Goal: Information Seeking & Learning: Learn about a topic

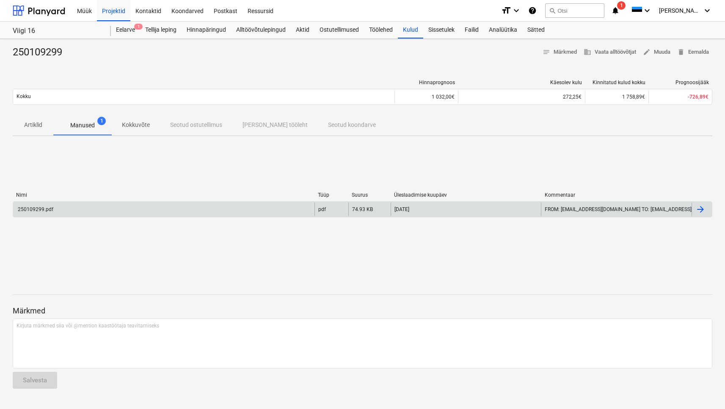
click at [34, 208] on div "250109299.pdf" at bounding box center [35, 209] width 37 height 6
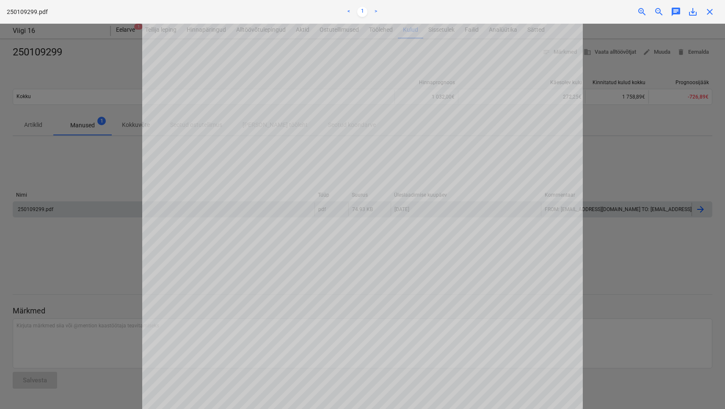
click at [694, 10] on div "Projekti ületoomine ebaõnnestus You do not have permissions for this action" at bounding box center [606, 13] width 228 height 27
click at [691, 12] on div "Projekti ületoomine ebaõnnestus You do not have permissions for this action" at bounding box center [606, 13] width 228 height 27
click at [644, 10] on div "Projekti ületoomine ebaõnnestus You do not have permissions for this action" at bounding box center [606, 13] width 228 height 27
click at [641, 10] on div "Projekti ületoomine ebaõnnestus You do not have permissions for this action" at bounding box center [606, 13] width 228 height 27
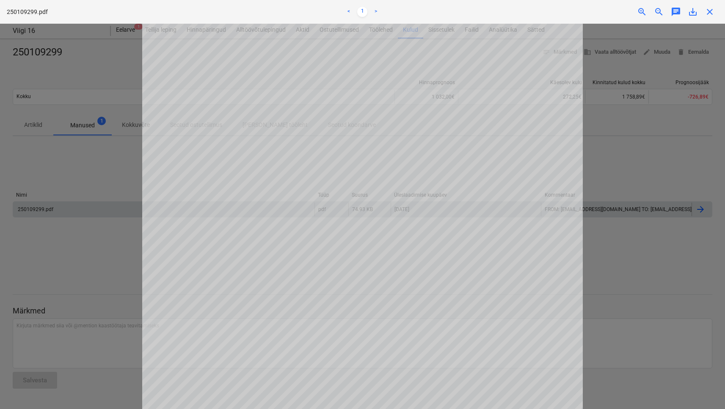
click at [713, 10] on div "Projekti ületoomine ebaõnnestus You do not have permissions for this action" at bounding box center [606, 13] width 228 height 27
click at [712, 11] on div "Projekti ületoomine ebaõnnestus You do not have permissions for this action" at bounding box center [606, 13] width 228 height 27
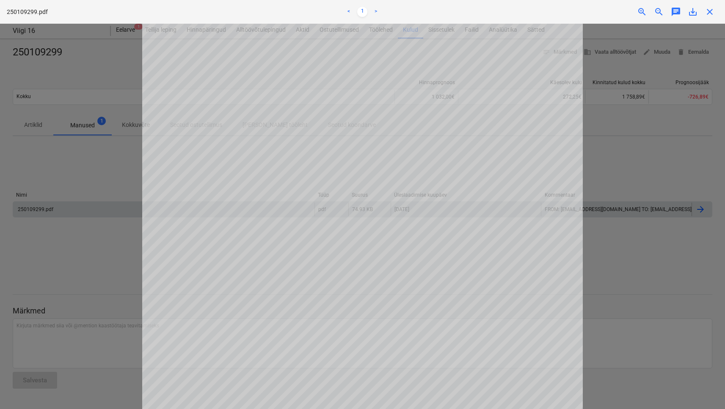
click at [711, 13] on div "Projekti ületoomine ebaõnnestus You do not have permissions for this action" at bounding box center [606, 13] width 228 height 27
click at [637, 94] on div at bounding box center [362, 216] width 725 height 385
click at [633, 198] on div at bounding box center [362, 216] width 725 height 385
click at [624, 184] on div at bounding box center [362, 216] width 725 height 385
click at [690, 11] on div "Projekti ületoomine ebaõnnestus You do not have permissions for this action" at bounding box center [606, 13] width 228 height 27
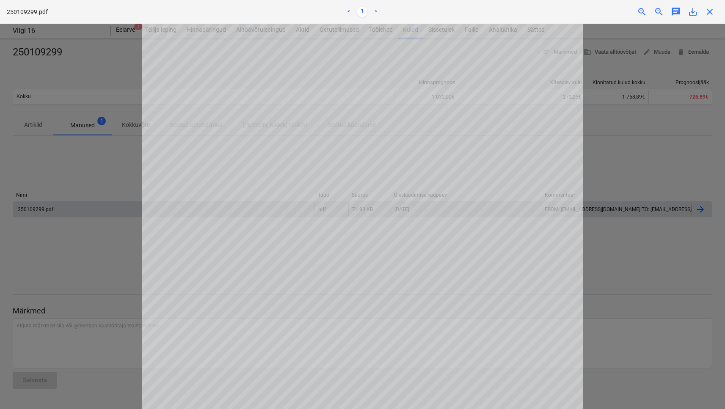
click at [690, 10] on div "Projekti ületoomine ebaõnnestus You do not have permissions for this action" at bounding box center [606, 13] width 228 height 27
click at [706, 8] on div "Projekti ületoomine ebaõnnestus You do not have permissions for this action" at bounding box center [606, 13] width 228 height 27
click at [709, 11] on div "Projekti ületoomine ebaõnnestus You do not have permissions for this action" at bounding box center [606, 13] width 228 height 27
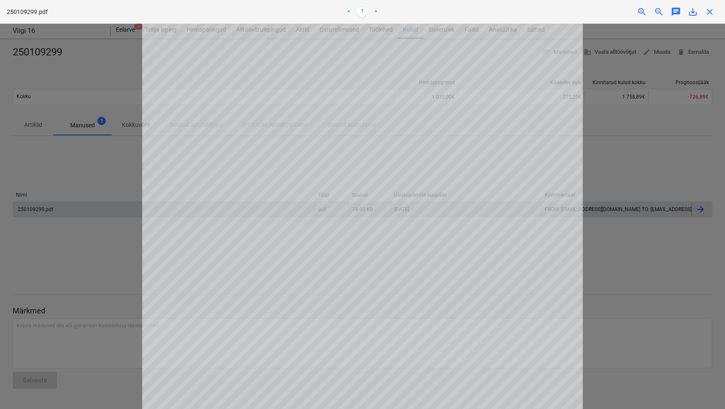
click at [654, 190] on div at bounding box center [362, 216] width 725 height 385
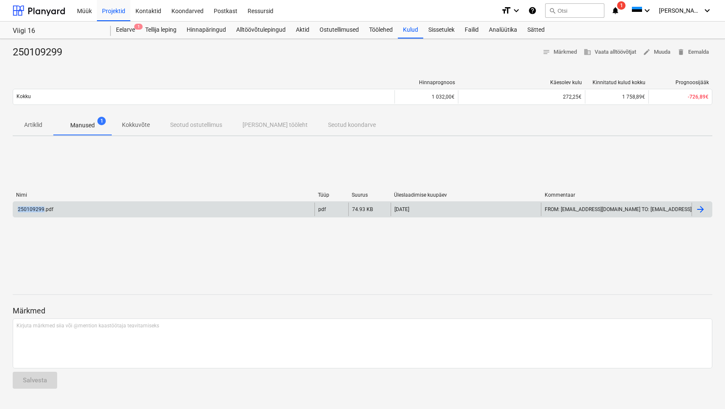
click at [86, 126] on p "Manused" at bounding box center [82, 125] width 25 height 9
click at [698, 209] on div at bounding box center [700, 209] width 10 height 10
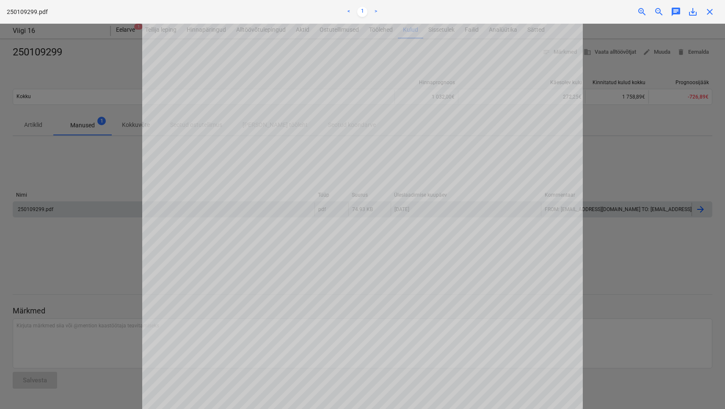
click at [692, 14] on div "Projekti ületoomine ebaõnnestus You do not have permissions for this action" at bounding box center [606, 13] width 228 height 27
click at [664, 140] on div at bounding box center [362, 216] width 725 height 385
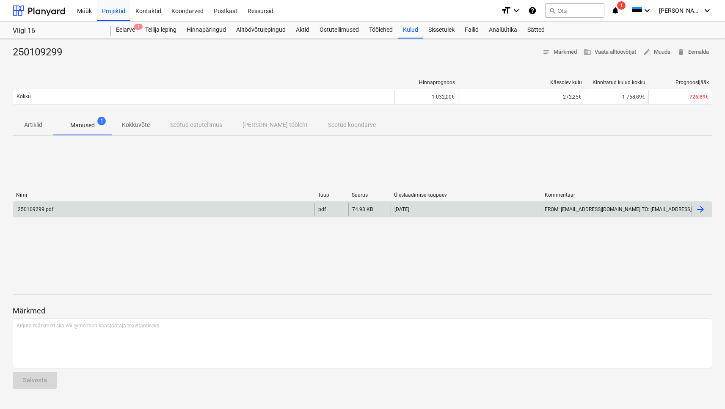
click at [699, 210] on div at bounding box center [700, 209] width 10 height 10
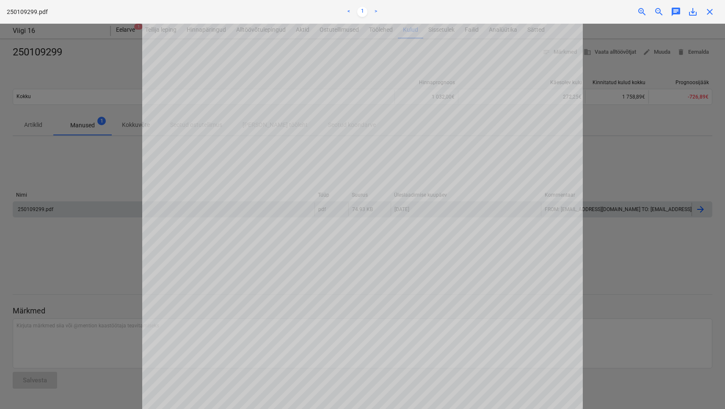
click at [692, 13] on div "Projekti ületoomine ebaõnnestus You do not have permissions for this action" at bounding box center [606, 13] width 228 height 27
click at [679, 8] on div "Projekti ületoomine ebaõnnestus You do not have permissions for this action" at bounding box center [606, 13] width 228 height 27
click at [693, 14] on div "Projekti ületoomine ebaõnnestus You do not have permissions for this action" at bounding box center [606, 13] width 228 height 27
click at [709, 12] on div "Projekti ületoomine ebaõnnestus You do not have permissions for this action" at bounding box center [606, 13] width 228 height 27
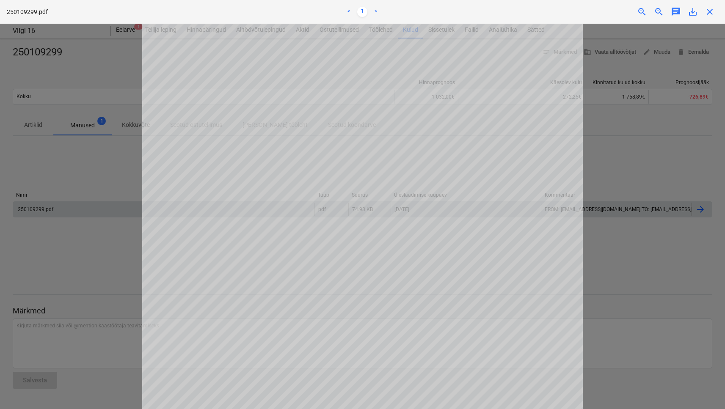
click at [693, 11] on div "Projekti ületoomine ebaõnnestus You do not have permissions for this action" at bounding box center [606, 13] width 228 height 27
click at [379, 10] on link ">" at bounding box center [376, 12] width 10 height 10
click at [351, 11] on link "<" at bounding box center [349, 12] width 10 height 10
drag, startPoint x: 693, startPoint y: 48, endPoint x: 710, endPoint y: 161, distance: 114.2
click at [709, 163] on div at bounding box center [362, 216] width 725 height 385
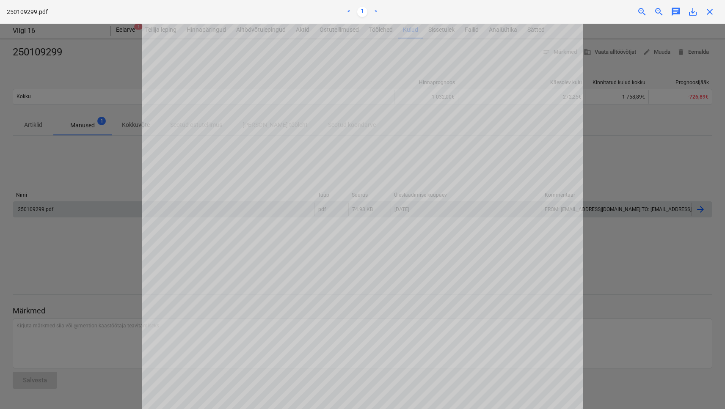
click at [589, 136] on div at bounding box center [362, 216] width 725 height 385
click at [590, 137] on div at bounding box center [362, 216] width 725 height 385
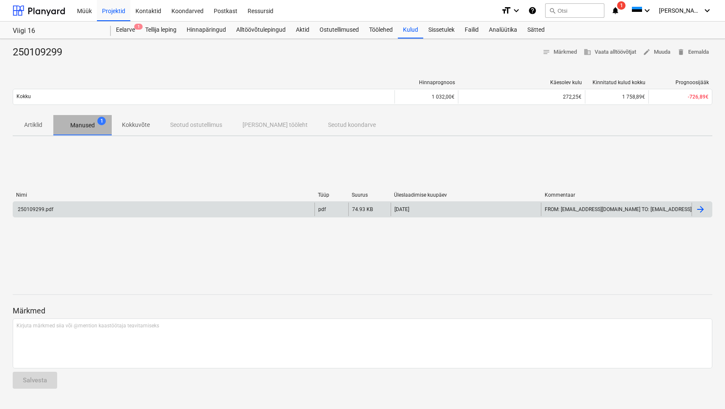
click at [84, 126] on p "Manused" at bounding box center [82, 125] width 25 height 9
click at [705, 204] on div at bounding box center [700, 209] width 10 height 10
click at [410, 34] on div "Kulud" at bounding box center [410, 30] width 25 height 17
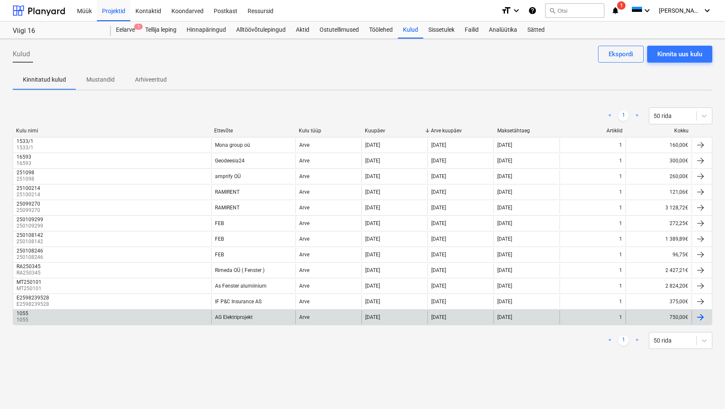
click at [187, 317] on div "1055 1055" at bounding box center [112, 318] width 198 height 14
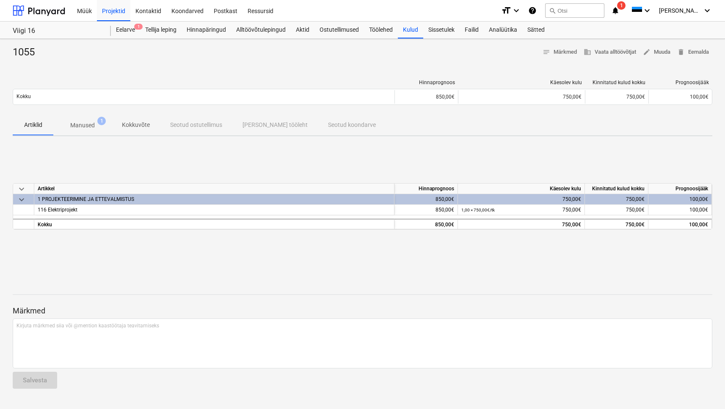
click at [84, 162] on div "keyboard_arrow_down Artikkel Hinnaprognoos Käesolev kulu Kinnitatud kulud kokku…" at bounding box center [362, 206] width 699 height 127
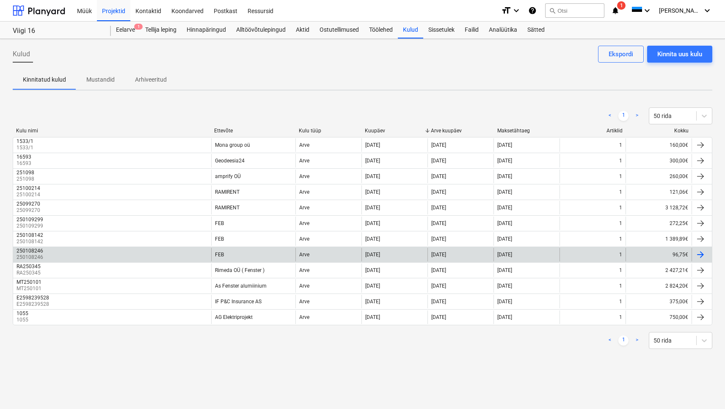
click at [702, 254] on div at bounding box center [700, 255] width 10 height 10
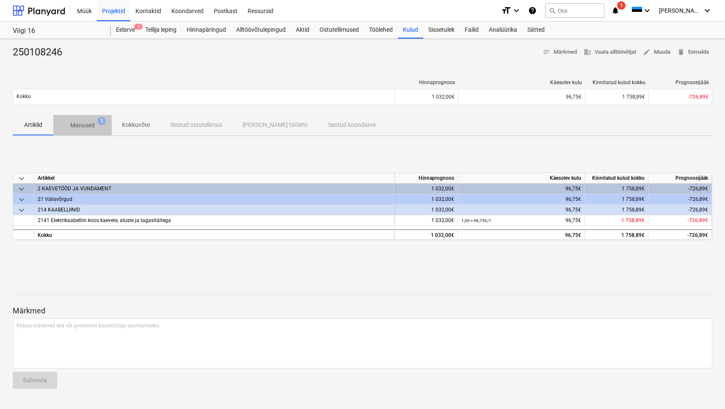
click at [82, 128] on p "Manused" at bounding box center [82, 125] width 25 height 9
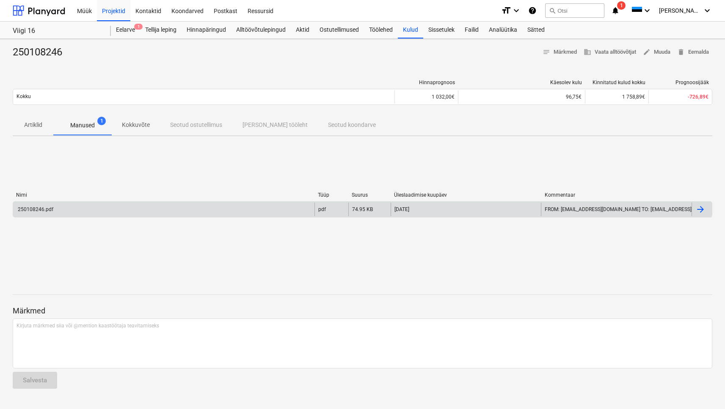
click at [35, 209] on div "250108246.pdf" at bounding box center [35, 209] width 37 height 6
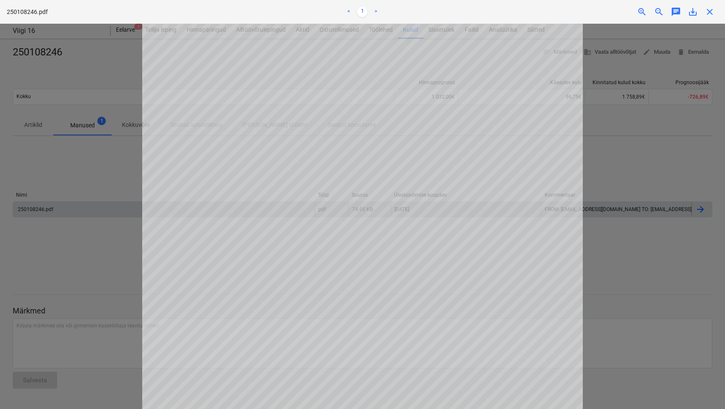
click at [691, 11] on div "Projekti ületoomine ebaõnnestus You do not have permissions for this action" at bounding box center [606, 13] width 228 height 27
click at [692, 11] on div "Projekti ületoomine ebaõnnestus You do not have permissions for this action" at bounding box center [606, 13] width 228 height 27
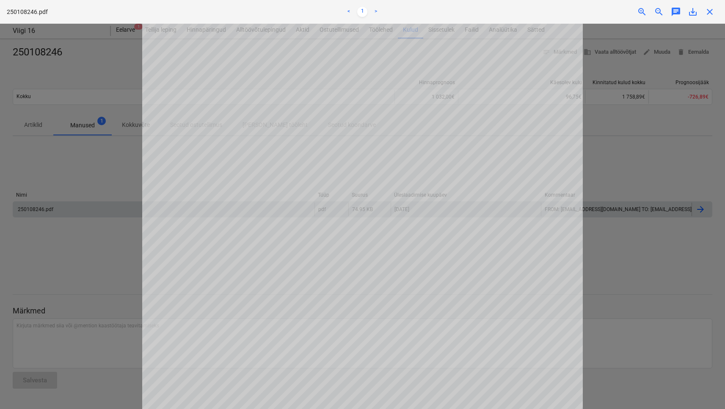
click at [692, 11] on div "Projekti ületoomine ebaõnnestus You do not have permissions for this action" at bounding box center [606, 13] width 228 height 27
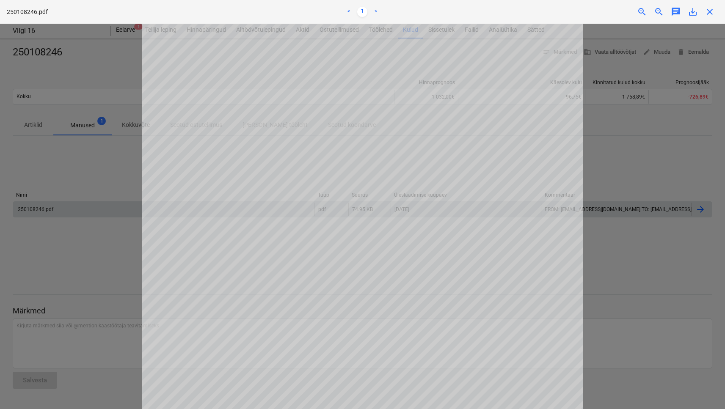
click at [692, 10] on div "Projekti ületoomine ebaõnnestus You do not have permissions for this action" at bounding box center [606, 13] width 228 height 27
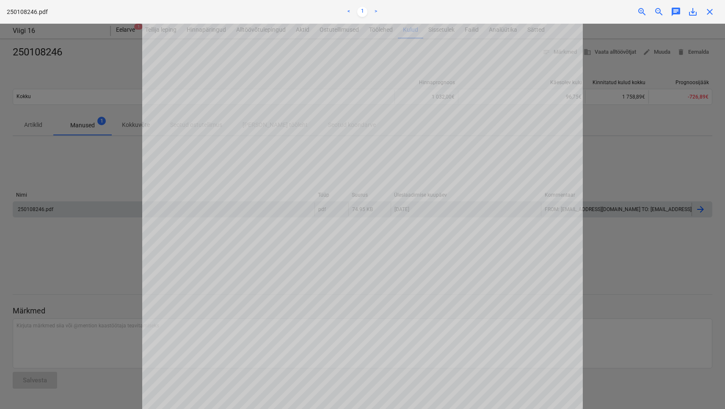
click at [692, 10] on div "Projekti ületoomine ebaõnnestus You do not have permissions for this action" at bounding box center [606, 13] width 228 height 27
click at [687, 142] on div at bounding box center [362, 216] width 725 height 385
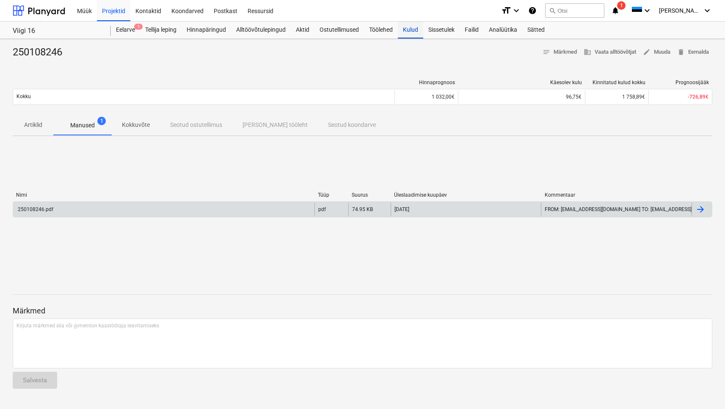
click at [412, 31] on div "Kulud" at bounding box center [410, 30] width 25 height 17
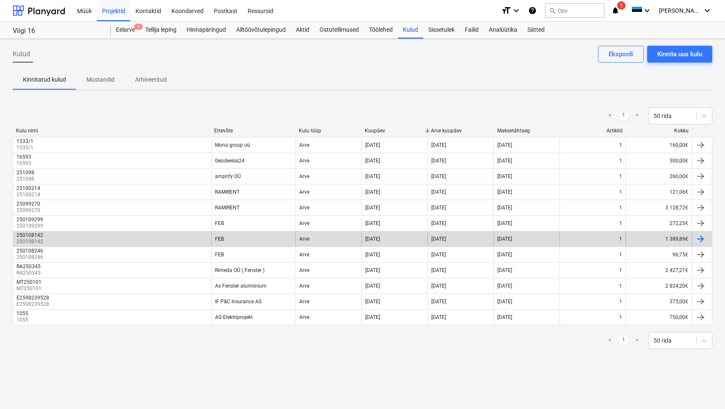
click at [35, 234] on div "250108142" at bounding box center [30, 235] width 27 height 6
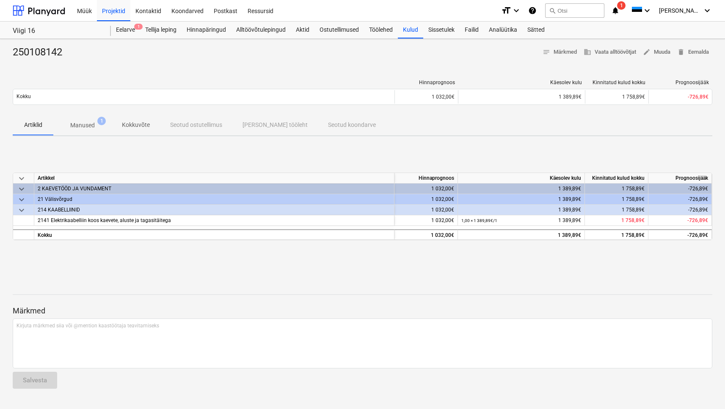
click at [87, 122] on p "Manused" at bounding box center [82, 125] width 25 height 9
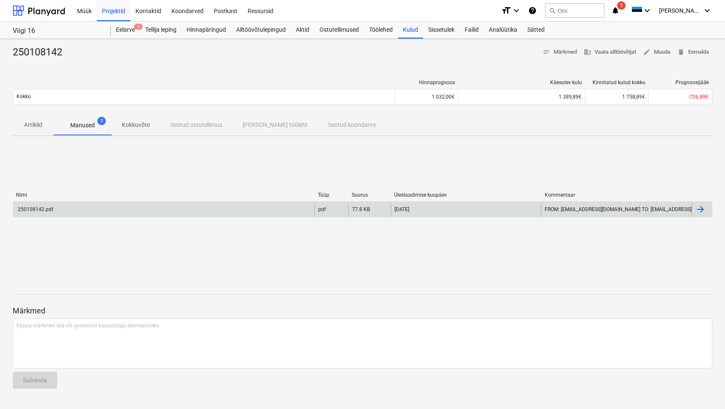
click at [65, 204] on div "250108142.pdf" at bounding box center [163, 210] width 301 height 14
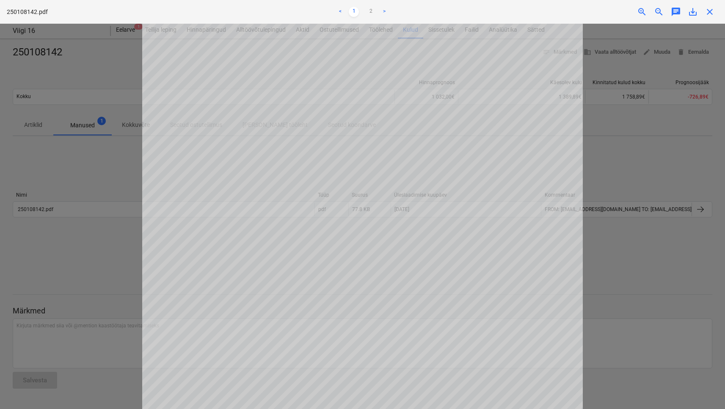
click at [693, 12] on div "Projekti ületoomine ebaõnnestus You do not have permissions for this action" at bounding box center [606, 13] width 228 height 27
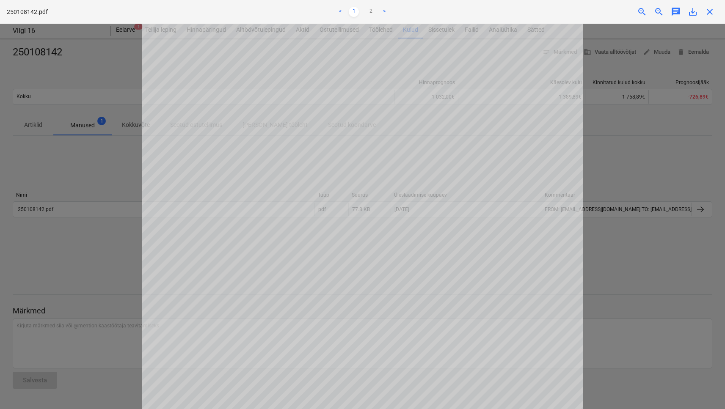
drag, startPoint x: 693, startPoint y: 12, endPoint x: 692, endPoint y: 18, distance: 5.9
click at [692, 18] on div "Projekti ületoomine ebaõnnestus You do not have permissions for this action" at bounding box center [606, 13] width 228 height 27
click at [695, 14] on div "Projekti ületoomine ebaõnnestus You do not have permissions for this action" at bounding box center [606, 13] width 228 height 27
click at [680, 106] on div at bounding box center [362, 216] width 725 height 385
click at [688, 129] on div at bounding box center [362, 216] width 725 height 385
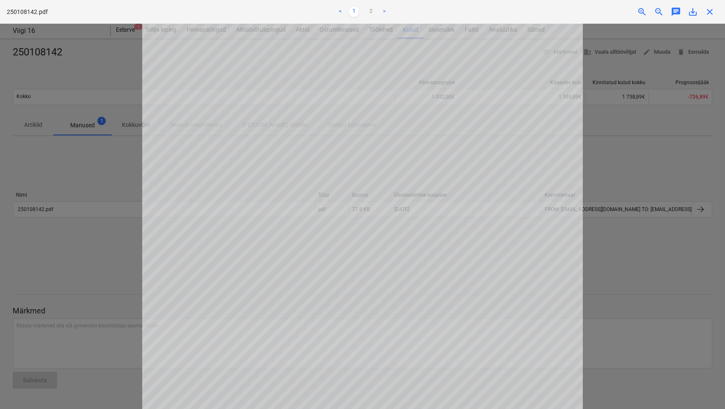
click at [693, 11] on div "Projekti ületoomine ebaõnnestus You do not have permissions for this action" at bounding box center [606, 13] width 228 height 27
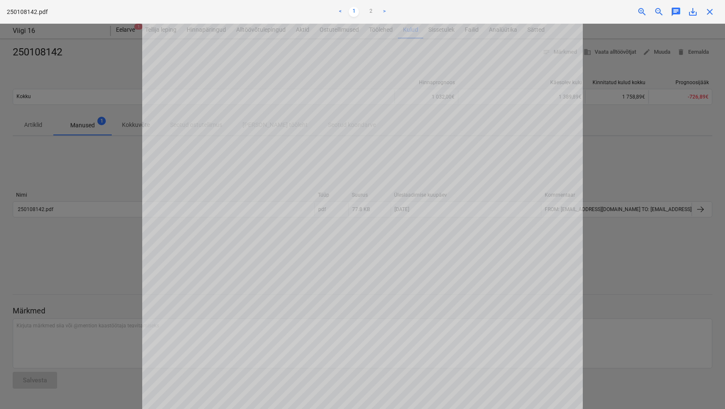
click at [693, 11] on div "Projekti ületoomine ebaõnnestus You do not have permissions for this action" at bounding box center [606, 13] width 228 height 27
click at [383, 10] on link ">" at bounding box center [384, 12] width 10 height 10
click at [43, 97] on div at bounding box center [362, 216] width 725 height 385
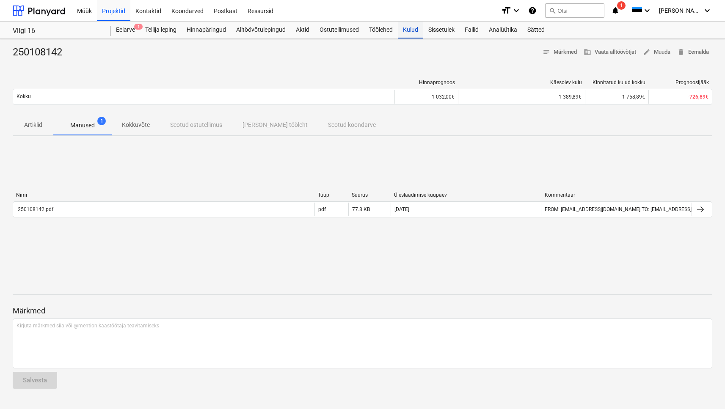
click at [420, 31] on div "Kulud" at bounding box center [410, 30] width 25 height 17
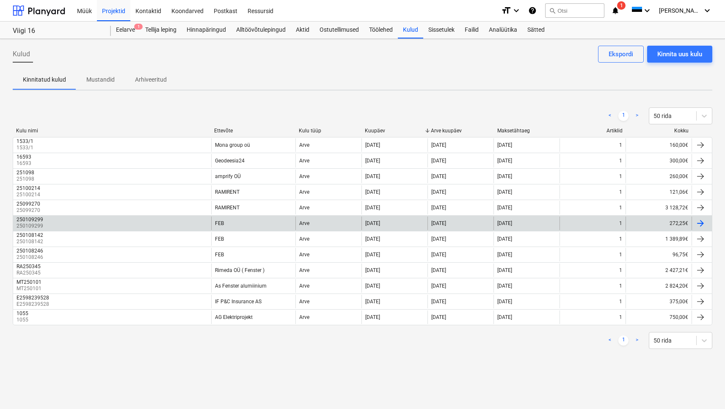
click at [55, 227] on div "250109299 250109299" at bounding box center [112, 224] width 198 height 14
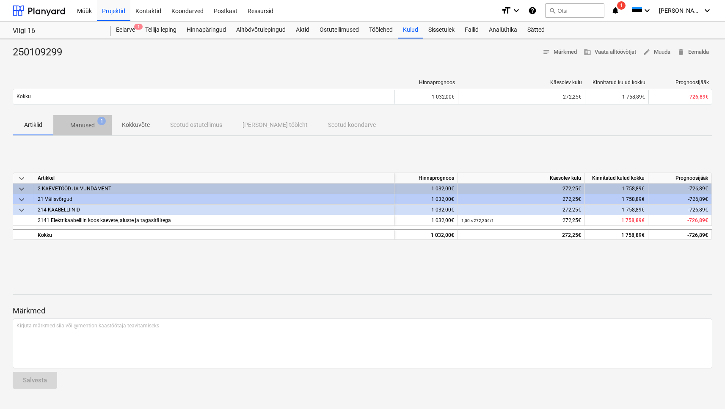
click at [93, 124] on p "Manused" at bounding box center [82, 125] width 25 height 9
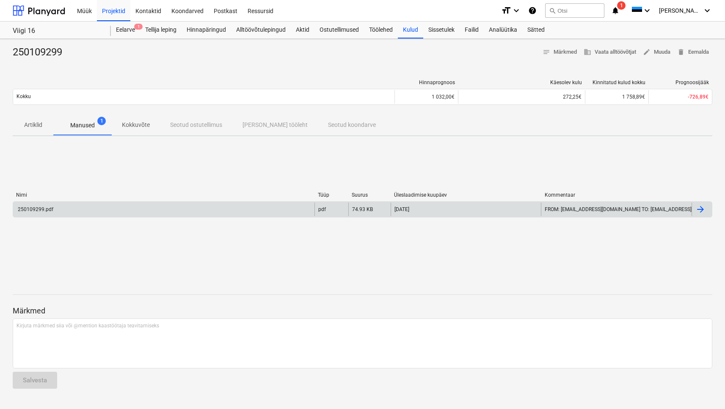
click at [66, 207] on div "250109299.pdf" at bounding box center [163, 210] width 301 height 14
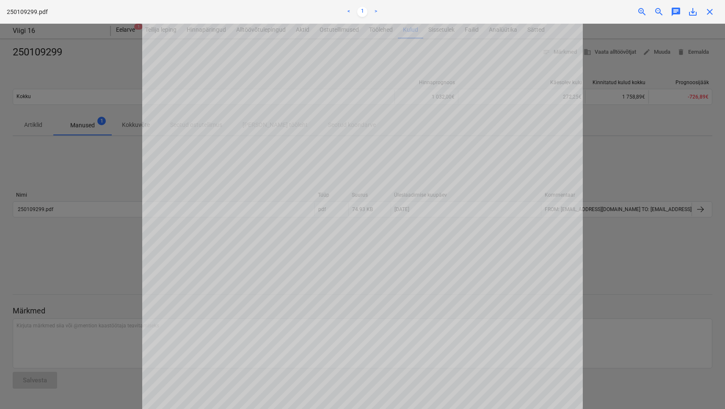
click at [606, 158] on div at bounding box center [362, 216] width 725 height 385
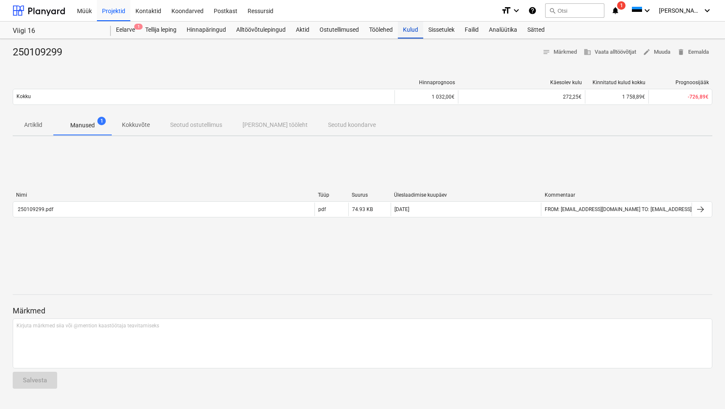
click at [413, 31] on div "Kulud" at bounding box center [410, 30] width 25 height 17
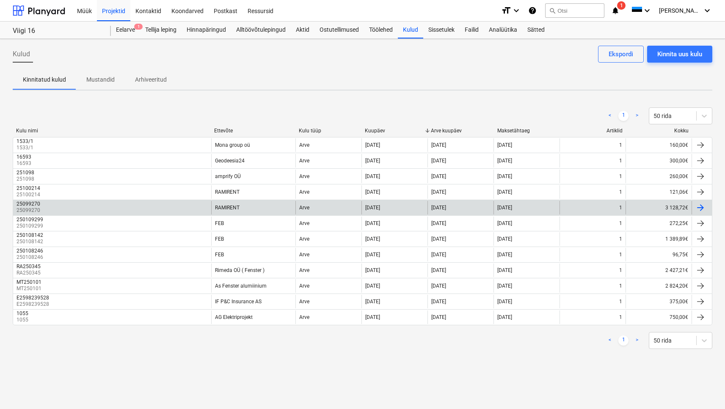
click at [37, 212] on p "25099270" at bounding box center [29, 210] width 25 height 7
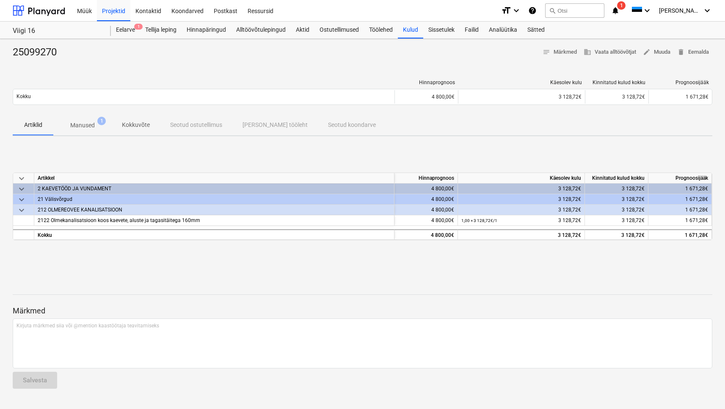
click at [85, 115] on button "Manused 1" at bounding box center [82, 125] width 58 height 20
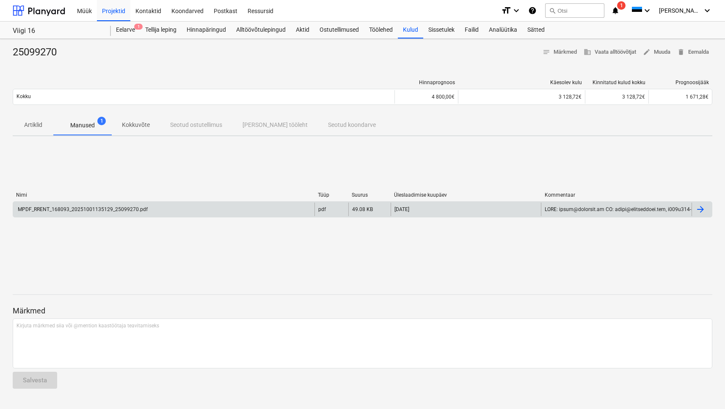
click at [80, 209] on div "MPDF_RRENT_168093_20251001135129_25099270.pdf" at bounding box center [82, 209] width 131 height 6
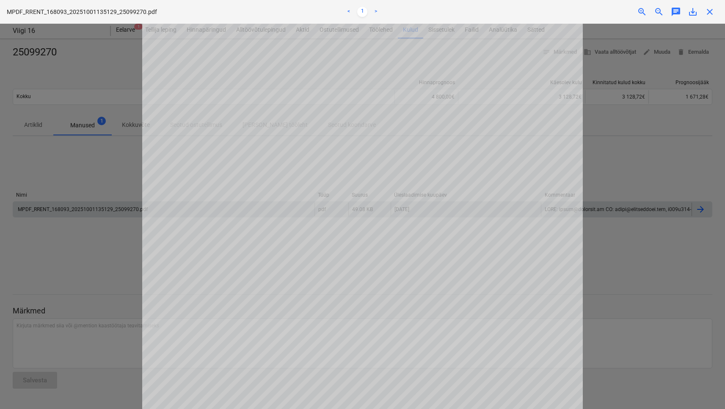
scroll to position [13, 0]
click at [688, 9] on div "Projekti ületoomine ebaõnnestus You do not have permissions for this action" at bounding box center [606, 13] width 228 height 27
click at [691, 13] on div "Projekti ületoomine ebaõnnestus You do not have permissions for this action" at bounding box center [606, 13] width 228 height 27
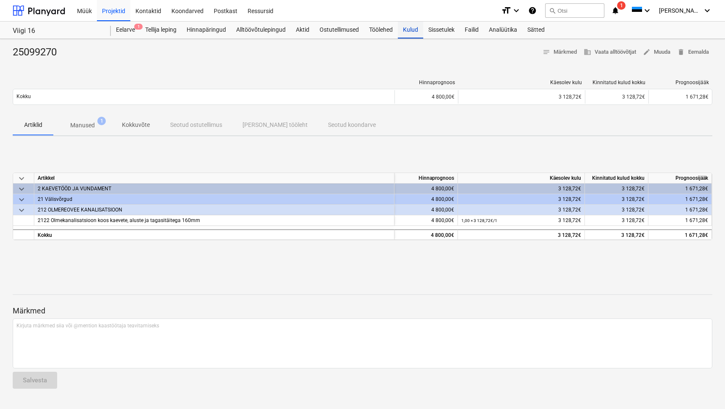
click at [404, 30] on div "Kulud" at bounding box center [410, 30] width 25 height 17
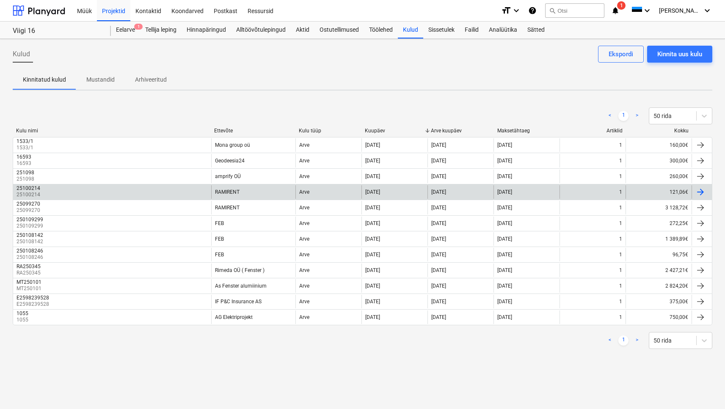
click at [64, 193] on div "25100214 25100214" at bounding box center [112, 192] width 198 height 14
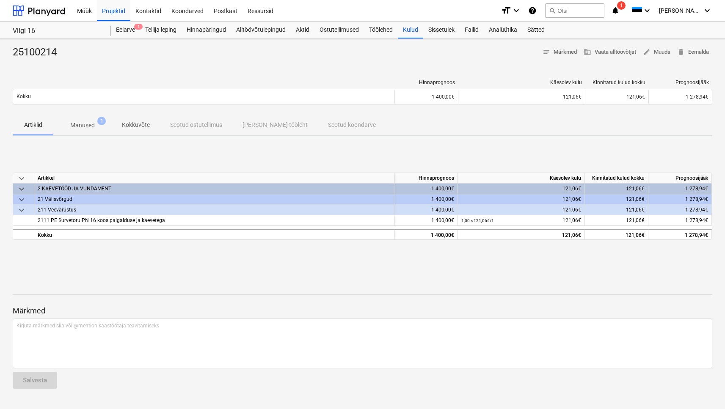
click at [79, 121] on p "Manused" at bounding box center [82, 125] width 25 height 9
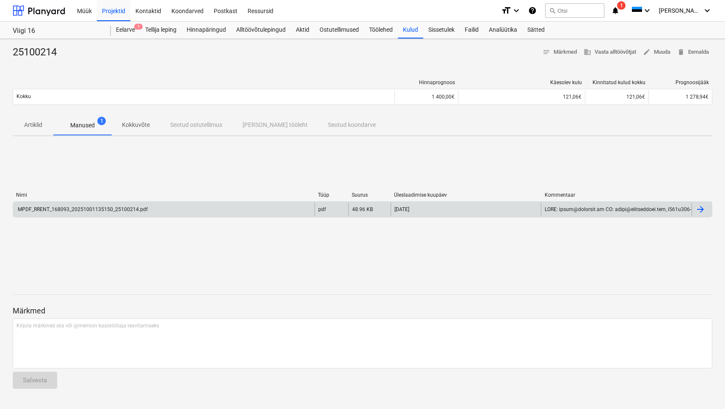
click at [53, 215] on div "MPDF_RRENT_168093_20251001135150_25100214.pdf" at bounding box center [163, 210] width 301 height 14
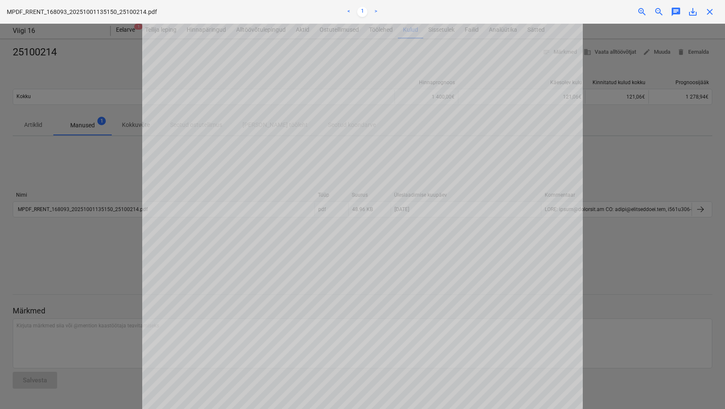
click at [110, 130] on div at bounding box center [362, 216] width 725 height 385
click at [110, 171] on div at bounding box center [362, 216] width 725 height 385
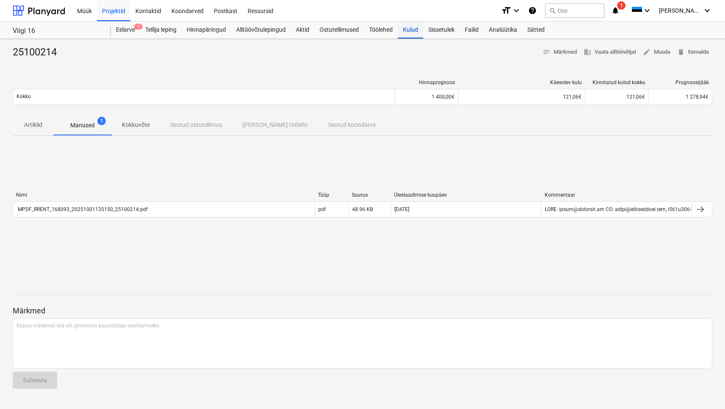
click at [419, 32] on div "Kulud" at bounding box center [410, 30] width 25 height 17
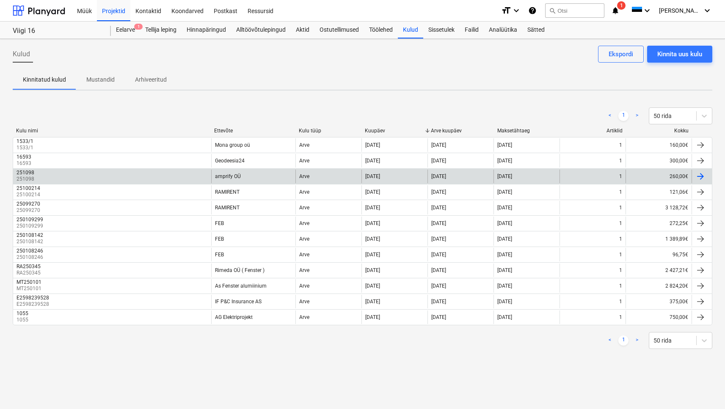
click at [202, 179] on div "251098 251098" at bounding box center [112, 177] width 198 height 14
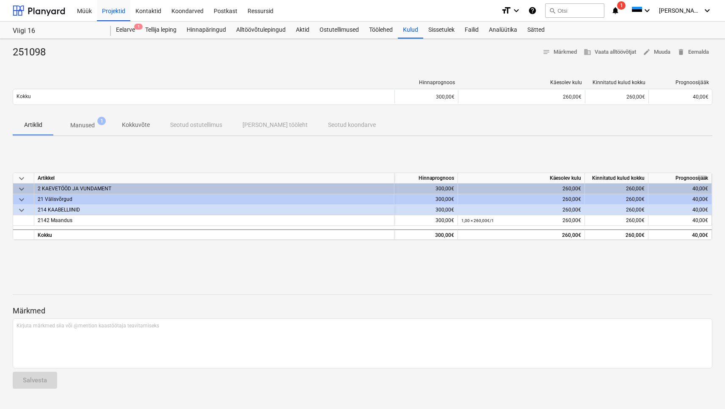
click at [91, 126] on p "Manused" at bounding box center [82, 125] width 25 height 9
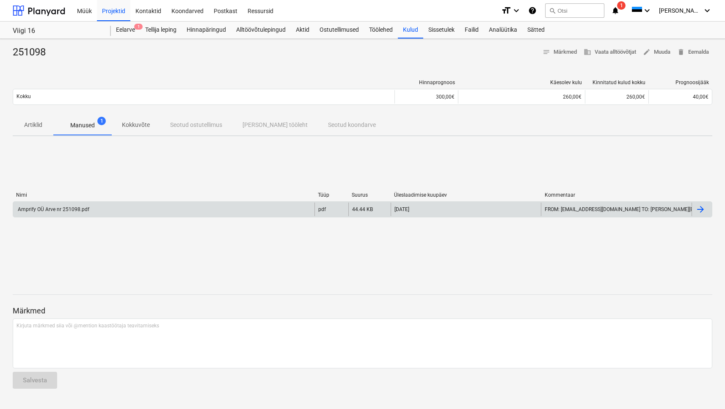
click at [465, 212] on div "03.10.2025" at bounding box center [466, 210] width 151 height 14
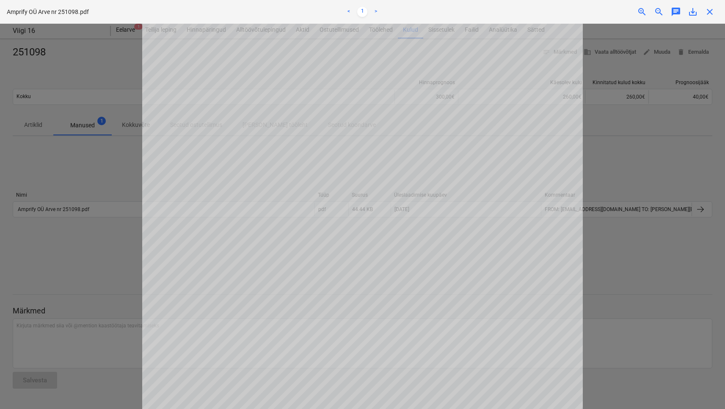
click at [87, 141] on div at bounding box center [362, 216] width 725 height 385
click at [95, 148] on div at bounding box center [362, 216] width 725 height 385
click at [107, 185] on div at bounding box center [362, 216] width 725 height 385
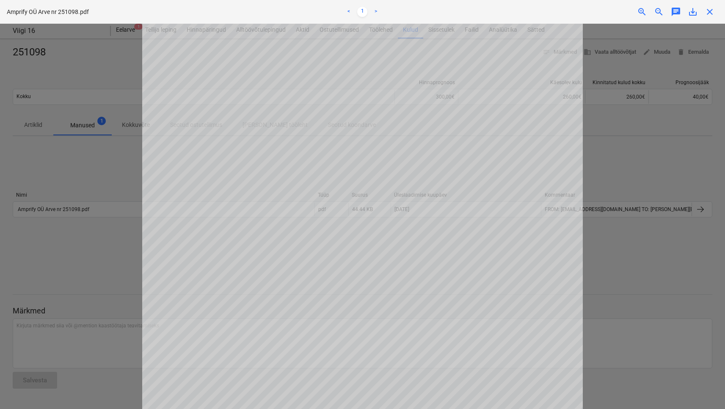
click at [99, 59] on div at bounding box center [362, 216] width 725 height 385
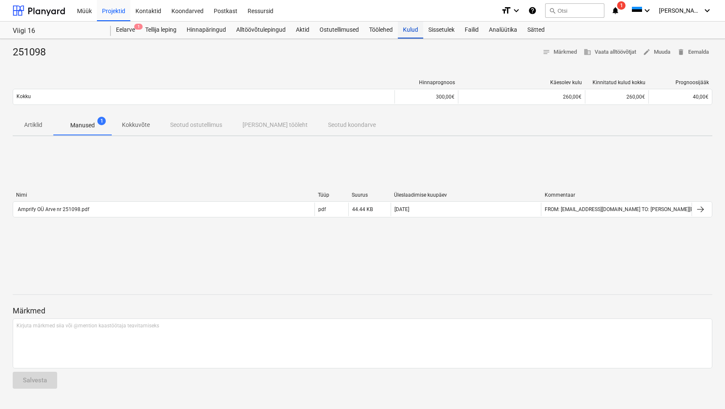
click at [408, 33] on div "Kulud" at bounding box center [410, 30] width 25 height 17
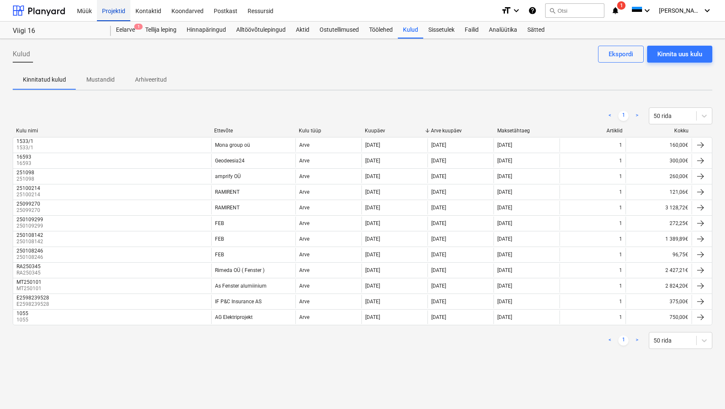
click at [98, 6] on div "Projektid" at bounding box center [113, 11] width 33 height 22
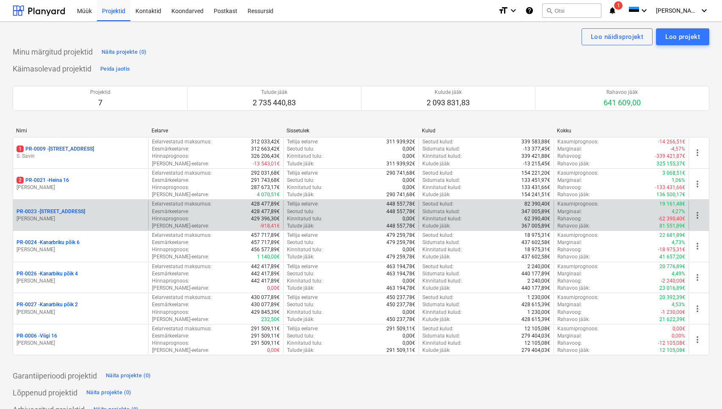
click at [41, 209] on p "PR-0023 - Kanarbriku tee 7" at bounding box center [51, 211] width 69 height 7
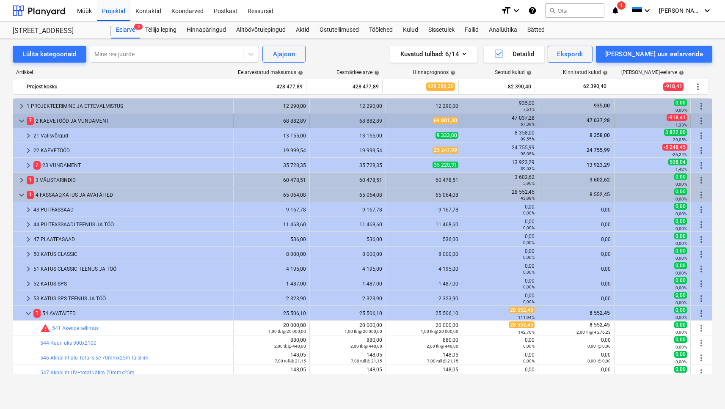
click at [24, 121] on span "keyboard_arrow_down" at bounding box center [22, 121] width 10 height 10
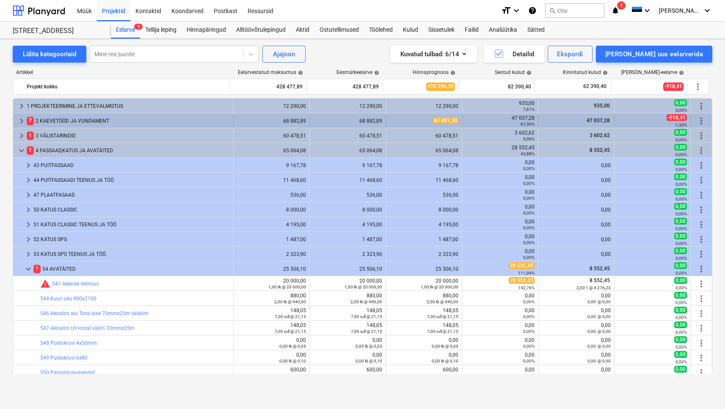
click at [85, 118] on div "7 2 KAEVETÖÖD JA VUNDAMENT" at bounding box center [128, 121] width 203 height 14
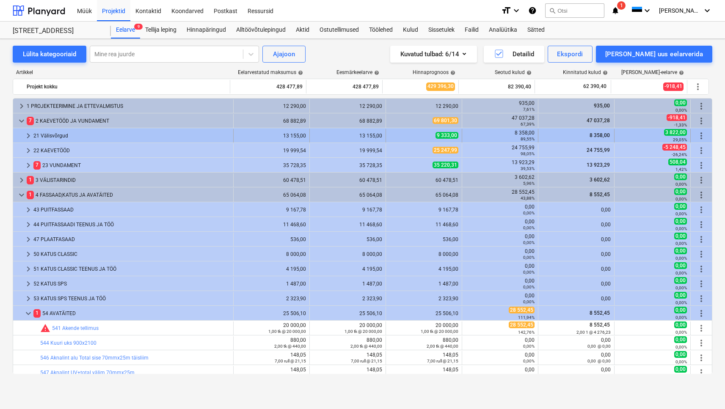
click at [83, 129] on div "21 Välisvõrgud" at bounding box center [131, 136] width 196 height 14
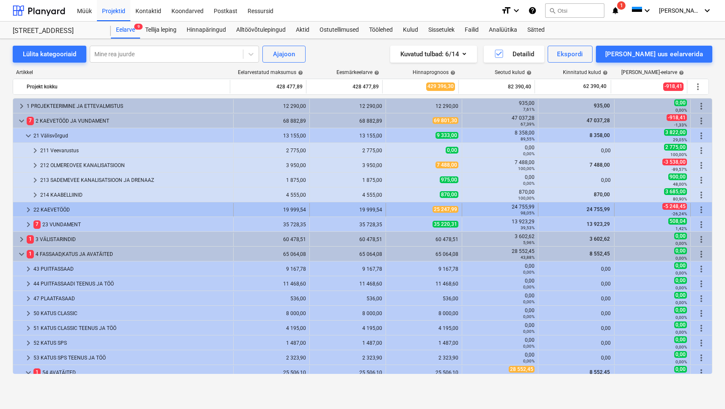
click at [115, 209] on div "22 KAEVETÖÖD" at bounding box center [131, 210] width 196 height 14
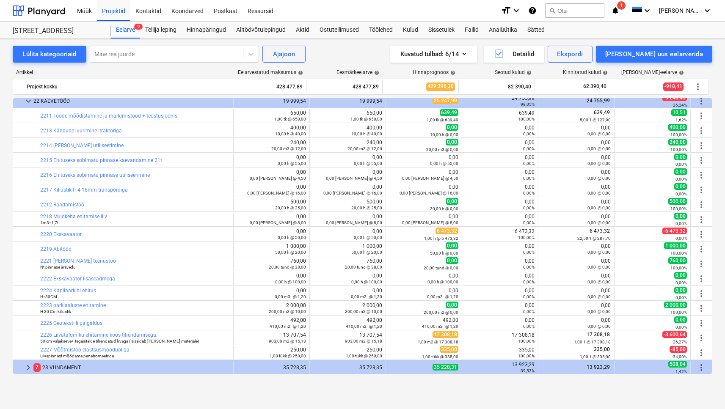
scroll to position [110, 0]
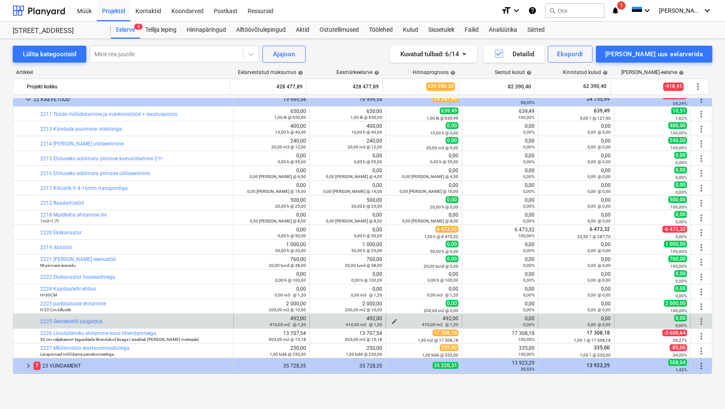
click at [392, 322] on div "410,00 m2 @ 1,20" at bounding box center [423, 325] width 69 height 6
click at [391, 320] on span "edit" at bounding box center [394, 321] width 7 height 7
type textarea "x"
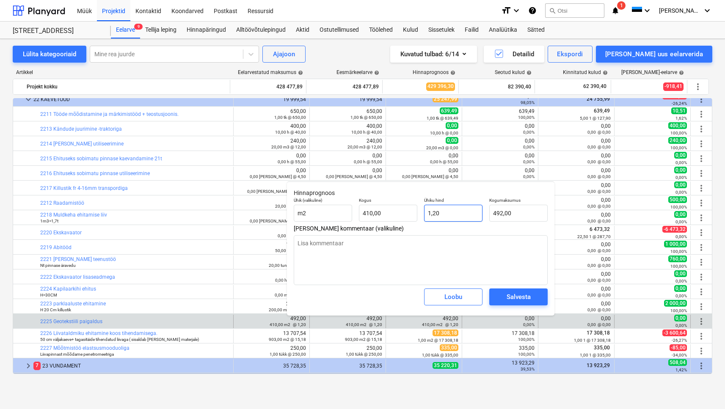
type input "1,2"
drag, startPoint x: 455, startPoint y: 211, endPoint x: 404, endPoint y: 209, distance: 50.8
click at [404, 209] on div "Ühik (valikuline) m2 Kogus 410,00 Ühiku hind 1,2 Kogumaksumus 492,00" at bounding box center [420, 209] width 261 height 31
type textarea "x"
type input "0"
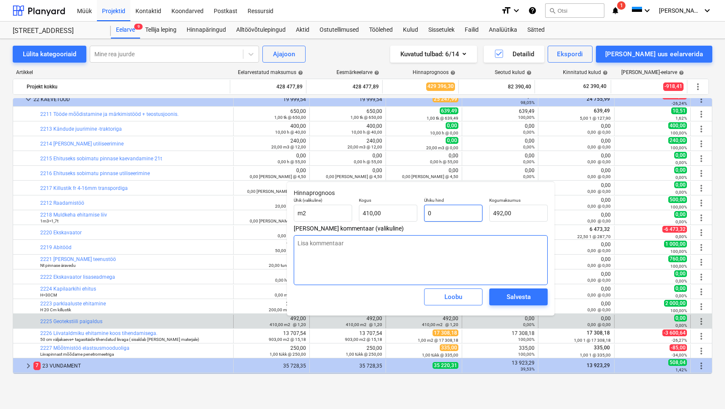
type input "0,00"
click at [528, 296] on div "Salvesta" at bounding box center [518, 297] width 24 height 11
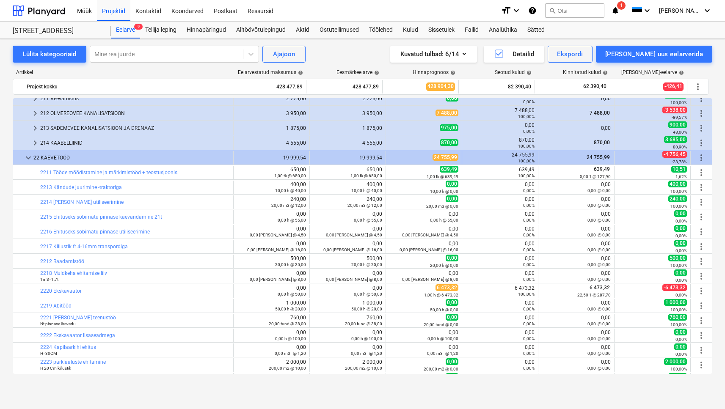
scroll to position [0, 0]
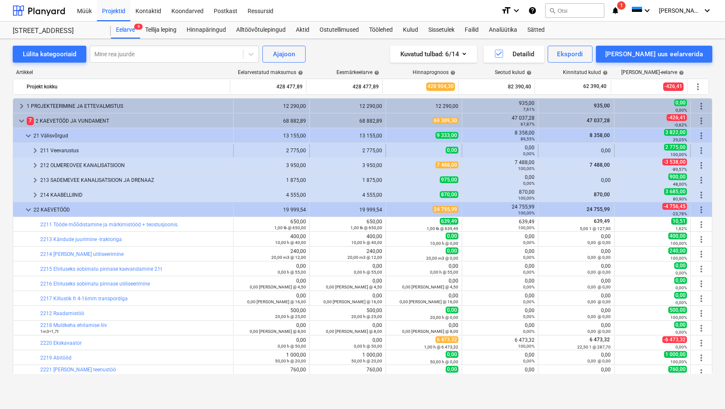
click at [91, 151] on div "211 Veevarustus" at bounding box center [135, 151] width 190 height 14
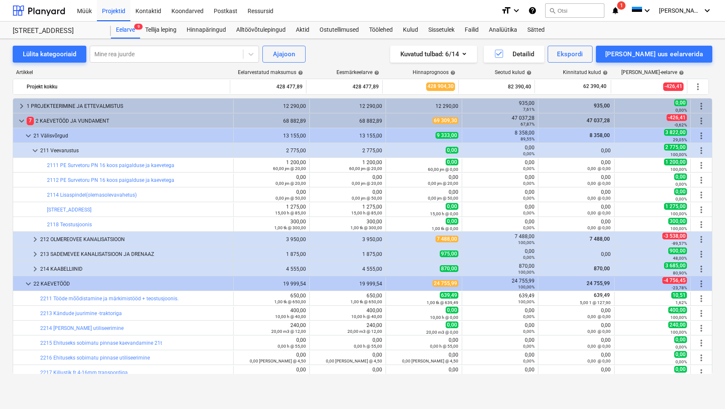
click at [92, 150] on div "211 Veevarustus" at bounding box center [135, 151] width 190 height 14
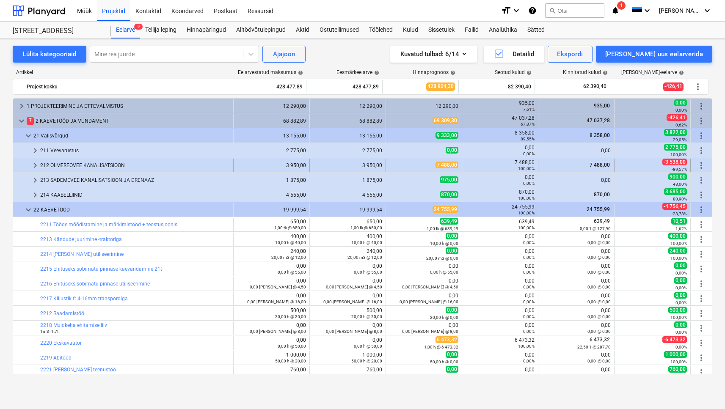
click at [86, 165] on div "212 OLMEREOVEE KANALISATSIOON" at bounding box center [135, 166] width 190 height 14
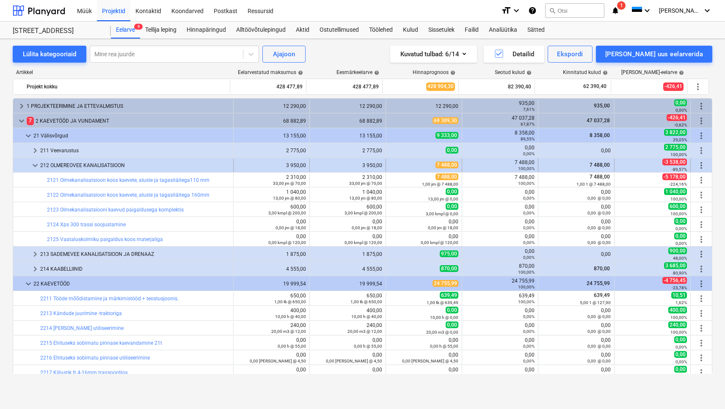
click at [86, 165] on div "212 OLMEREOVEE KANALISATSIOON" at bounding box center [135, 166] width 190 height 14
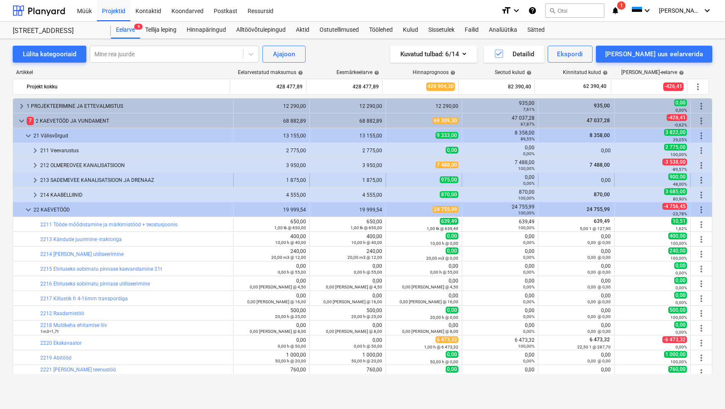
click at [91, 180] on div "213 SADEMEVEE KANALISATSIOON JA DRENAAZ" at bounding box center [135, 180] width 190 height 14
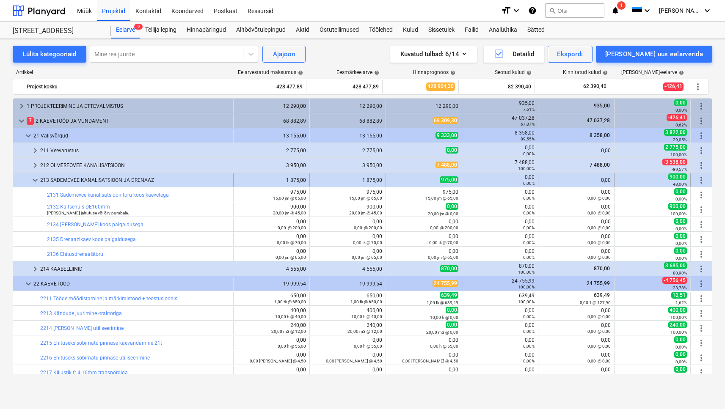
click at [35, 182] on span "keyboard_arrow_down" at bounding box center [35, 180] width 10 height 10
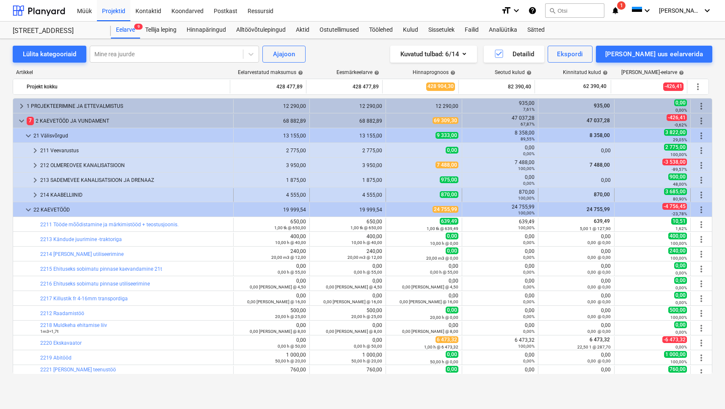
click at [47, 194] on div "214 KAABELLIINID" at bounding box center [135, 195] width 190 height 14
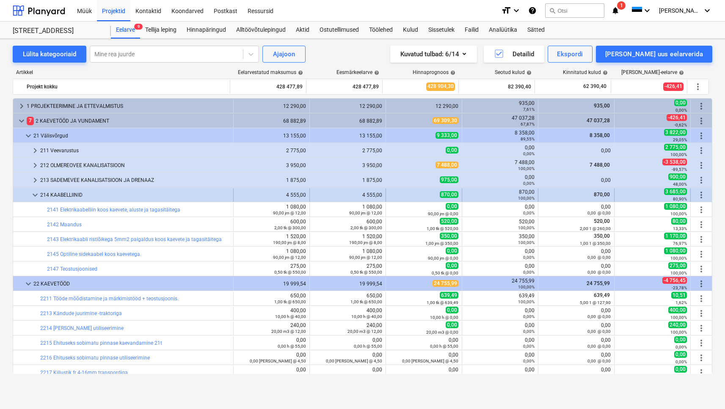
click at [68, 197] on div "214 KAABELLIINID" at bounding box center [135, 195] width 190 height 14
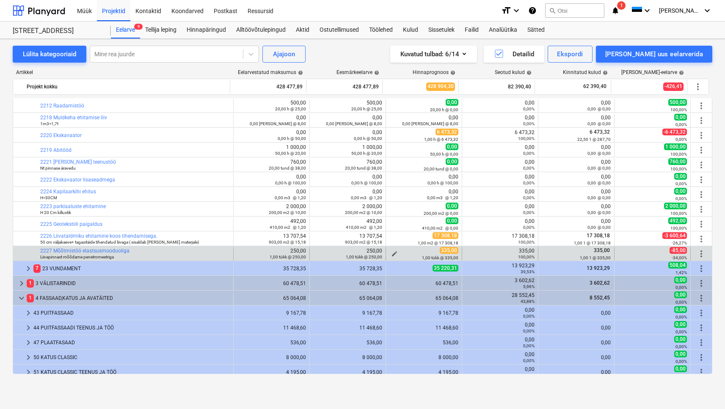
scroll to position [211, 0]
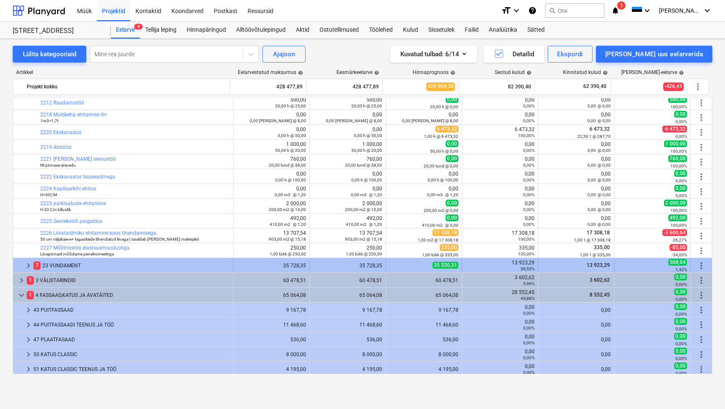
click at [110, 265] on div "7 23 VUNDAMENT" at bounding box center [131, 266] width 196 height 14
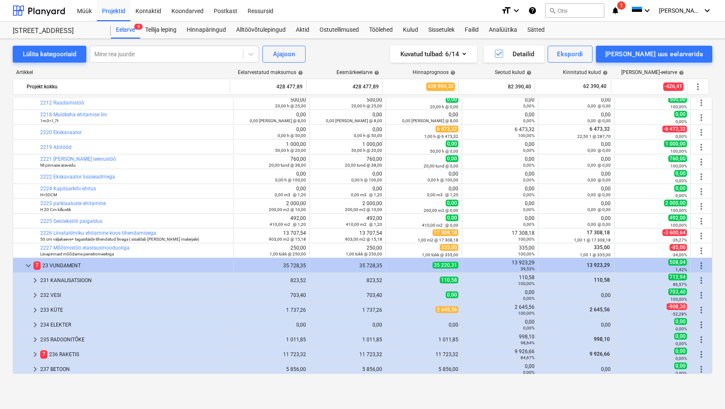
scroll to position [0, 0]
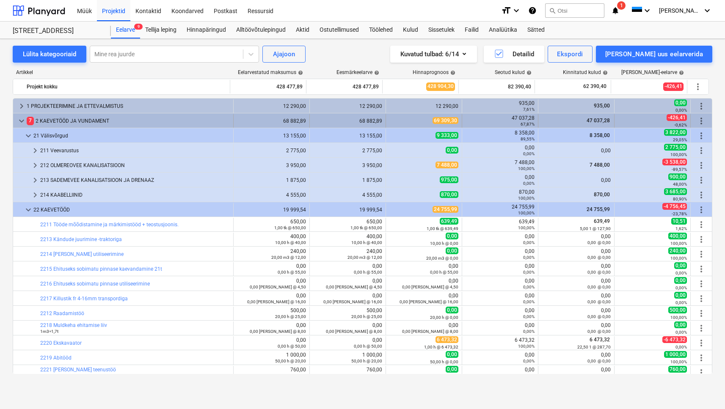
click at [19, 114] on div "keyboard_arrow_down" at bounding box center [22, 121] width 10 height 14
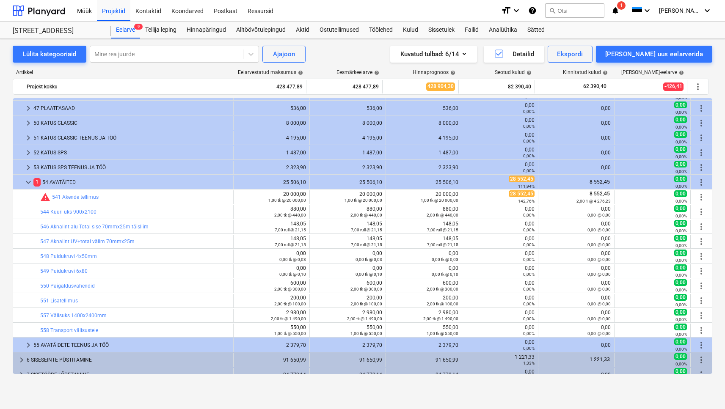
scroll to position [101, 0]
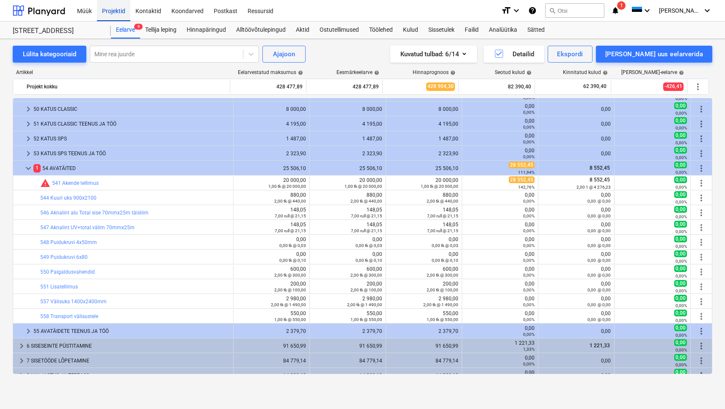
click at [116, 6] on div "Projektid" at bounding box center [113, 11] width 33 height 22
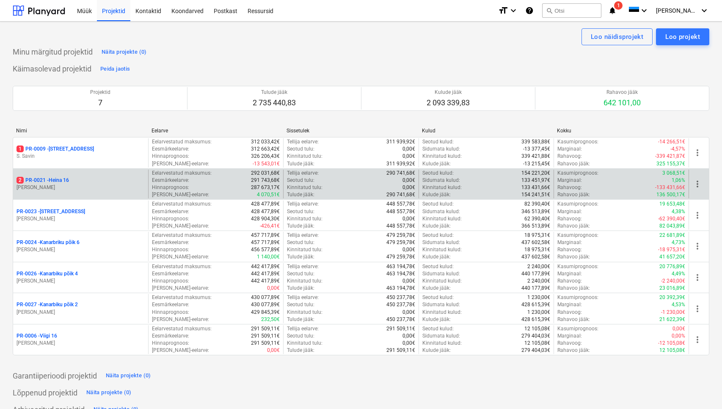
click at [86, 180] on div "2 PR-0021 - Heina 16" at bounding box center [81, 180] width 128 height 7
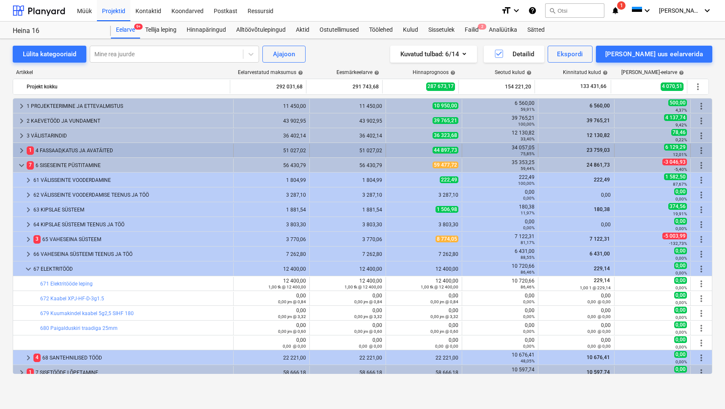
click at [63, 154] on div "1 4 FASSAAD,[PERSON_NAME] AVATÄITED" at bounding box center [128, 151] width 203 height 14
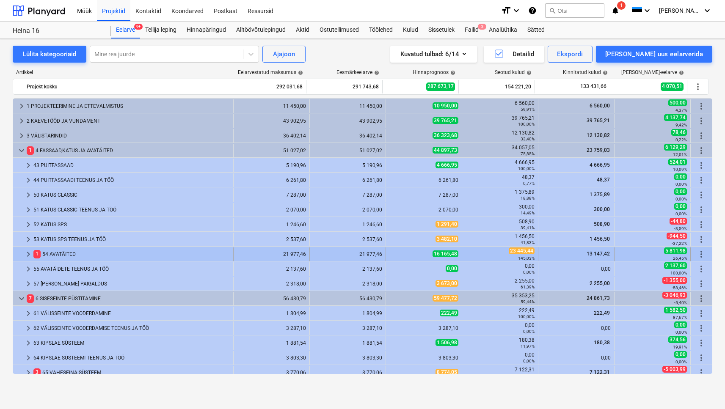
click at [56, 250] on div "1 54 AVATÄITED" at bounding box center [131, 255] width 196 height 14
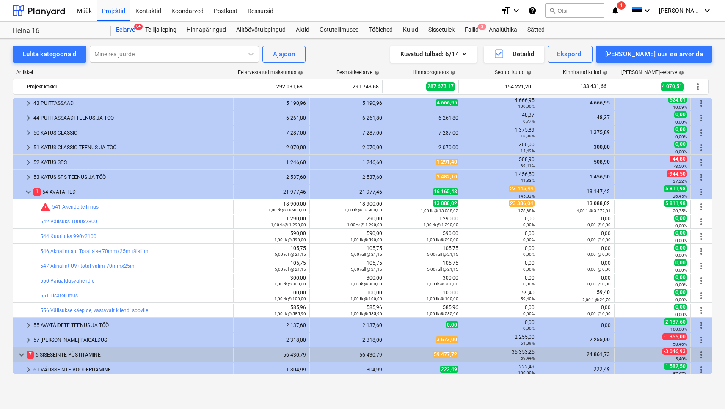
scroll to position [142, 0]
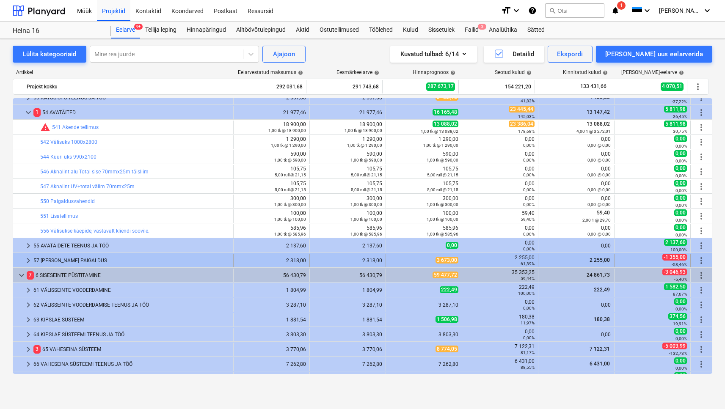
click at [202, 259] on div "57 [PERSON_NAME] PAIGALDUS" at bounding box center [131, 261] width 196 height 14
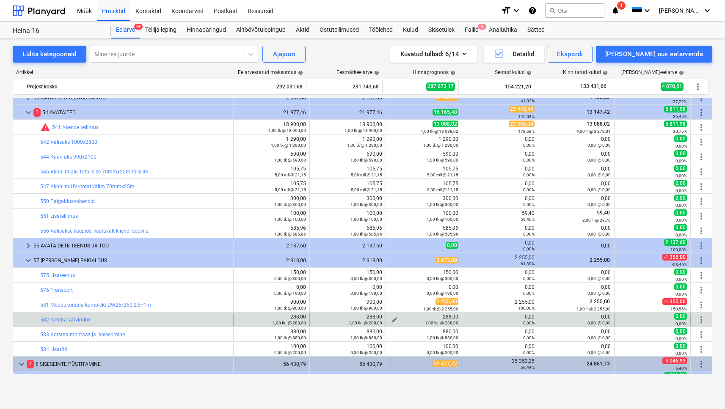
click at [391, 319] on span "edit" at bounding box center [394, 319] width 7 height 7
type textarea "x"
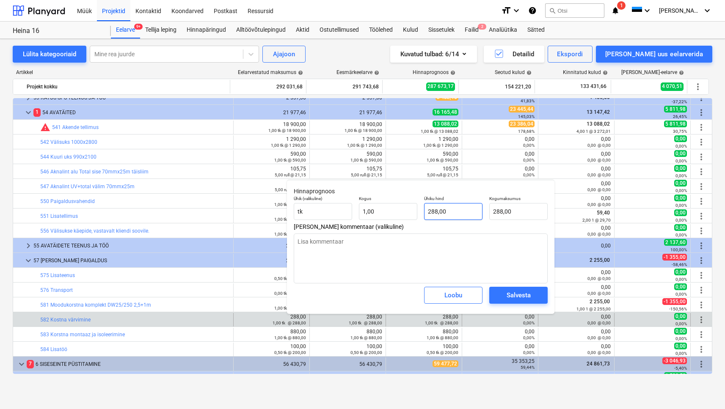
type input "288"
click at [444, 207] on input "288" at bounding box center [453, 211] width 58 height 17
drag, startPoint x: 444, startPoint y: 209, endPoint x: 399, endPoint y: 205, distance: 45.4
click at [399, 205] on div "Ühik (valikuline) tk Kogus 1,00 Ühiku hind 288 Kogumaksumus 288,00" at bounding box center [420, 208] width 261 height 31
type textarea "x"
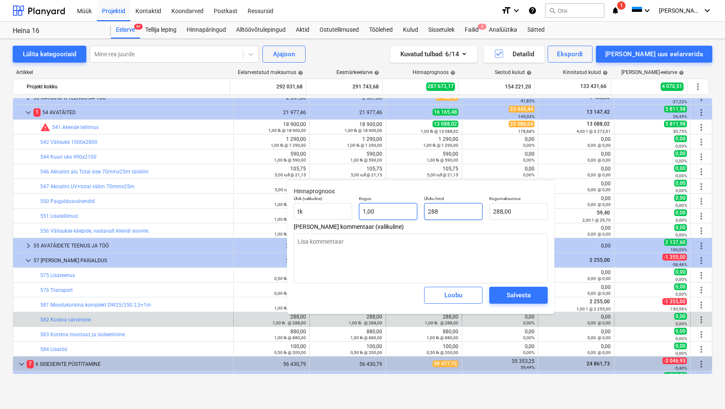
type input "0"
type input "0,00"
type input "0"
type textarea "x"
type input "0,00"
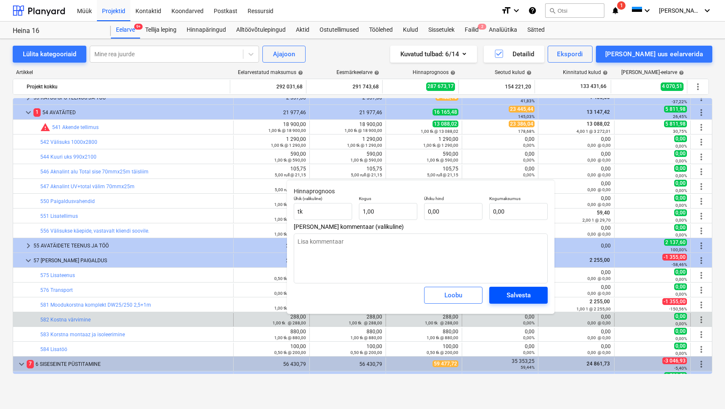
click at [505, 297] on span "Salvesta" at bounding box center [518, 295] width 38 height 11
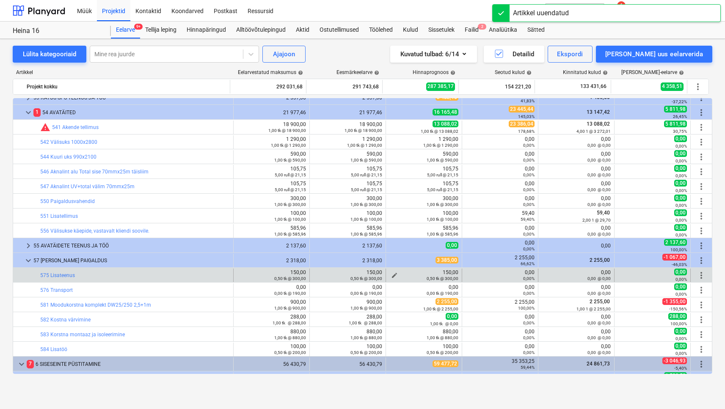
click at [391, 273] on span "edit" at bounding box center [394, 275] width 7 height 7
type textarea "x"
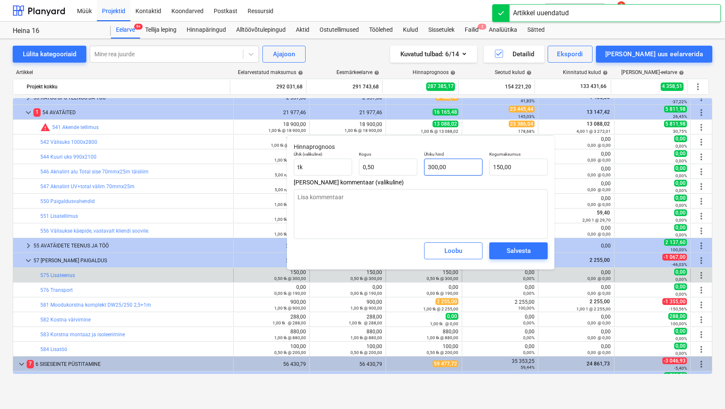
type input "300"
drag, startPoint x: 456, startPoint y: 164, endPoint x: 394, endPoint y: 162, distance: 61.4
click at [395, 161] on div "Ühik (valikuline) tk Kogus 0,50 Ühiku hind 300 Kogumaksumus 150,00" at bounding box center [420, 163] width 261 height 31
type textarea "x"
type input "0"
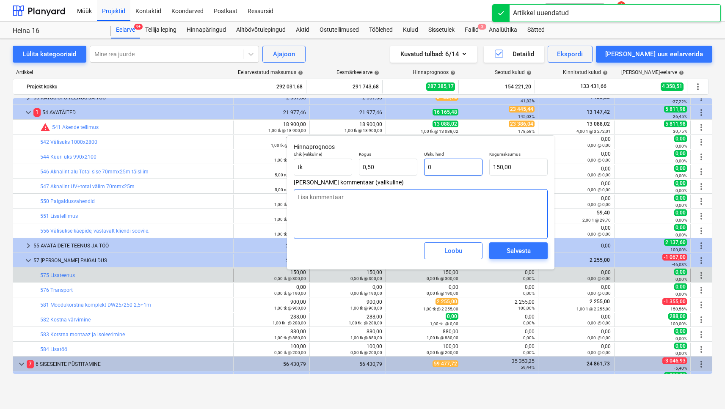
type input "0,00"
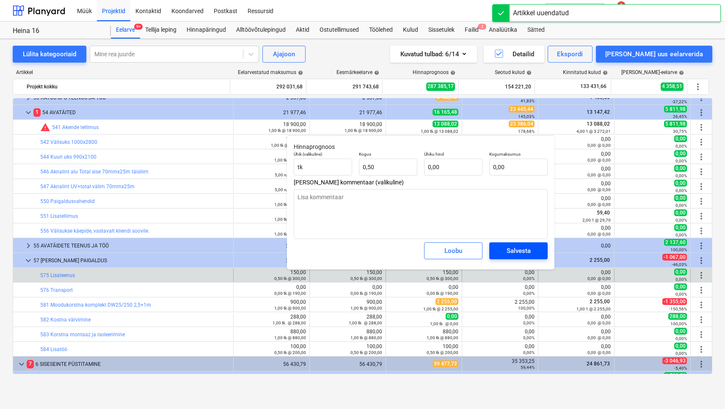
click at [501, 256] on button "Salvesta" at bounding box center [518, 250] width 58 height 17
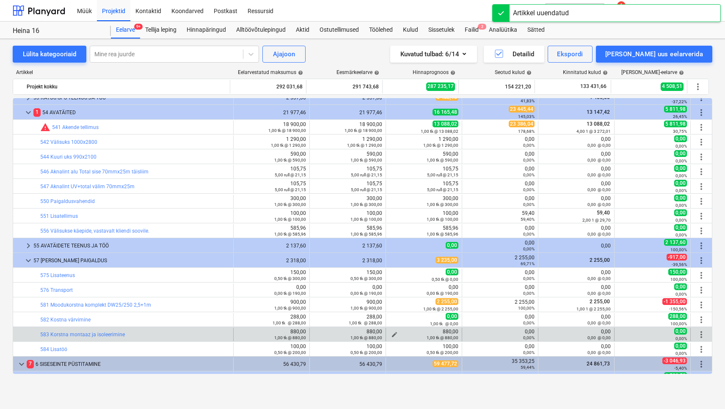
click at [391, 333] on span "edit" at bounding box center [394, 334] width 7 height 7
type textarea "x"
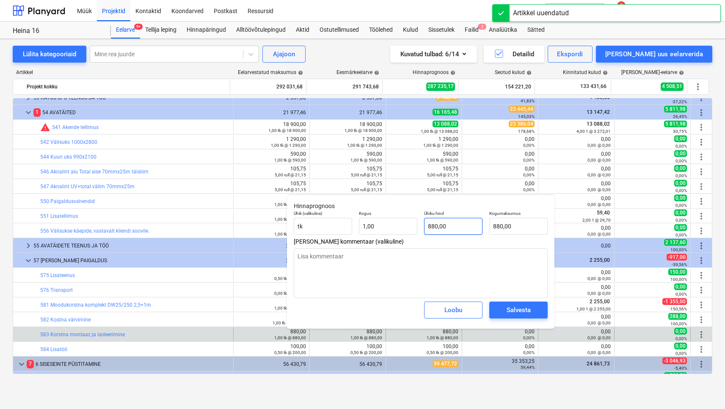
type input "880"
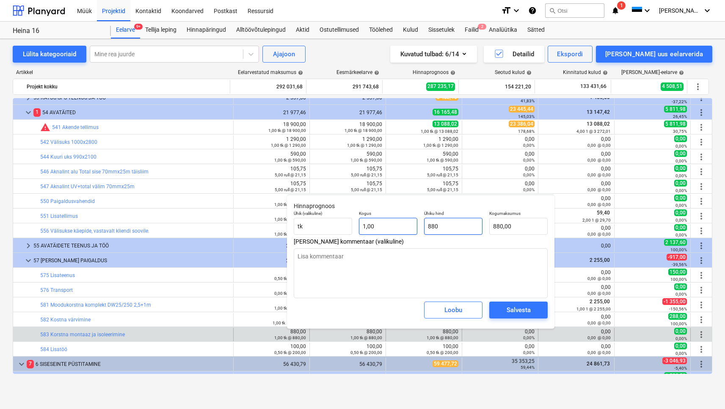
drag, startPoint x: 454, startPoint y: 226, endPoint x: 404, endPoint y: 221, distance: 50.6
click at [404, 221] on div "Ühik (valikuline) tk Kogus 1,00 Ühiku hind 880 Kogumaksumus 880,00" at bounding box center [420, 222] width 261 height 31
type textarea "x"
type input "0"
type input "0,00"
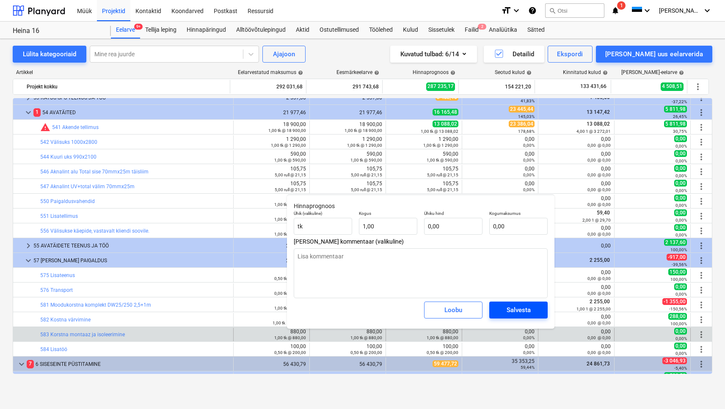
click at [516, 303] on button "Salvesta" at bounding box center [518, 310] width 58 height 17
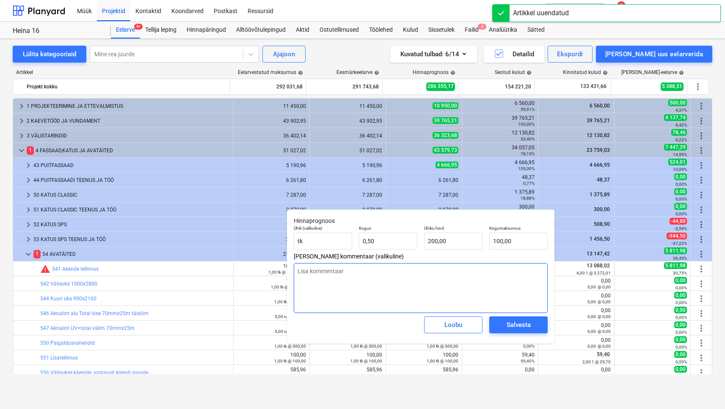
type textarea "x"
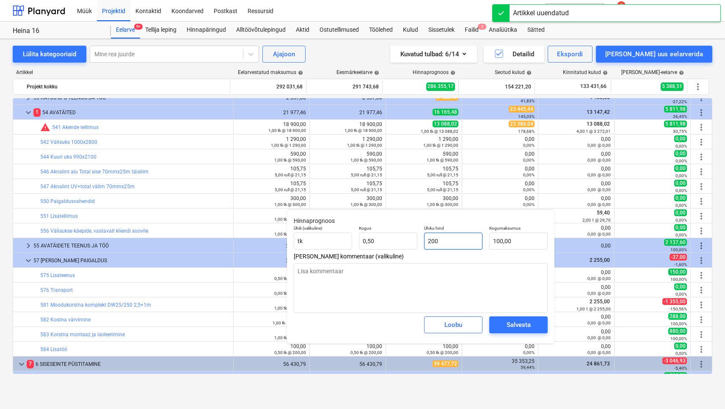
type input "200"
drag, startPoint x: 448, startPoint y: 243, endPoint x: 415, endPoint y: 231, distance: 34.9
click at [415, 231] on div "Ühik (valikuline) tk Kogus 0,50 Ühiku hind 200 Kogumaksumus 100,00" at bounding box center [420, 237] width 261 height 31
type textarea "x"
type input "0"
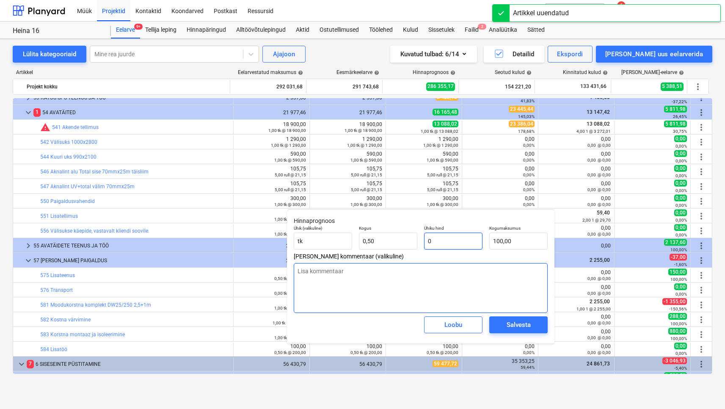
type input "0,00"
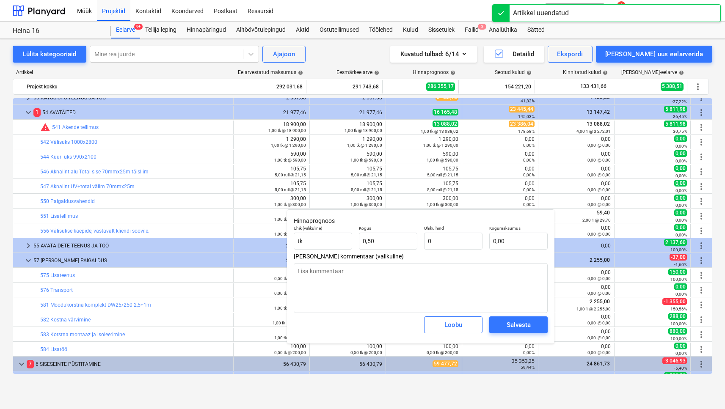
click at [466, 320] on span "Loobu" at bounding box center [453, 324] width 37 height 11
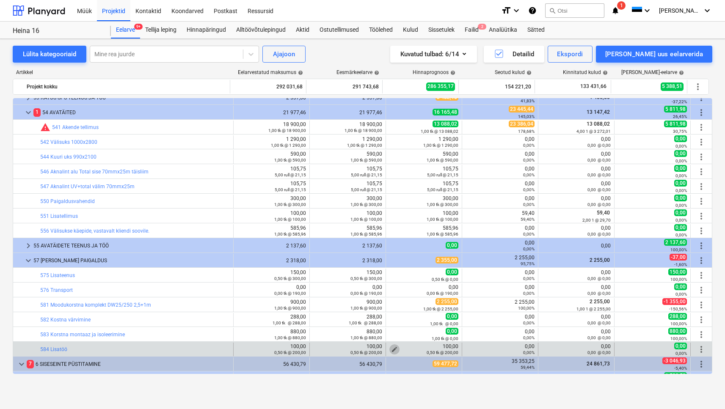
click at [391, 347] on span "edit" at bounding box center [394, 349] width 7 height 7
type textarea "x"
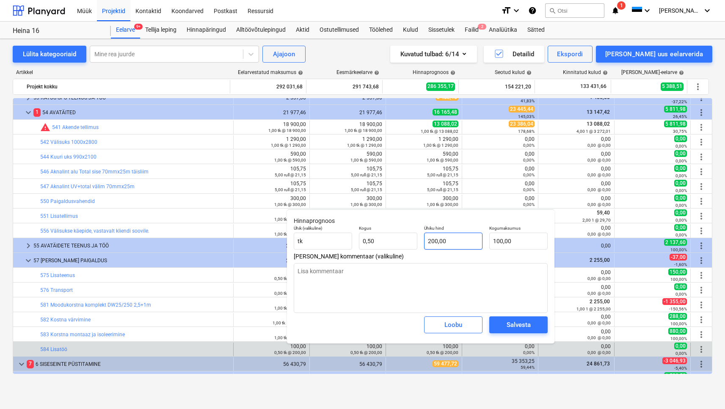
type input "200"
drag, startPoint x: 457, startPoint y: 242, endPoint x: 422, endPoint y: 240, distance: 35.2
click at [423, 240] on div "Ühiku hind 200" at bounding box center [453, 237] width 65 height 31
type textarea "x"
type input "0"
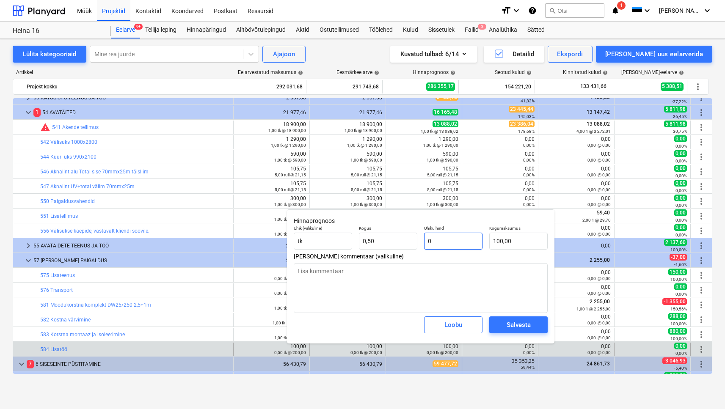
type input "0,00"
click at [499, 324] on button "Salvesta" at bounding box center [518, 324] width 58 height 17
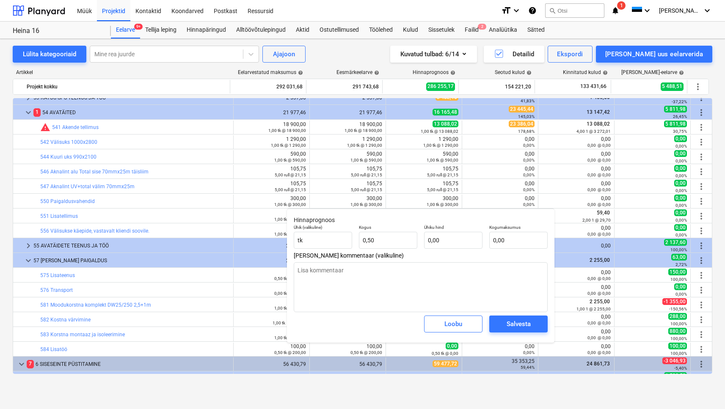
type textarea "x"
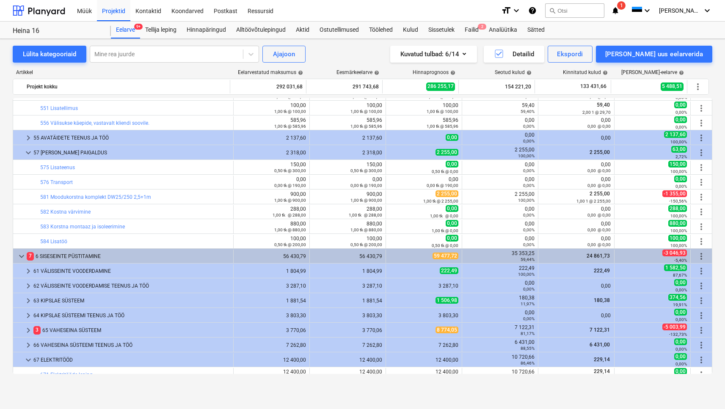
scroll to position [303, 0]
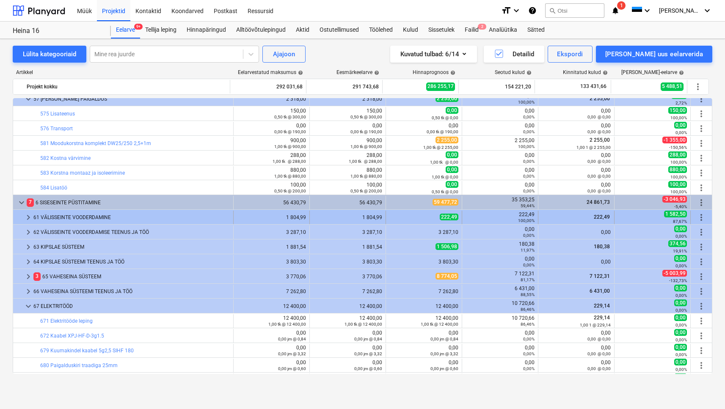
click at [187, 218] on div "61 VÄLISSEINTE VOODERDAMINE" at bounding box center [131, 218] width 196 height 14
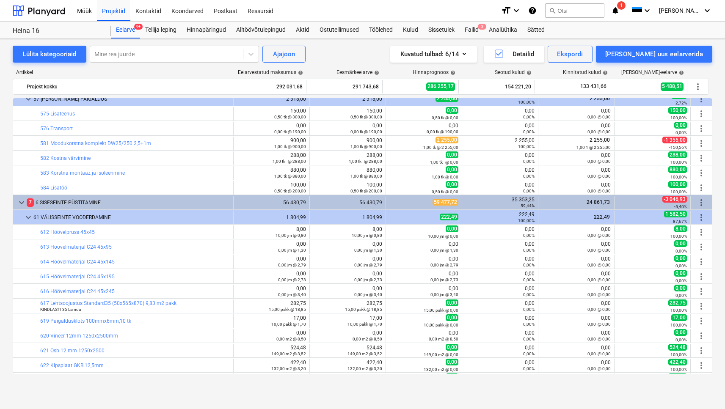
scroll to position [371, 0]
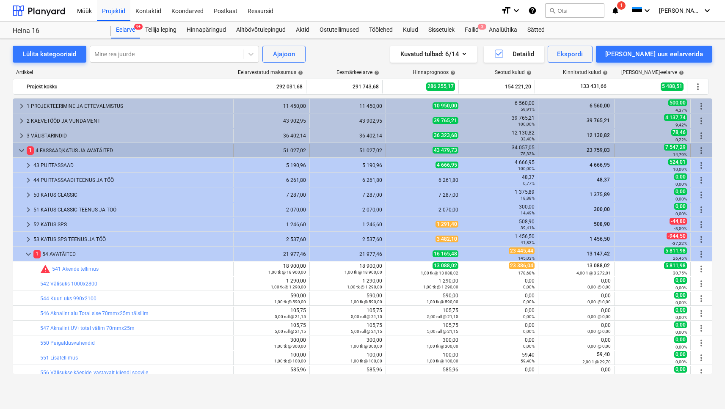
click at [83, 153] on div "1 4 FASSAAD,[PERSON_NAME] AVATÄITED" at bounding box center [128, 151] width 203 height 14
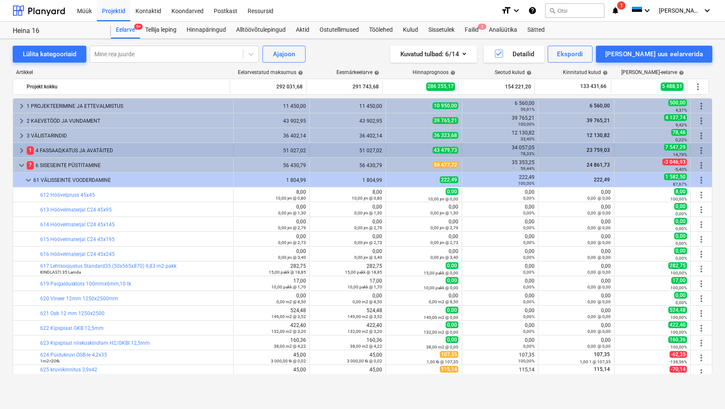
click at [83, 153] on div "1 4 FASSAAD,[PERSON_NAME] AVATÄITED" at bounding box center [128, 151] width 203 height 14
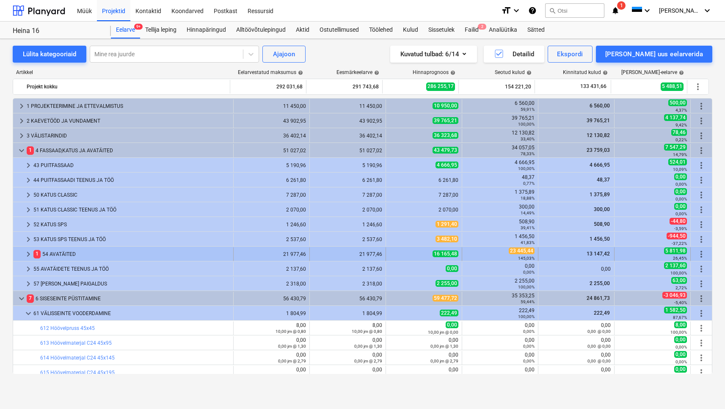
click at [63, 253] on div "1 54 AVATÄITED" at bounding box center [131, 255] width 196 height 14
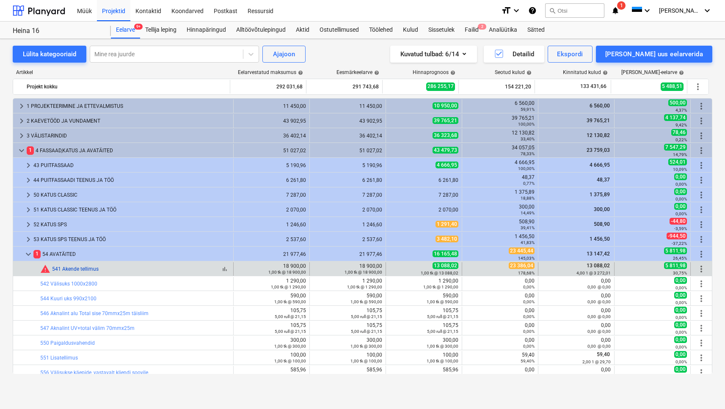
click at [93, 269] on link "541 Akende tellimus" at bounding box center [75, 269] width 47 height 6
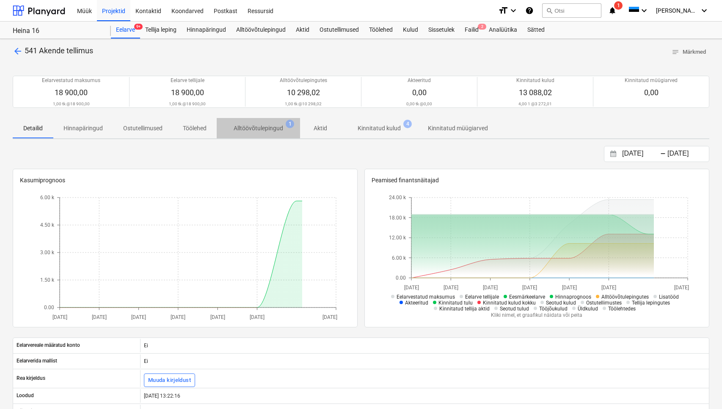
click at [270, 129] on p "Alltöövõtulepingud" at bounding box center [259, 128] width 50 height 9
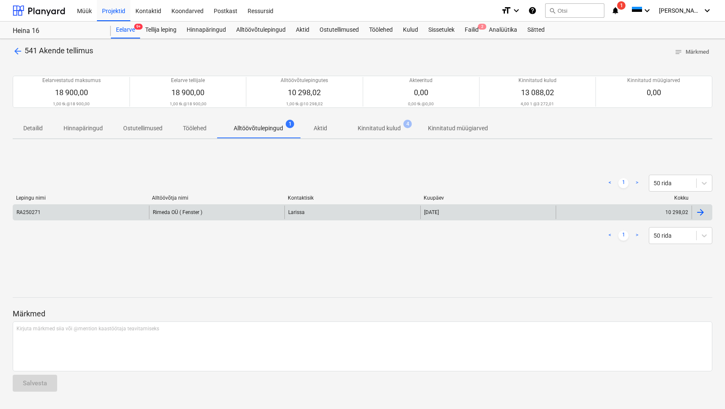
click at [75, 208] on div "RA250271" at bounding box center [81, 213] width 136 height 14
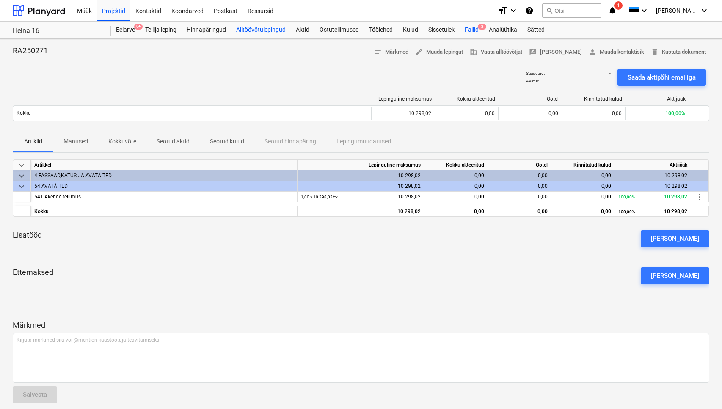
click at [474, 30] on div "Failid 2" at bounding box center [471, 30] width 24 height 17
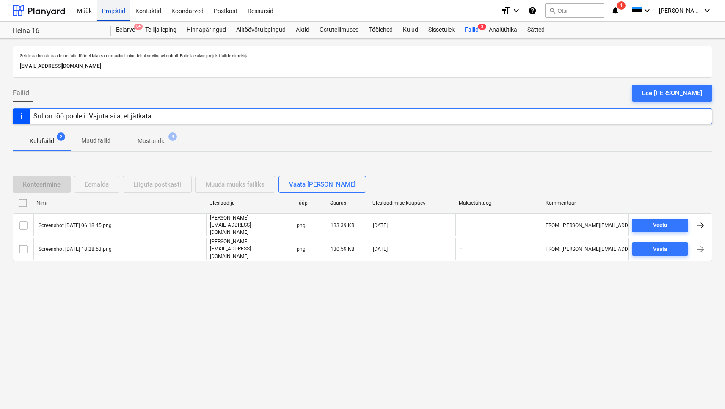
click at [115, 14] on div "Projektid" at bounding box center [113, 11] width 33 height 22
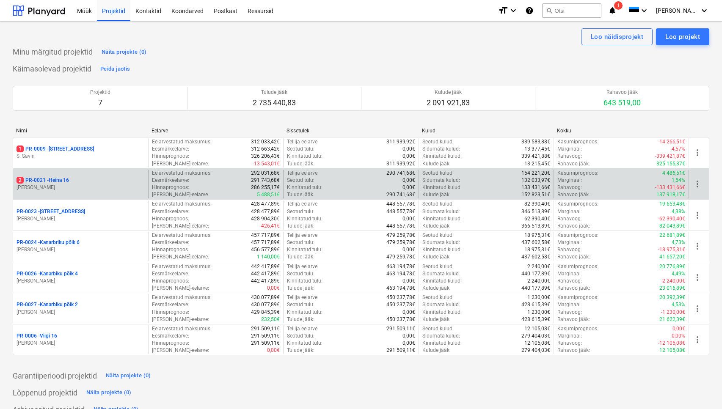
click at [62, 176] on div "2 PR-0021 - Heina 16 [PERSON_NAME]" at bounding box center [80, 184] width 135 height 29
click at [61, 181] on p "2 PR-0021 - Heina 16" at bounding box center [43, 180] width 52 height 7
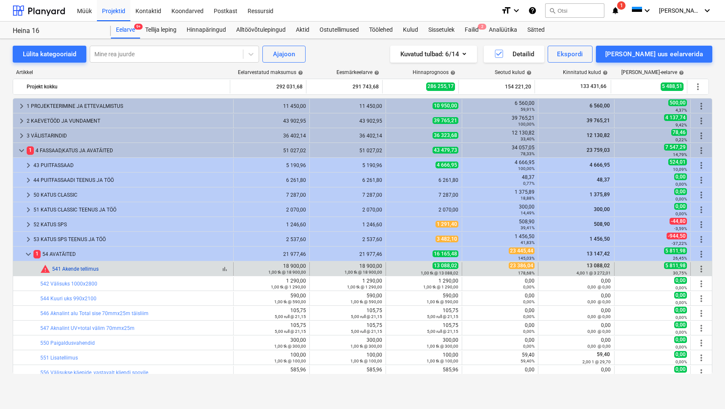
click at [79, 271] on link "541 Akende tellimus" at bounding box center [75, 269] width 47 height 6
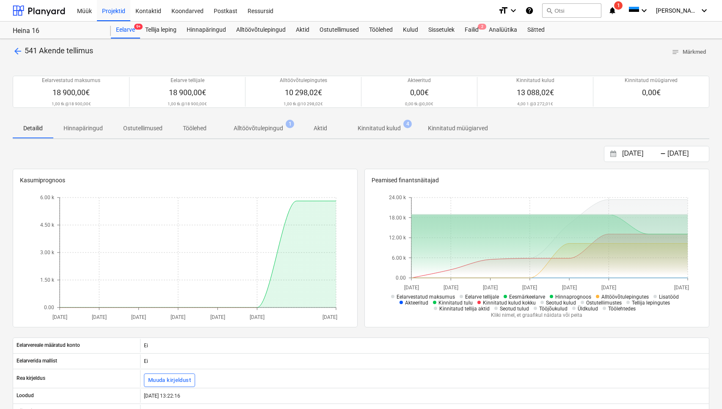
click at [268, 126] on p "Alltöövõtulepingud" at bounding box center [259, 128] width 50 height 9
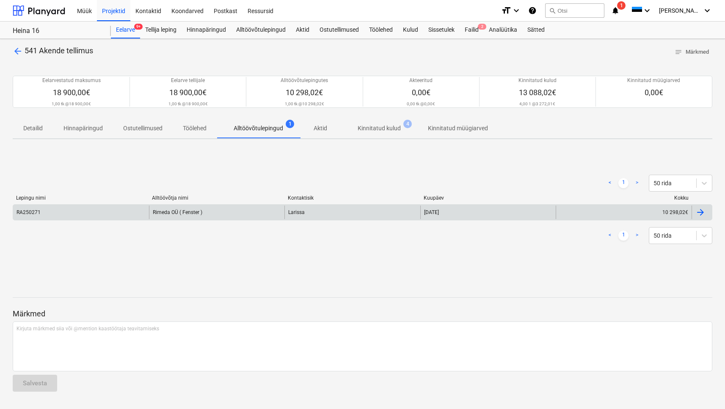
click at [71, 209] on div "RA250271" at bounding box center [81, 213] width 136 height 14
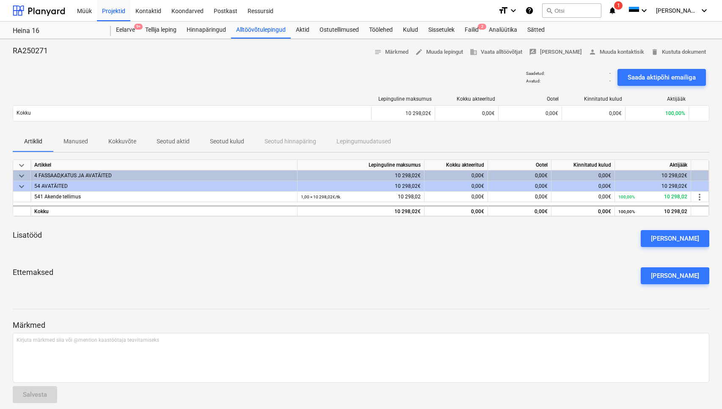
click at [77, 141] on p "Manused" at bounding box center [75, 141] width 25 height 9
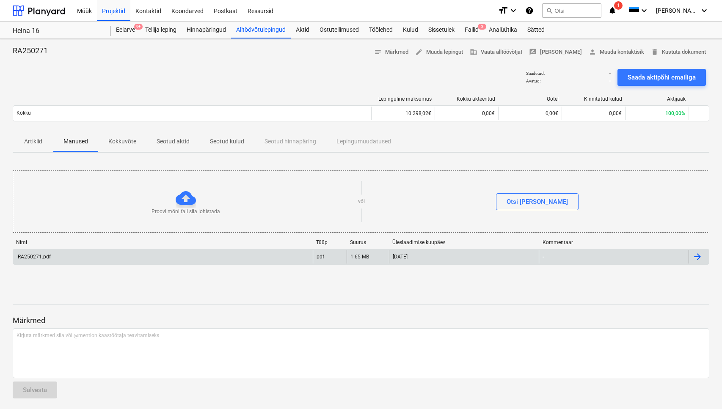
click at [35, 259] on div "RA250271.pdf" at bounding box center [34, 257] width 34 height 6
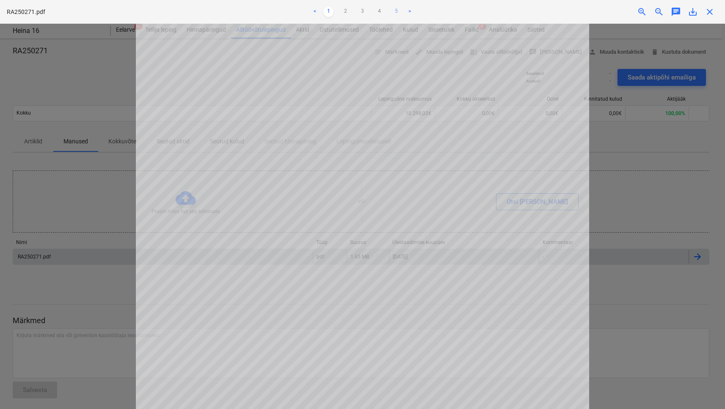
click at [397, 11] on link "5" at bounding box center [396, 12] width 10 height 10
click at [373, 8] on ul "< 1 2 3 4 5 >" at bounding box center [362, 12] width 237 height 10
click at [382, 11] on link "4" at bounding box center [379, 12] width 10 height 10
click at [118, 189] on div at bounding box center [362, 216] width 725 height 385
click at [330, 11] on link "1" at bounding box center [328, 12] width 10 height 10
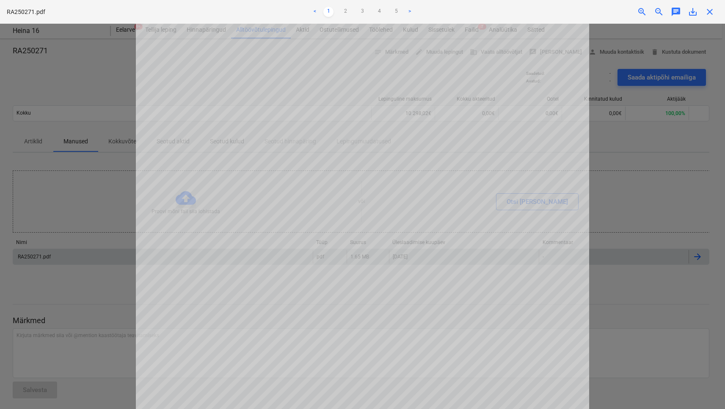
click at [644, 208] on div at bounding box center [362, 216] width 725 height 385
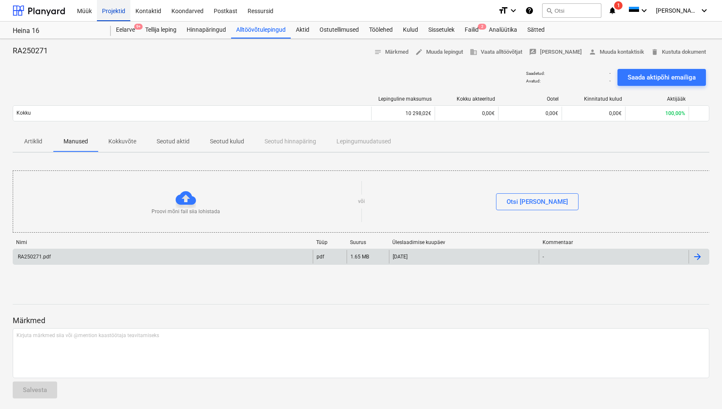
click at [109, 8] on div "Projektid" at bounding box center [113, 11] width 33 height 22
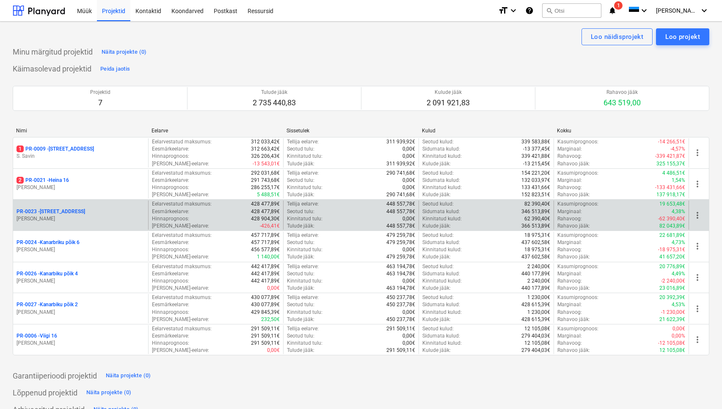
click at [72, 217] on p "[PERSON_NAME]" at bounding box center [81, 218] width 128 height 7
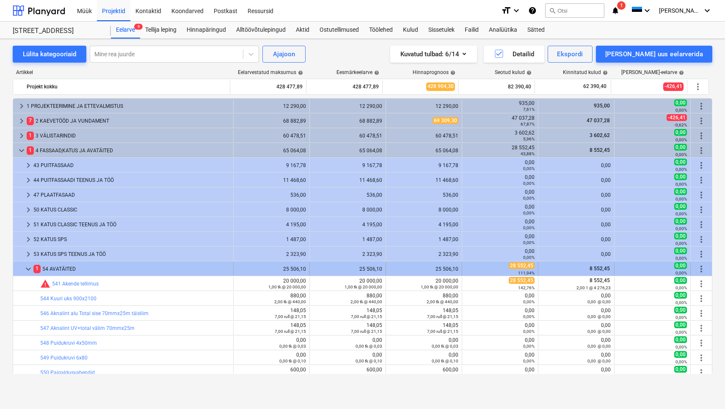
scroll to position [101, 0]
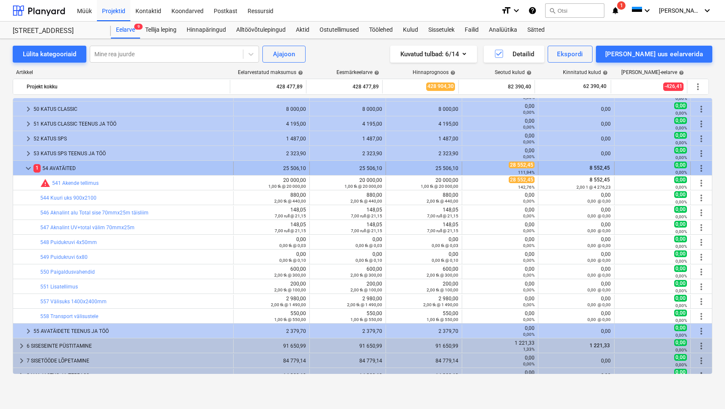
click at [29, 169] on span "keyboard_arrow_down" at bounding box center [28, 168] width 10 height 10
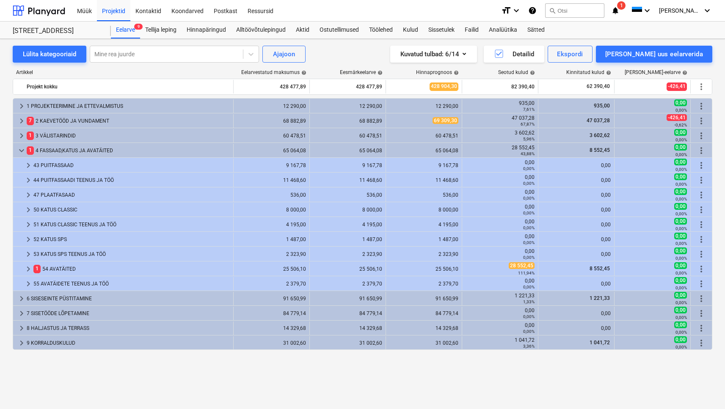
scroll to position [0, 0]
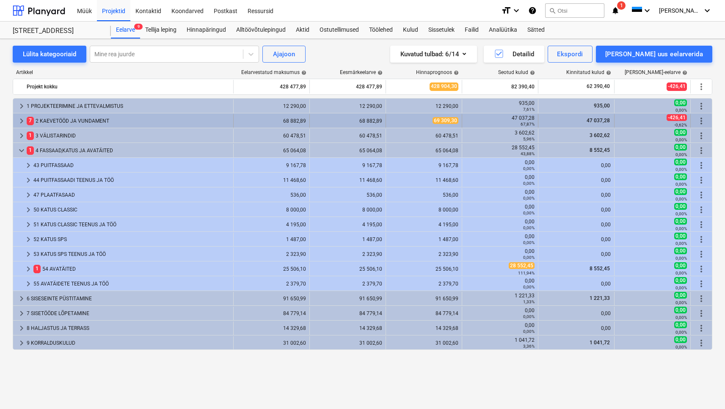
click at [75, 123] on div "7 2 KAEVETÖÖD JA VUNDAMENT" at bounding box center [128, 121] width 203 height 14
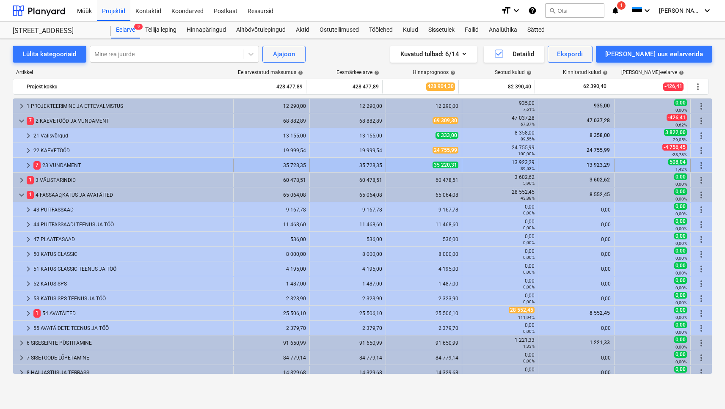
click at [75, 167] on div "7 23 VUNDAMENT" at bounding box center [131, 166] width 196 height 14
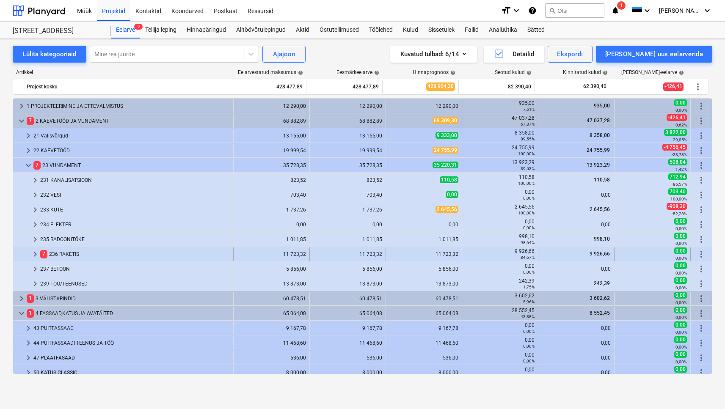
click at [69, 258] on div "7 236 RAKETIS" at bounding box center [135, 255] width 190 height 14
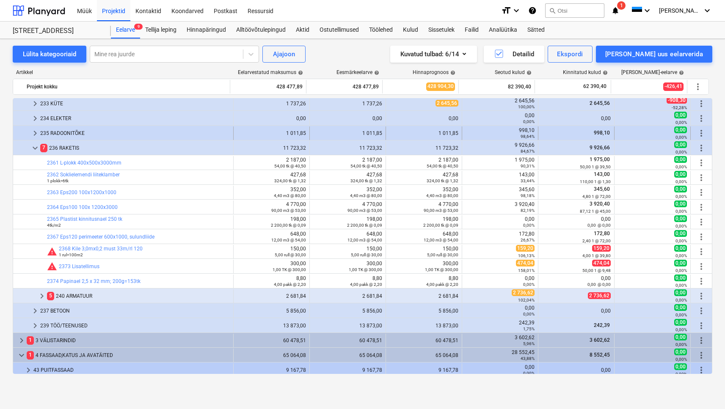
scroll to position [41, 0]
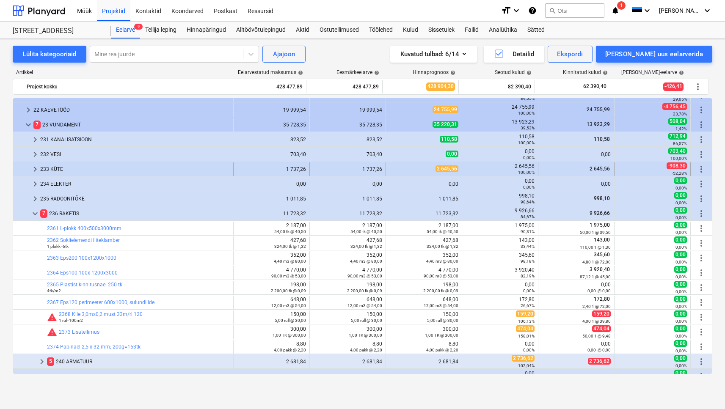
click at [61, 171] on div "233 KÜTE" at bounding box center [135, 169] width 190 height 14
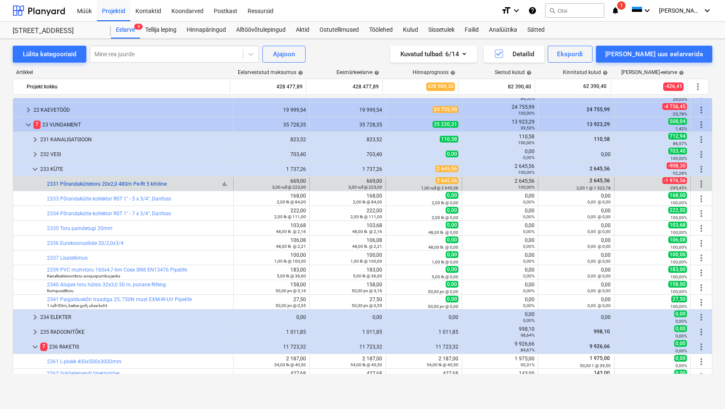
click at [149, 184] on link "2331 Põrandaküttetoru 20x2,0 480m Pe-Rt 5 kihiline" at bounding box center [107, 184] width 120 height 6
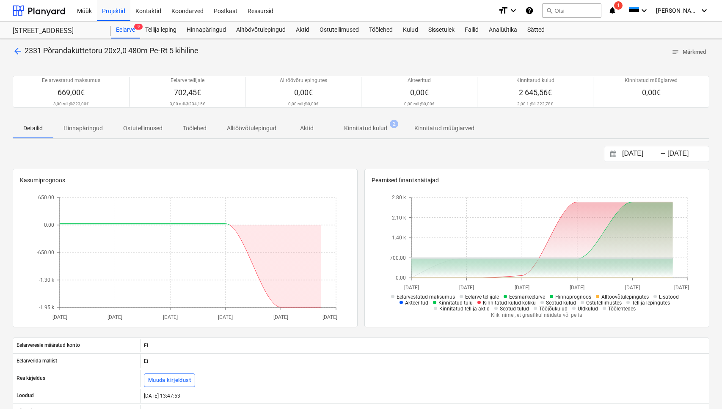
click at [346, 131] on p "Kinnitatud kulud" at bounding box center [365, 128] width 43 height 9
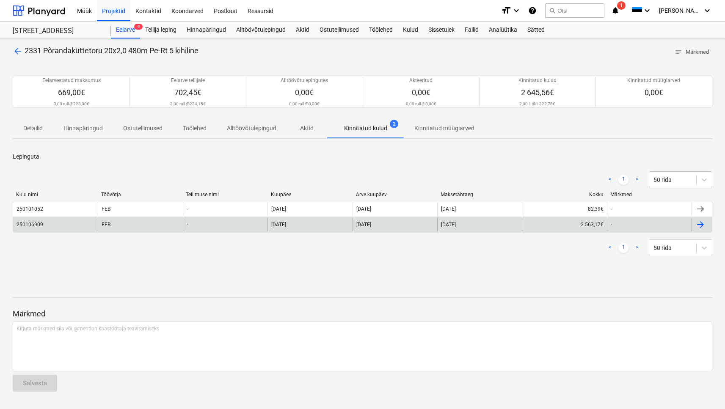
click at [38, 229] on div "250106909" at bounding box center [55, 225] width 85 height 14
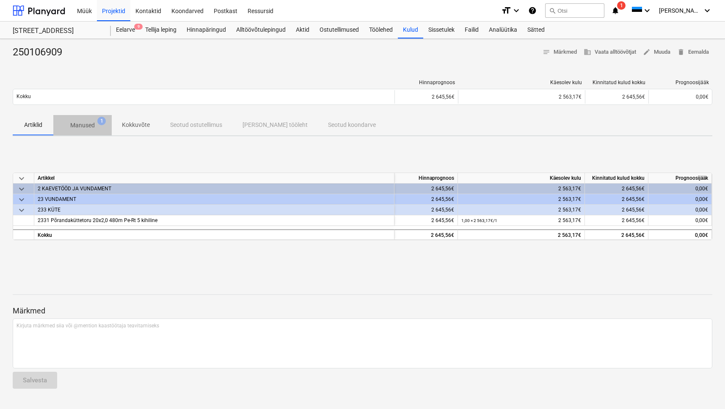
click at [82, 132] on span "Manused 1" at bounding box center [82, 125] width 58 height 15
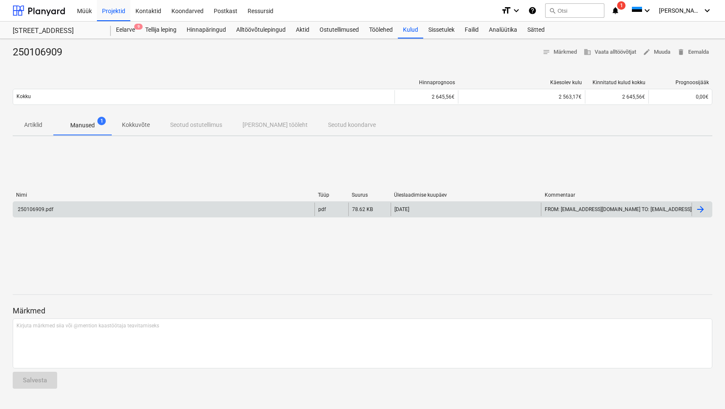
click at [37, 206] on div "250106909.pdf" at bounding box center [163, 210] width 301 height 14
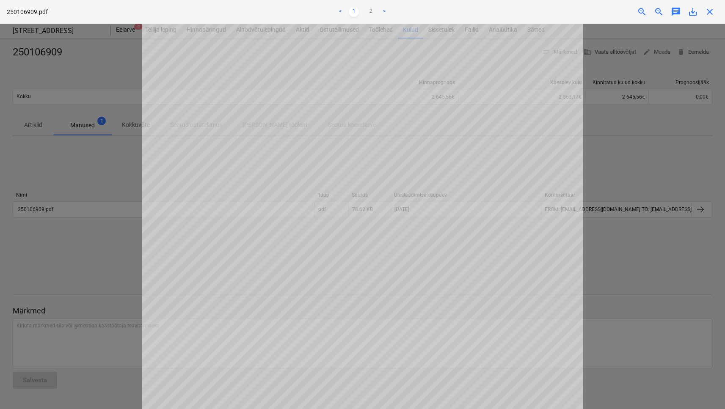
scroll to position [239, 0]
click at [370, 8] on link "2" at bounding box center [371, 12] width 10 height 10
click at [358, 13] on link "1" at bounding box center [354, 12] width 10 height 10
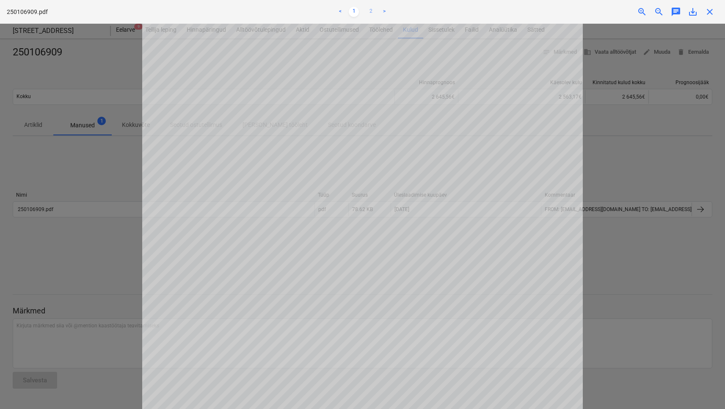
click at [372, 8] on link "2" at bounding box center [371, 12] width 10 height 10
click at [99, 147] on div at bounding box center [362, 216] width 725 height 385
click at [120, 174] on div at bounding box center [362, 216] width 725 height 385
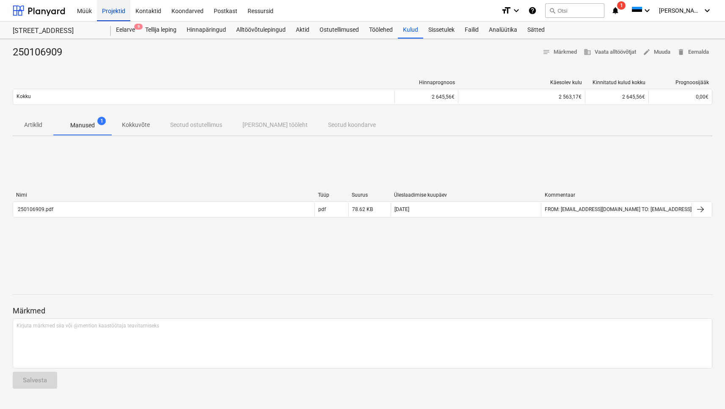
click at [121, 15] on div "Projektid" at bounding box center [113, 11] width 33 height 22
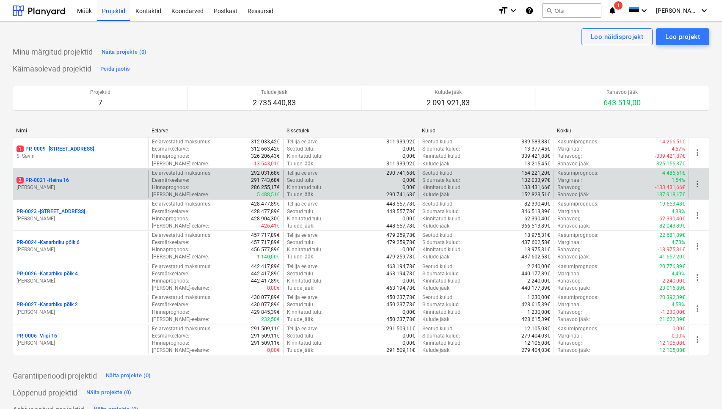
click at [46, 181] on p "2 PR-0021 - Heina 16" at bounding box center [43, 180] width 52 height 7
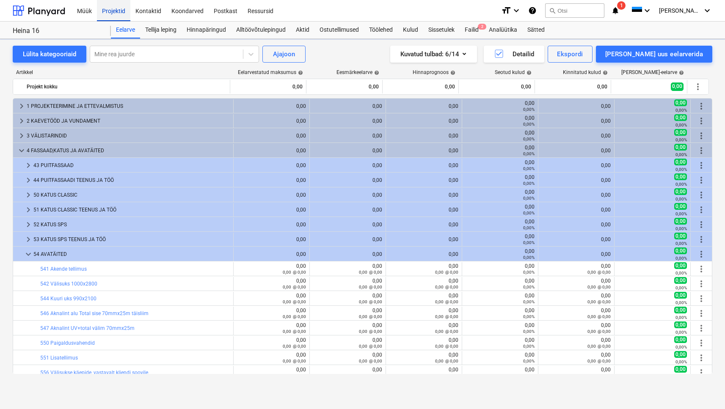
click at [122, 2] on div "Projektid" at bounding box center [113, 11] width 33 height 22
click at [120, 6] on div "Projektid" at bounding box center [113, 11] width 33 height 22
click at [116, 11] on div "Projektid" at bounding box center [113, 11] width 33 height 22
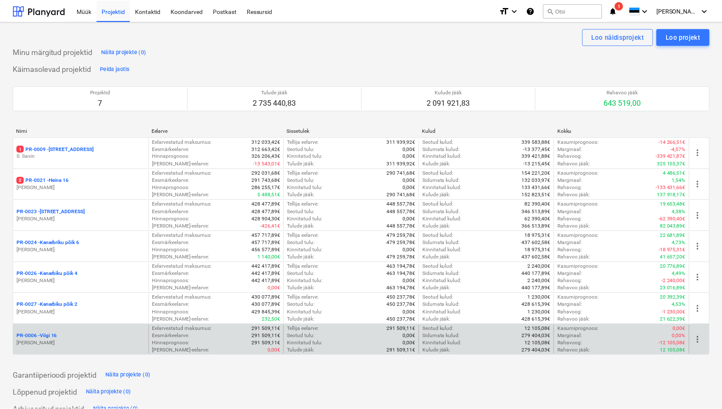
scroll to position [14, 0]
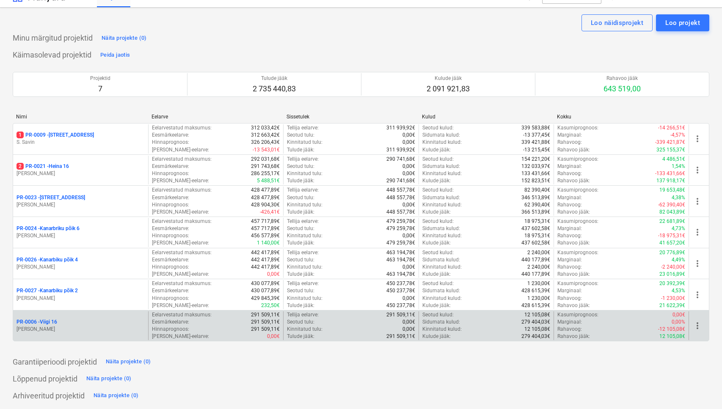
click at [50, 319] on p "PR-0006 - Viigi 16" at bounding box center [37, 322] width 41 height 7
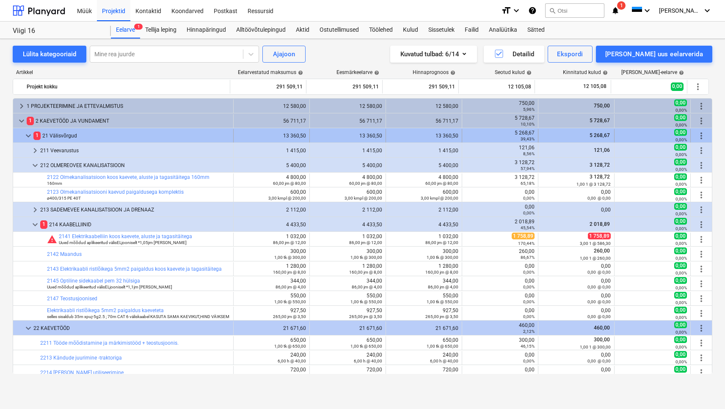
click at [76, 135] on div "1 21 Välisvõrgud" at bounding box center [131, 136] width 196 height 14
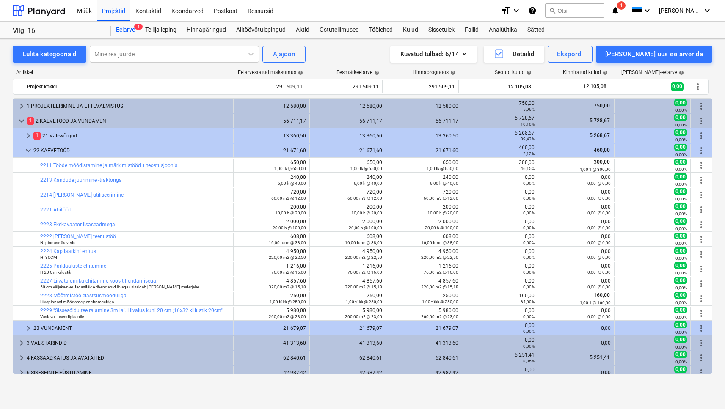
click at [76, 135] on div "1 21 Välisvõrgud" at bounding box center [131, 136] width 196 height 14
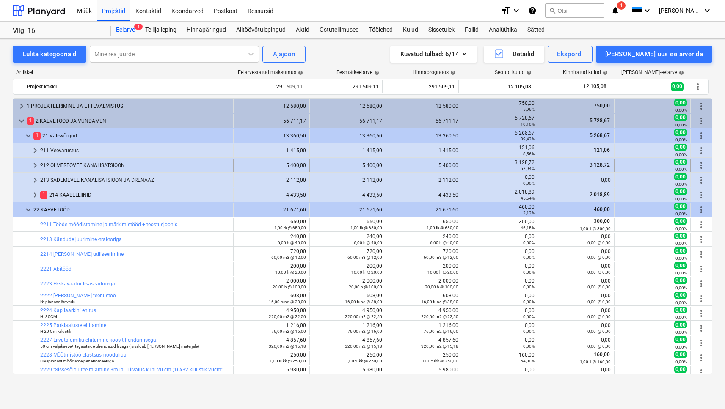
click at [89, 164] on div "212 OLMEREOVEE KANALISATSIOON" at bounding box center [135, 166] width 190 height 14
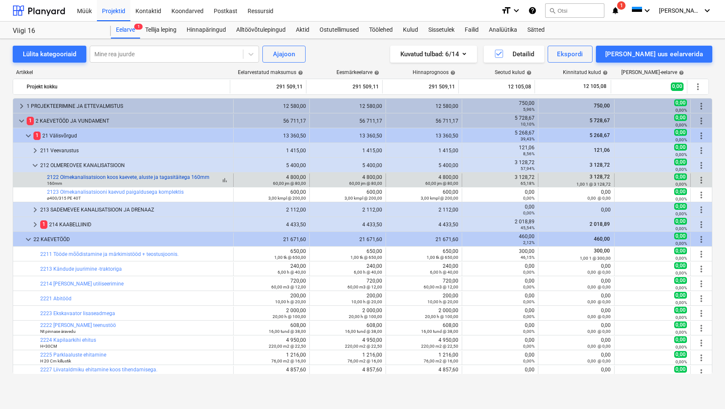
click at [94, 179] on link "2122 Olmekanalisatsioon koos kaevete, aluste ja tagasitäitega 160mm" at bounding box center [128, 177] width 162 height 6
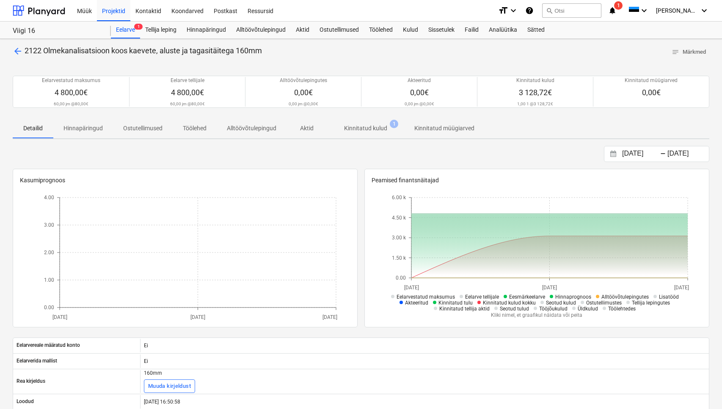
click at [354, 126] on p "Kinnitatud kulud" at bounding box center [365, 128] width 43 height 9
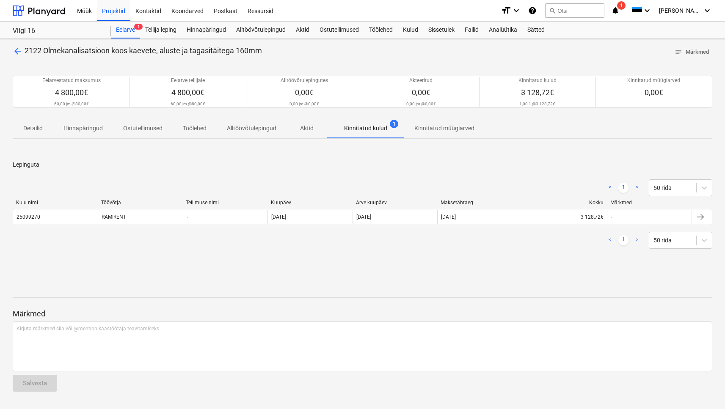
click at [25, 205] on div "Kulu nimi" at bounding box center [55, 203] width 78 height 6
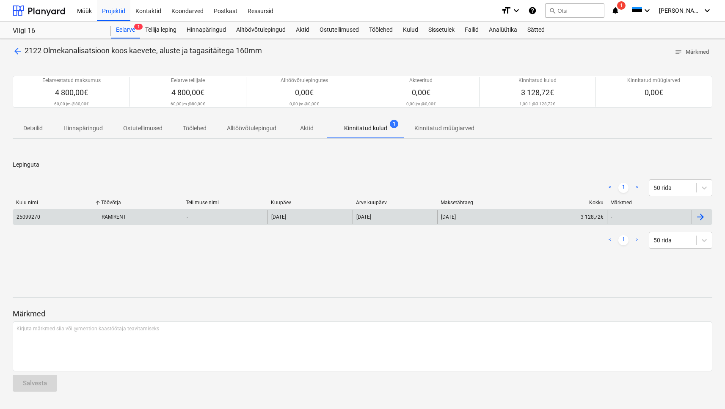
click at [33, 216] on div "25099270" at bounding box center [29, 217] width 24 height 6
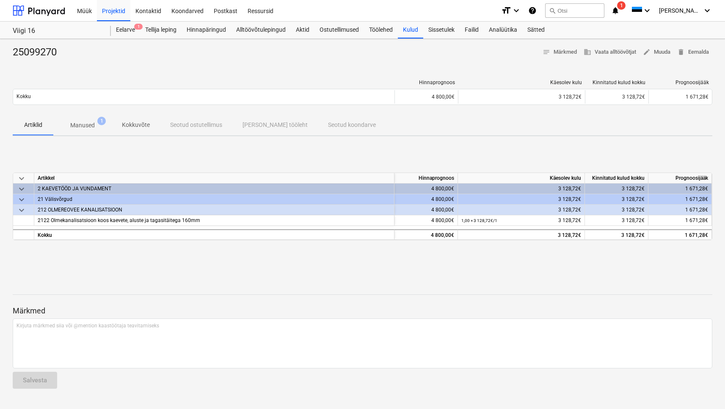
click at [72, 130] on span "Manused 1" at bounding box center [82, 125] width 58 height 15
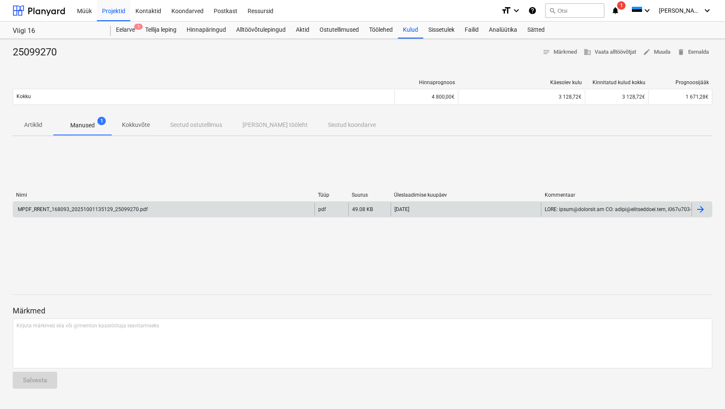
click at [58, 212] on div "MPDF_RRENT_168093_20251001135129_25099270.pdf" at bounding box center [82, 209] width 131 height 6
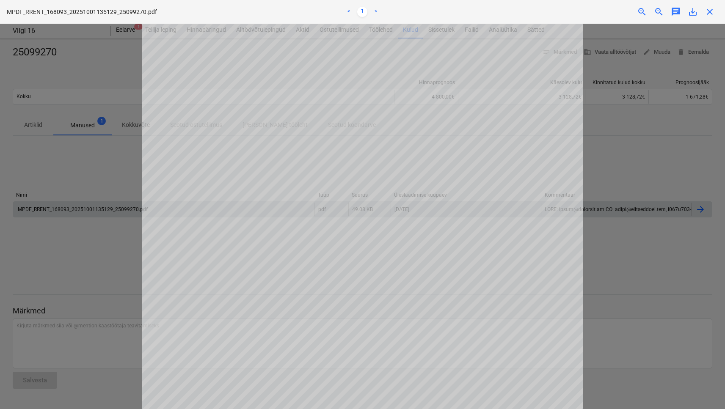
scroll to position [43, 0]
click at [129, 140] on div at bounding box center [362, 216] width 725 height 385
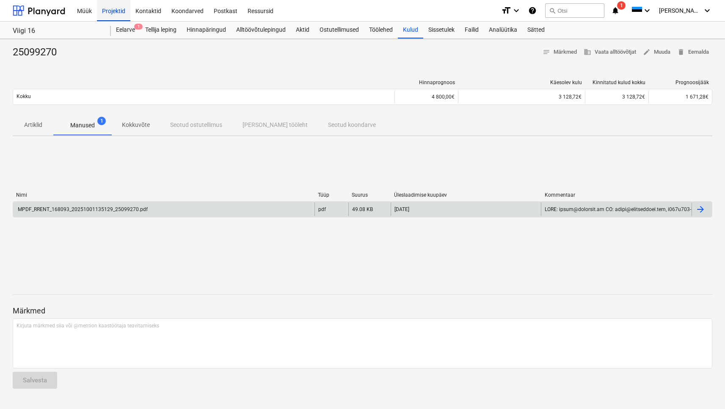
click at [106, 10] on div "Projektid" at bounding box center [113, 11] width 33 height 22
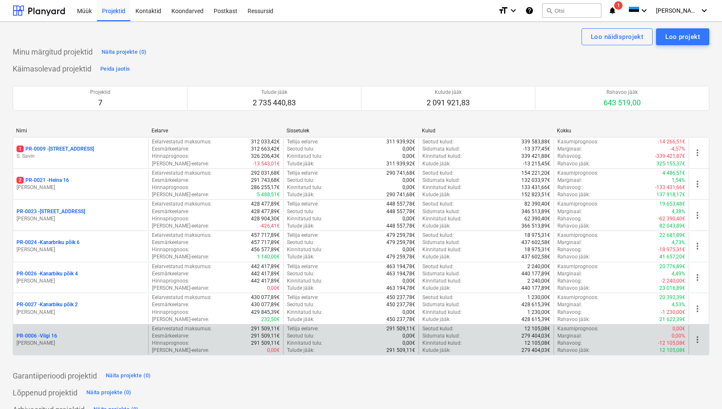
click at [41, 335] on p "PR-0006 - Viigi 16" at bounding box center [37, 336] width 41 height 7
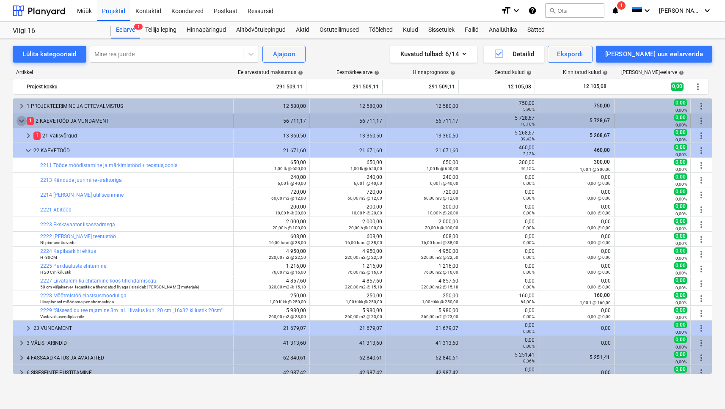
click at [22, 120] on span "keyboard_arrow_down" at bounding box center [22, 121] width 10 height 10
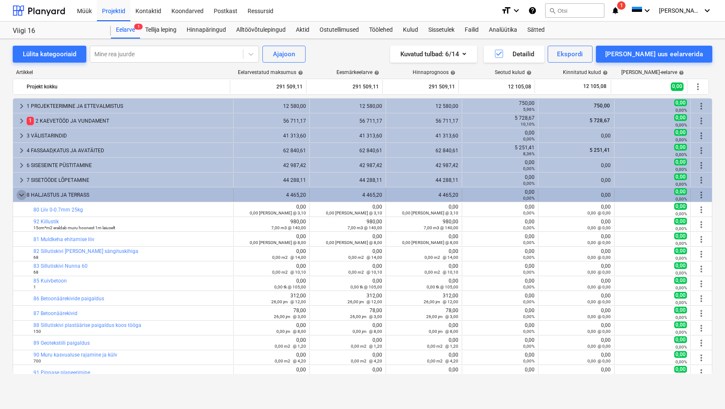
click at [22, 197] on span "keyboard_arrow_down" at bounding box center [22, 195] width 10 height 10
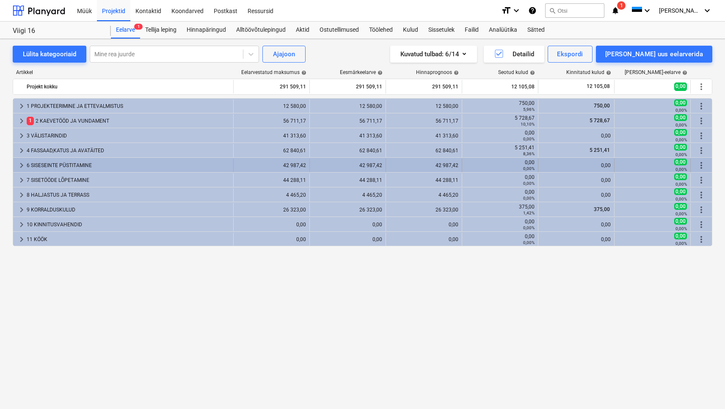
click at [48, 168] on div "6 SISESEINTE PÜSTITAMINE" at bounding box center [128, 166] width 203 height 14
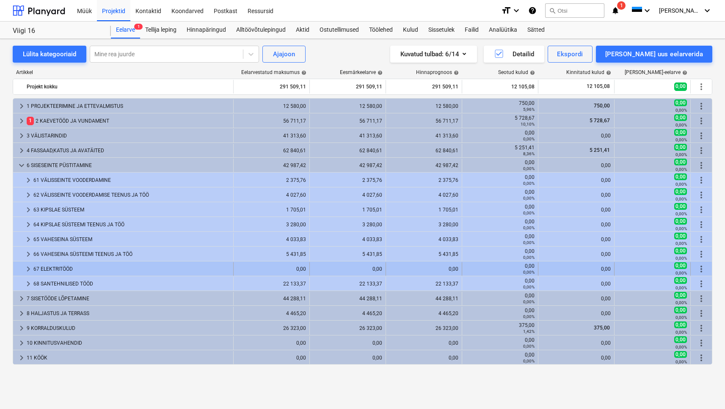
click at [52, 267] on div "67 ELEKTRITÖÖD" at bounding box center [131, 269] width 196 height 14
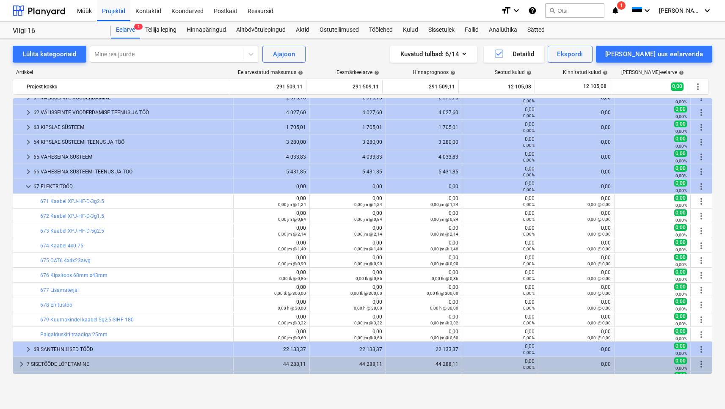
scroll to position [84, 0]
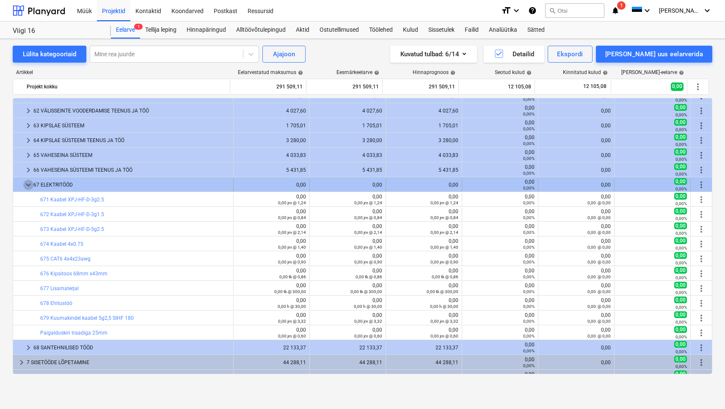
click at [30, 182] on span "keyboard_arrow_down" at bounding box center [28, 185] width 10 height 10
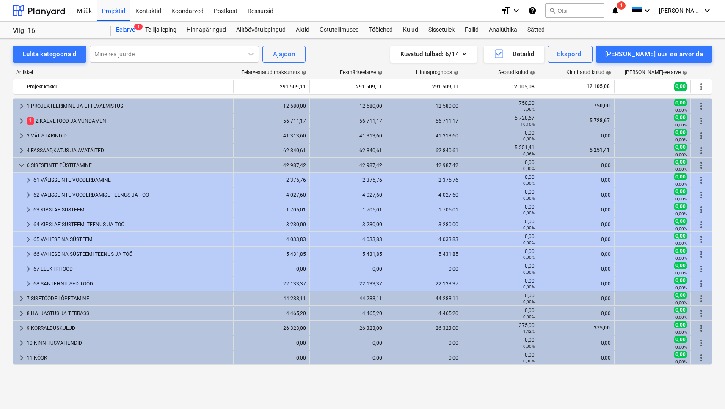
scroll to position [0, 0]
click at [119, 17] on div "Projektid" at bounding box center [113, 11] width 33 height 22
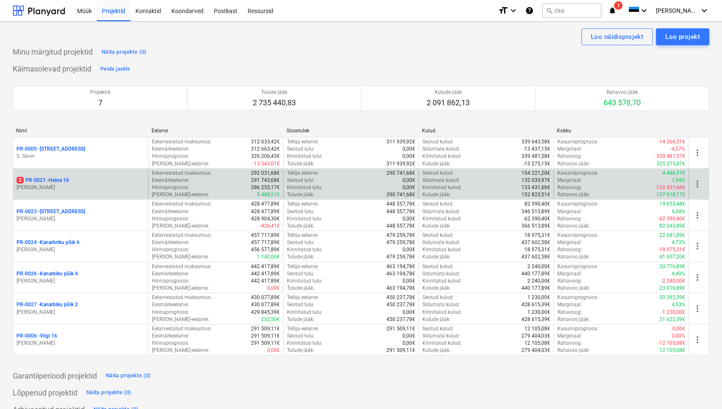
click at [50, 186] on p "[PERSON_NAME]" at bounding box center [81, 187] width 128 height 7
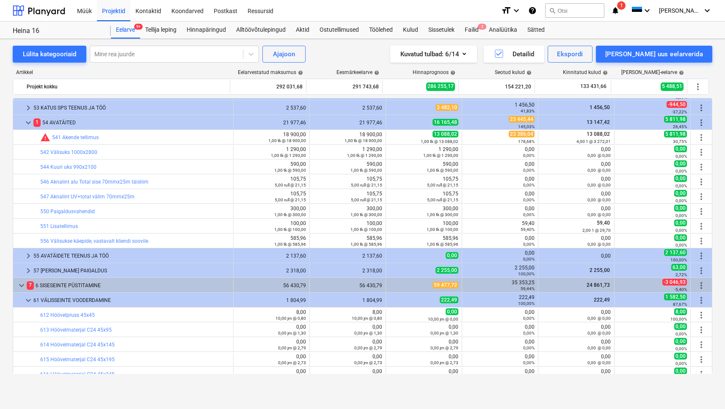
scroll to position [394, 0]
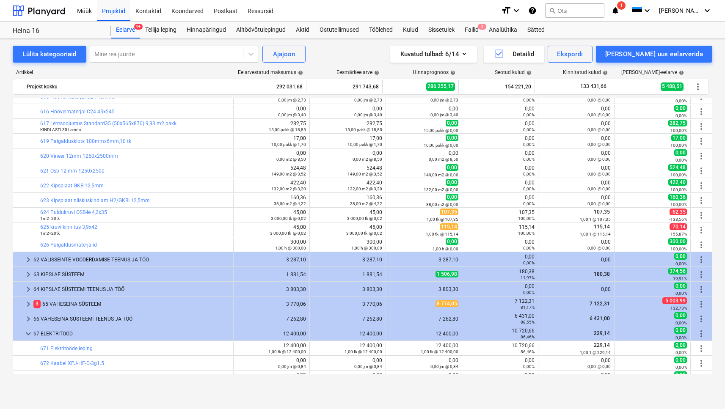
click at [22, 222] on div "keyboard_arrow_right 50 KATUS CLASSIC 7 287,00 7 287,00 7 287,00 1 375,89 18,88…" at bounding box center [362, 236] width 699 height 276
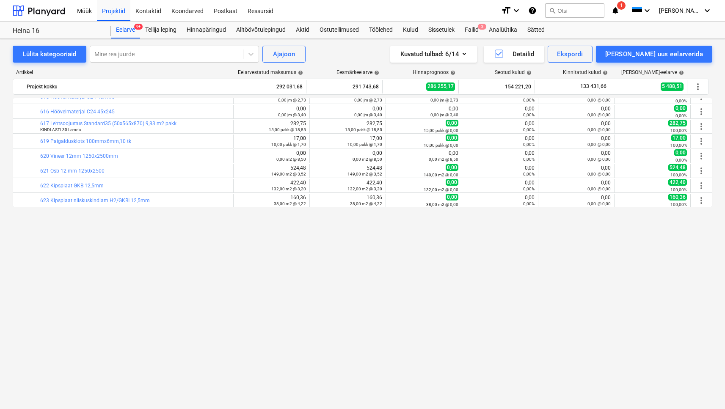
scroll to position [198, 0]
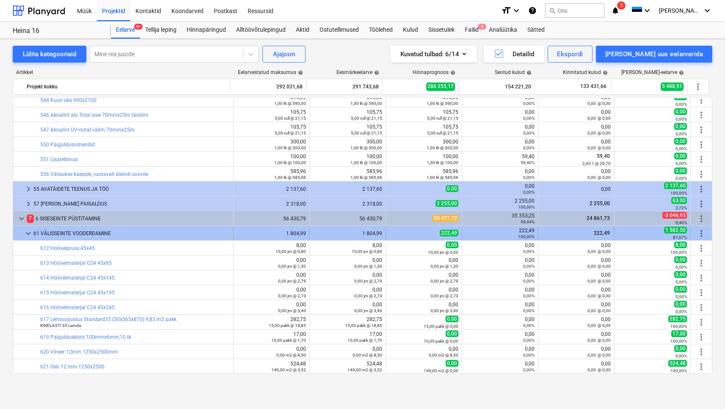
click at [50, 232] on div "61 VÄLISSEINTE VOODERDAMINE" at bounding box center [131, 234] width 196 height 14
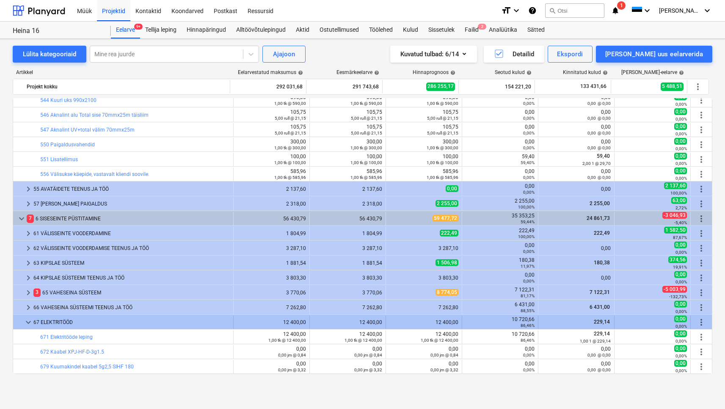
click at [51, 321] on div "67 ELEKTRITÖÖD" at bounding box center [131, 323] width 196 height 14
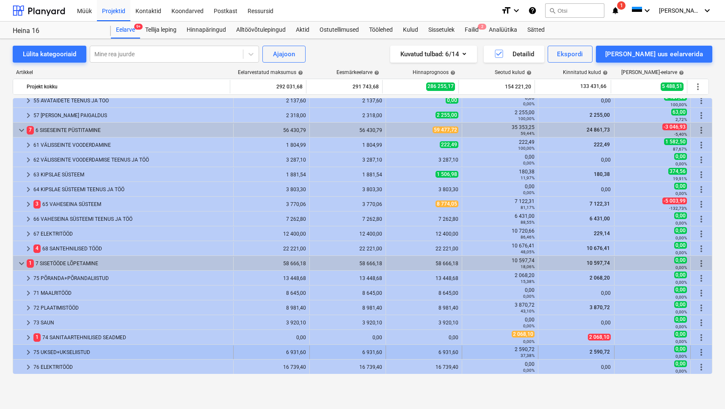
scroll to position [365, 0]
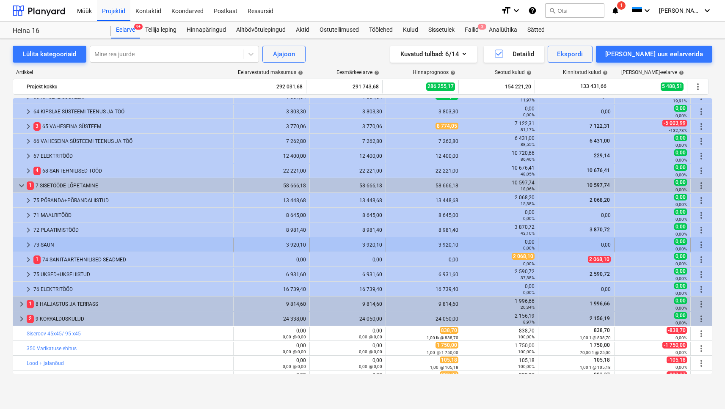
click at [52, 242] on div "73 SAUN" at bounding box center [131, 245] width 196 height 14
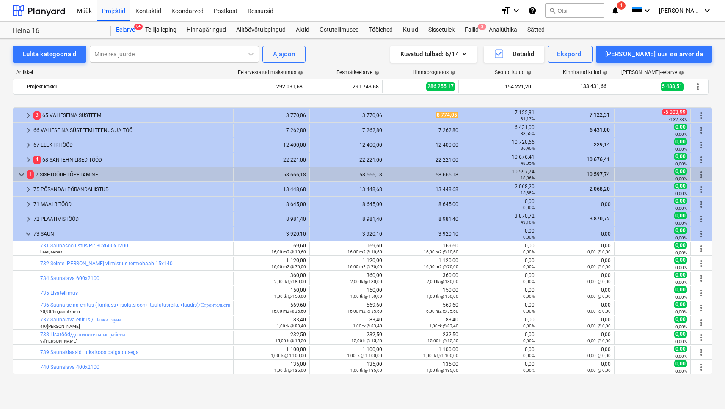
scroll to position [402, 0]
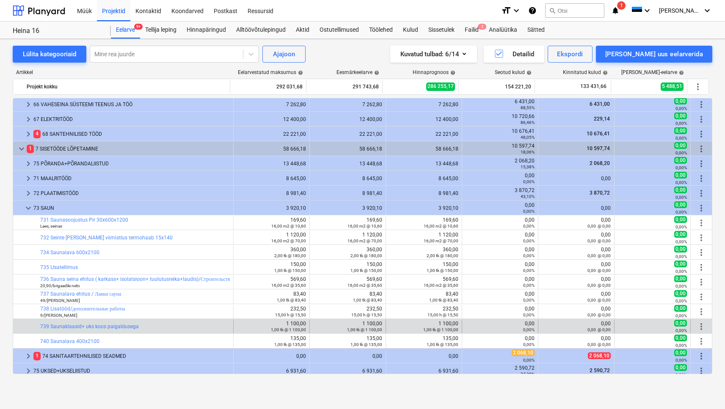
click at [68, 322] on div "bar_chart 739 Saunaklaasid+ uks koos paigaldusega" at bounding box center [135, 327] width 190 height 14
click at [73, 332] on div "bar_chart 739 Saunaklaasid+ uks koos paigaldusega" at bounding box center [135, 327] width 190 height 14
click at [72, 329] on link "739 Saunaklaasid+ uks koos paigaldusega" at bounding box center [89, 327] width 99 height 6
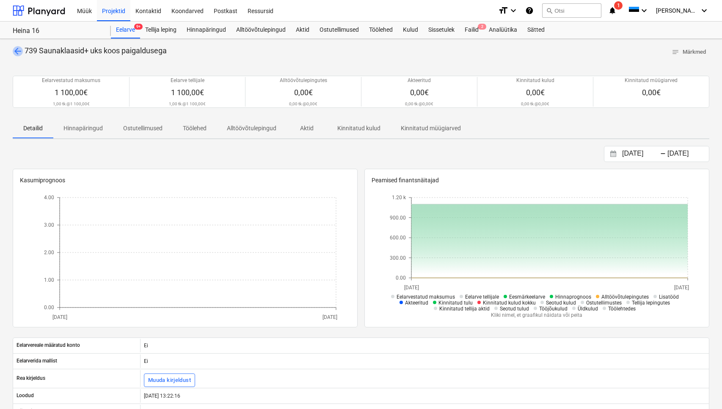
click at [16, 54] on span "arrow_back" at bounding box center [18, 51] width 10 height 10
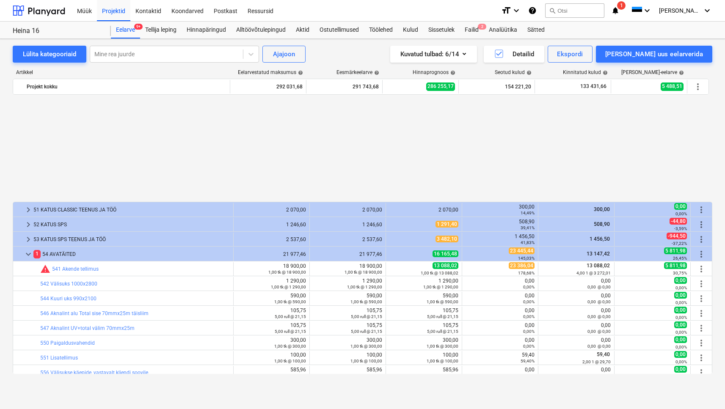
scroll to position [402, 0]
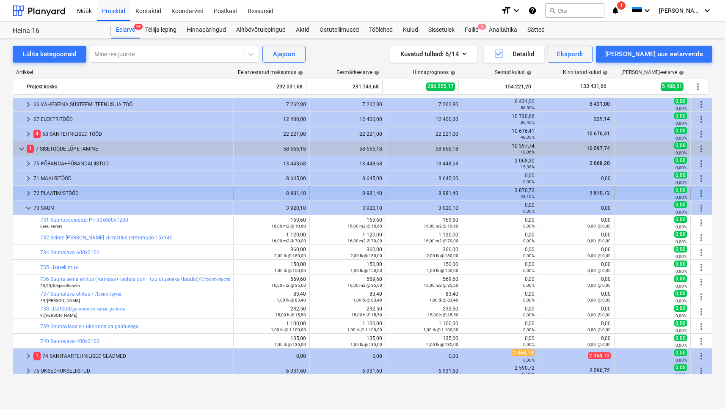
click at [58, 192] on div "72 PLAATIMISTÖÖD" at bounding box center [131, 194] width 196 height 14
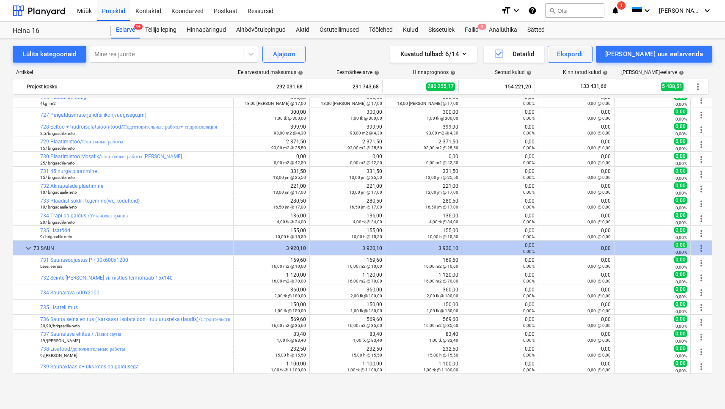
scroll to position [709, 0]
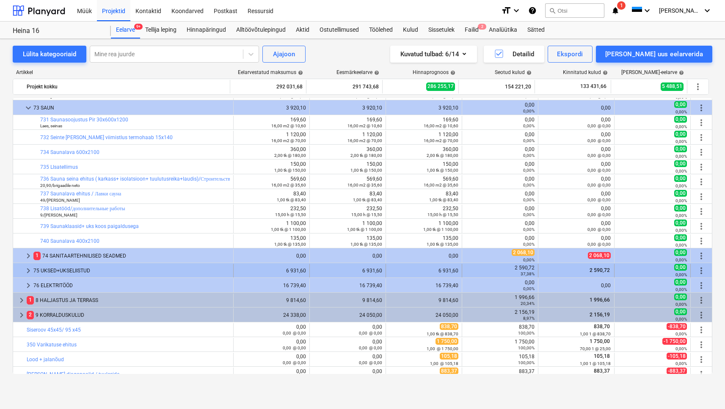
click at [94, 265] on div "75 UKSED+UKSELIISTUD" at bounding box center [131, 271] width 196 height 14
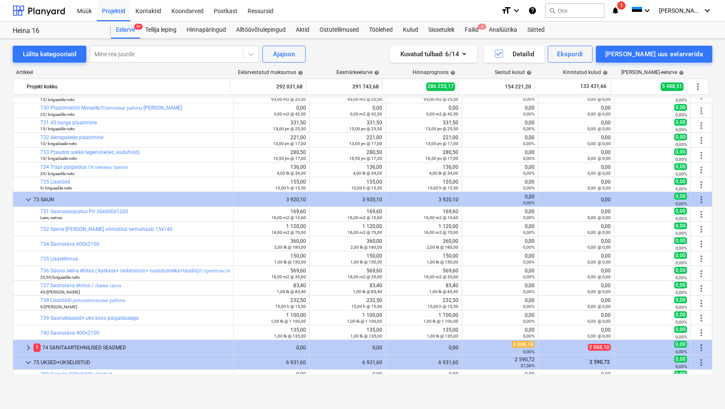
scroll to position [534, 0]
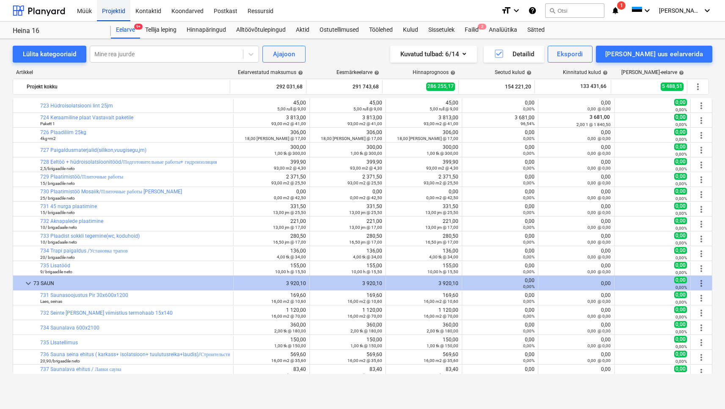
click at [109, 11] on div "Projektid" at bounding box center [113, 11] width 33 height 22
click at [115, 14] on div "Projektid" at bounding box center [113, 11] width 33 height 22
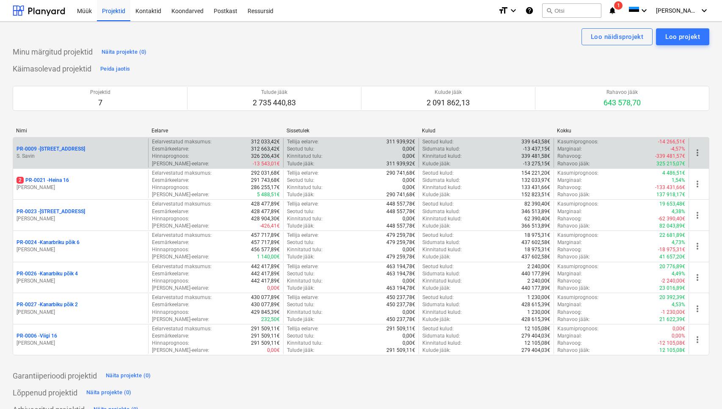
click at [58, 145] on div "PR-0009 - Pohla tee 4 [PERSON_NAME]" at bounding box center [80, 152] width 135 height 29
click at [58, 149] on p "PR-0009 - Pohla tee 4" at bounding box center [51, 149] width 69 height 7
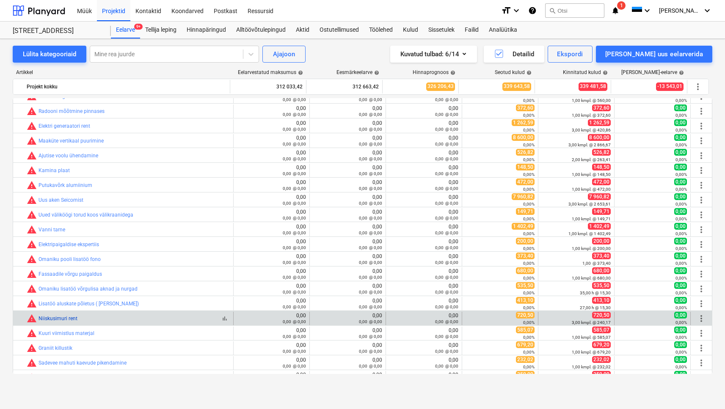
scroll to position [1233, 0]
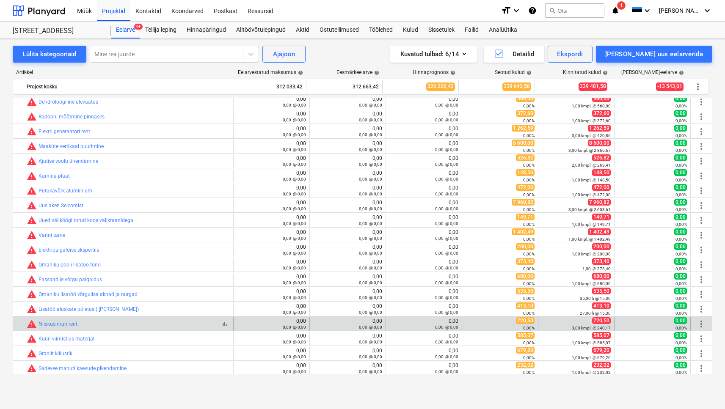
click at [50, 327] on div "warning Niiskusimuri rent" at bounding box center [52, 324] width 51 height 10
click at [49, 324] on link "Niiskusimuri rent" at bounding box center [58, 324] width 39 height 6
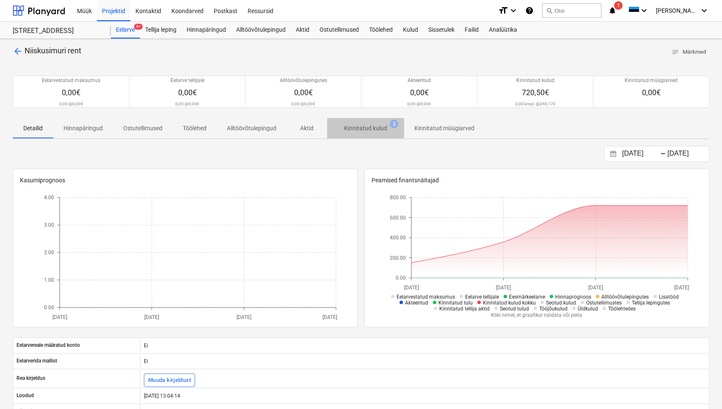
click at [365, 127] on p "Kinnitatud kulud" at bounding box center [365, 128] width 43 height 9
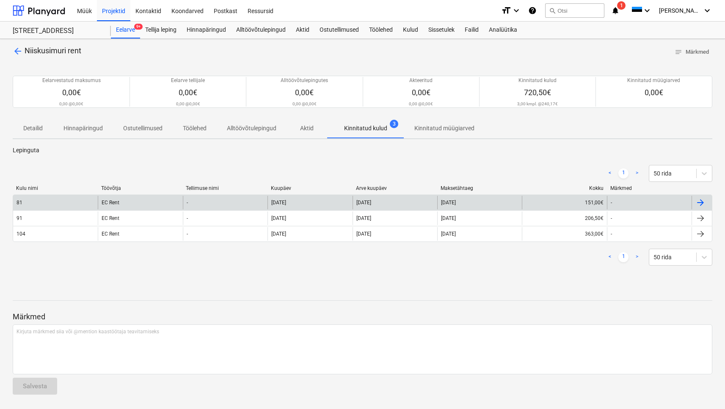
click at [53, 201] on div "81" at bounding box center [55, 203] width 85 height 14
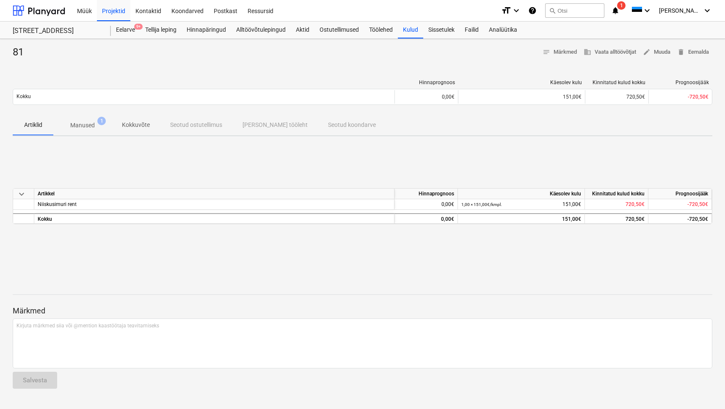
click at [71, 121] on p "Manused" at bounding box center [82, 125] width 25 height 9
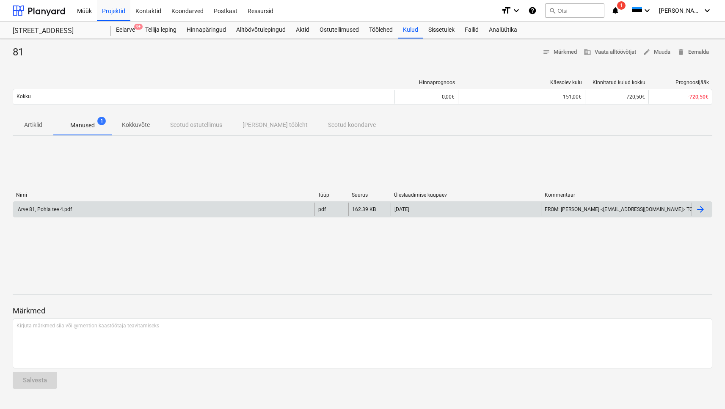
click at [52, 207] on div "Arve 81, Pohla tee 4.pdf" at bounding box center [44, 209] width 55 height 6
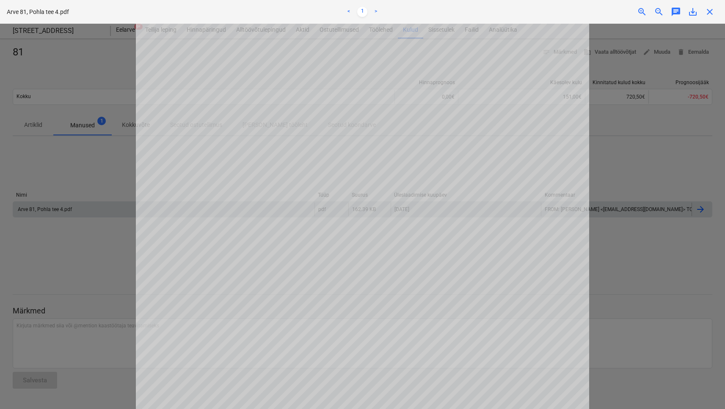
scroll to position [203, 0]
click at [102, 157] on div at bounding box center [362, 216] width 725 height 385
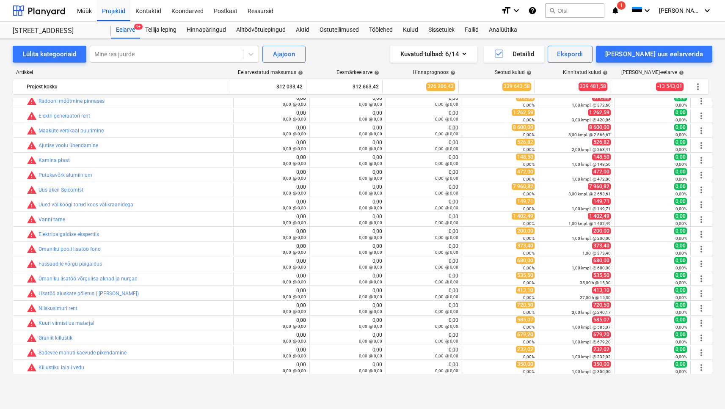
scroll to position [1249, 0]
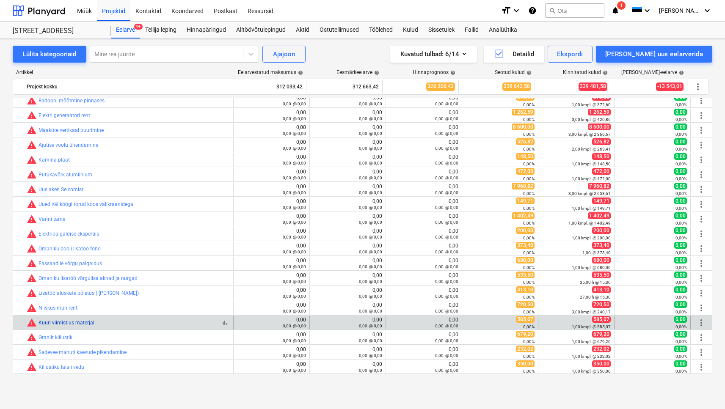
click at [56, 324] on link "Kuuri viimistlus materjal" at bounding box center [67, 323] width 56 height 6
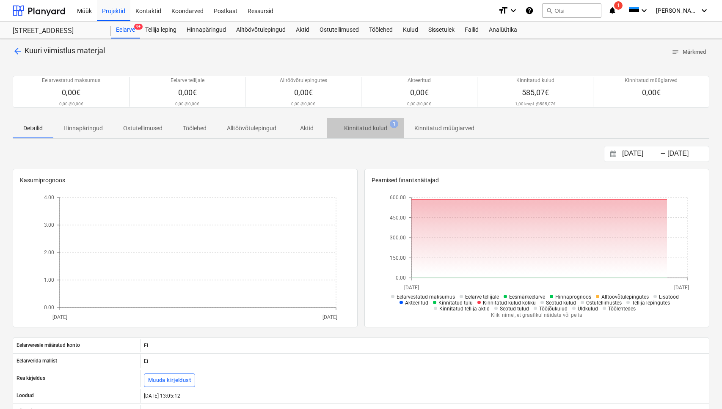
click at [382, 126] on p "Kinnitatud kulud" at bounding box center [365, 128] width 43 height 9
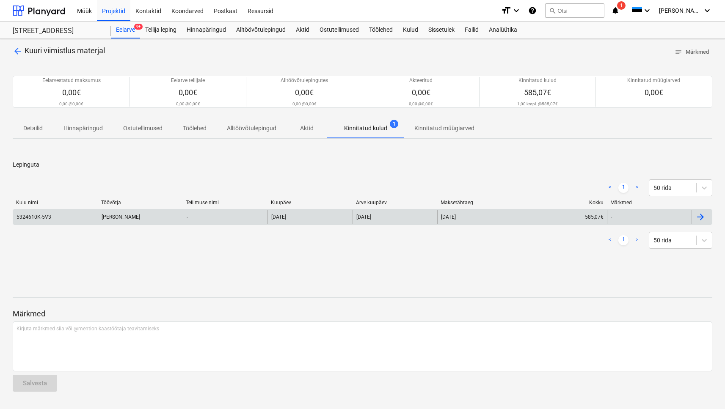
click at [50, 217] on div "5324610K-5V3" at bounding box center [34, 217] width 35 height 6
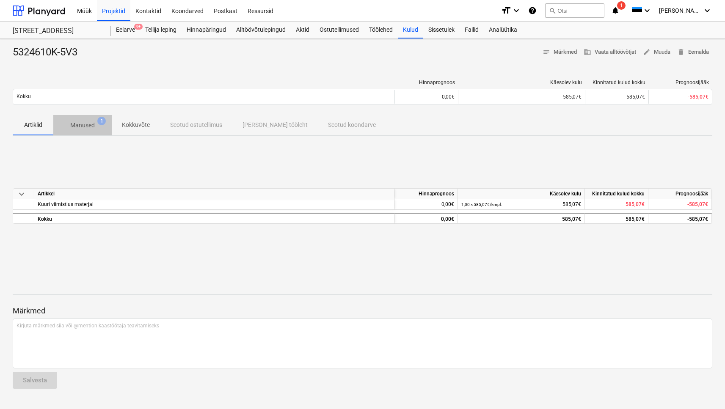
click at [80, 121] on p "Manused" at bounding box center [82, 125] width 25 height 9
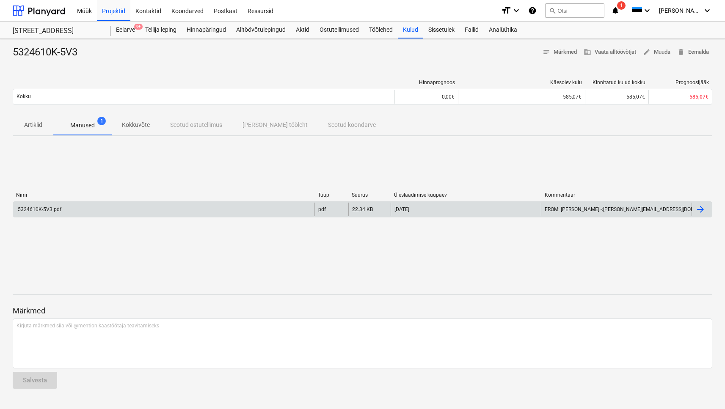
click at [54, 209] on div "5324610K-5V3.pdf" at bounding box center [39, 209] width 45 height 6
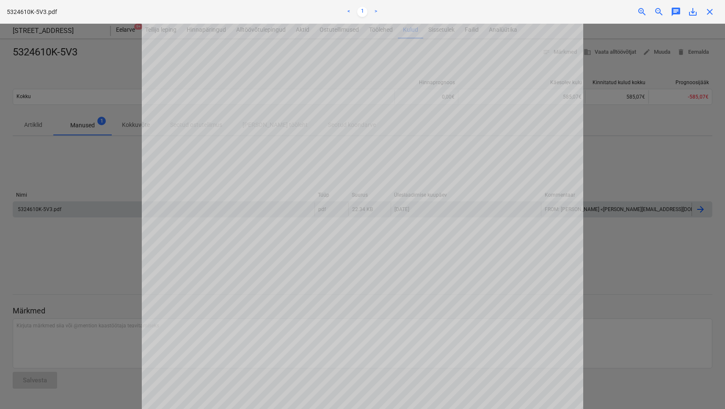
click at [97, 247] on div at bounding box center [362, 216] width 725 height 385
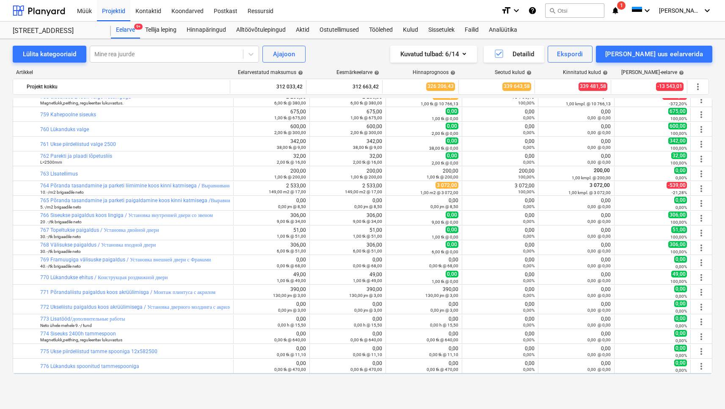
scroll to position [521, 0]
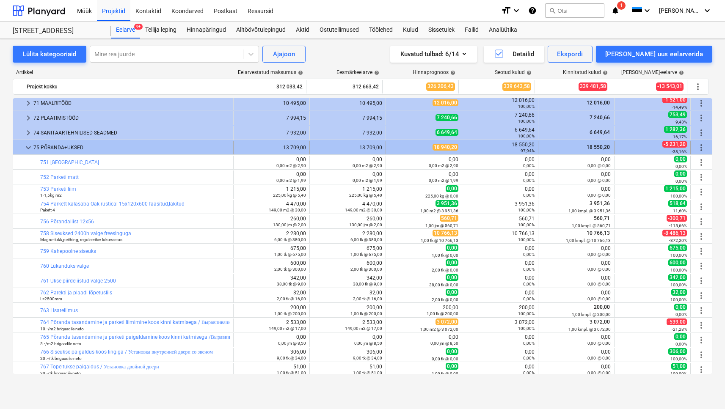
click at [24, 144] on span "keyboard_arrow_down" at bounding box center [28, 148] width 10 height 10
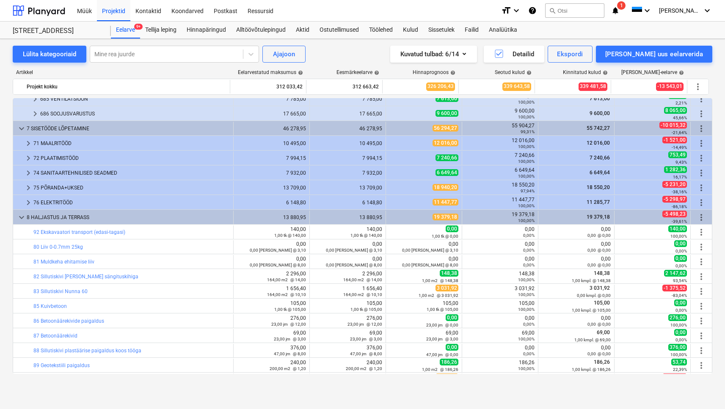
scroll to position [388, 0]
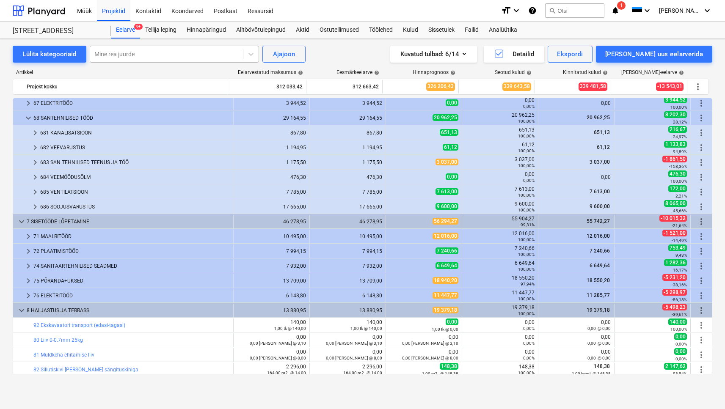
click at [113, 56] on div at bounding box center [166, 54] width 144 height 8
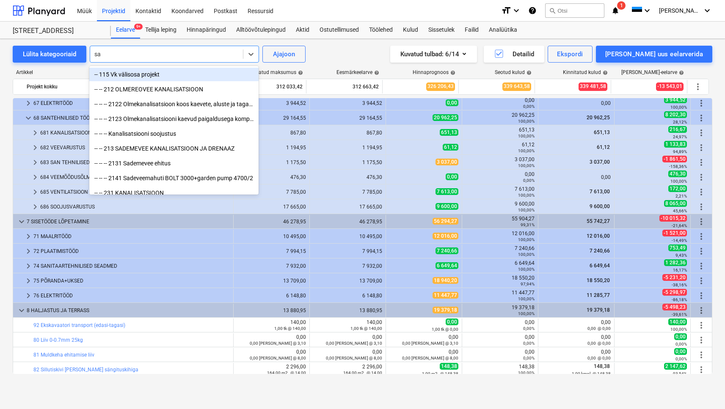
type input "s"
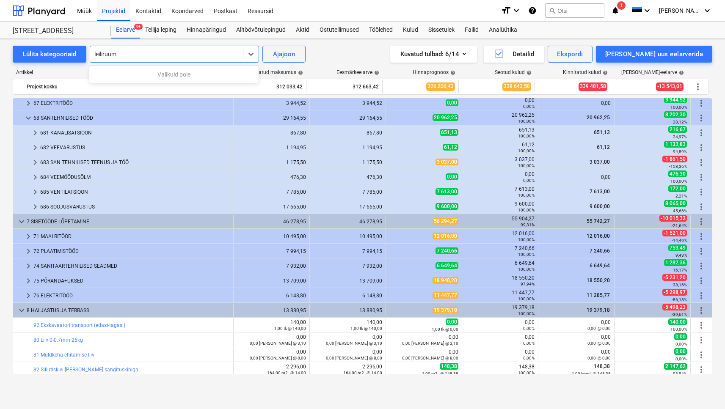
type input "leiliruum"
click at [68, 31] on div "[STREET_ADDRESS]" at bounding box center [57, 31] width 88 height 9
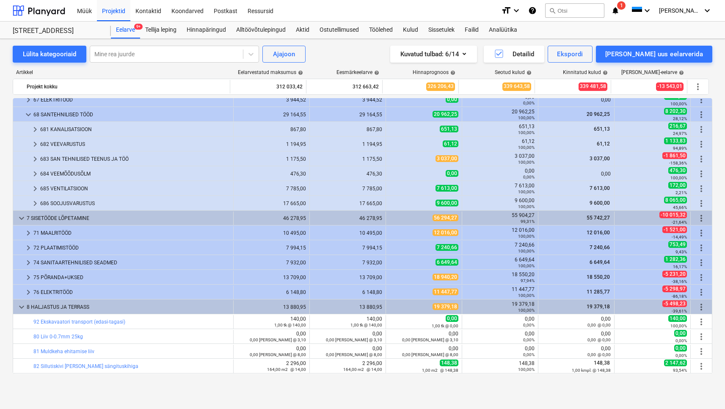
scroll to position [390, 0]
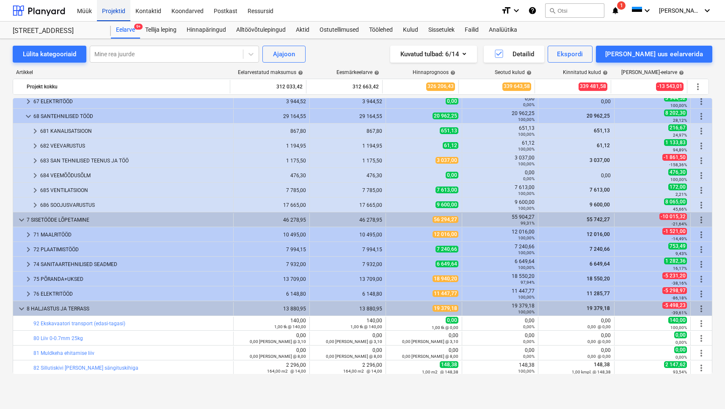
click at [113, 5] on div "Projektid" at bounding box center [113, 11] width 33 height 22
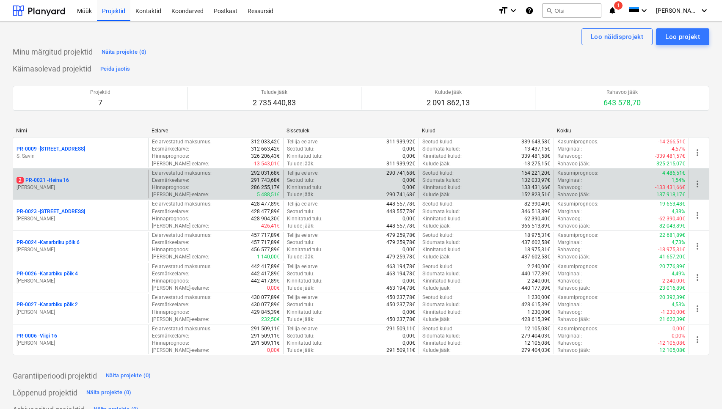
click at [58, 181] on p "2 PR-0021 - Heina 16" at bounding box center [43, 180] width 52 height 7
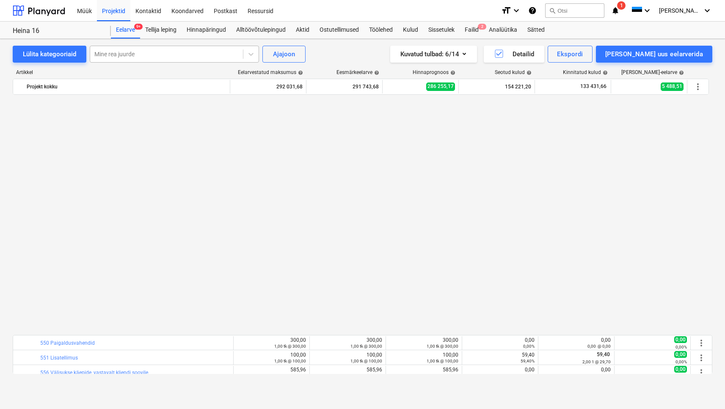
click at [122, 52] on div at bounding box center [166, 54] width 144 height 8
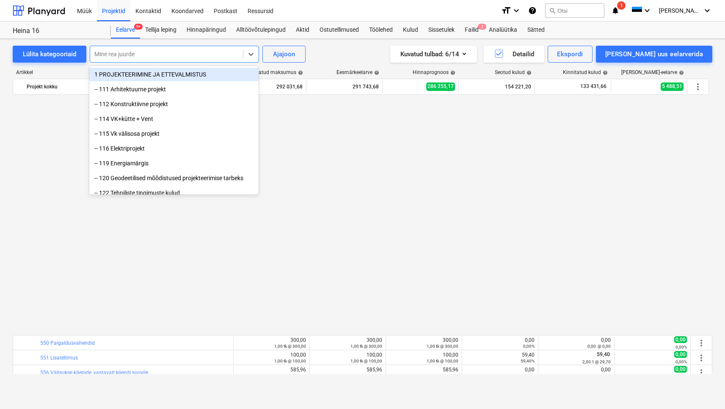
scroll to position [534, 0]
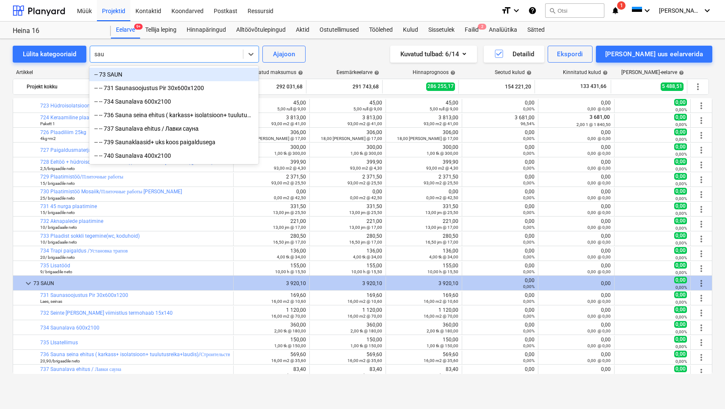
type input "saun"
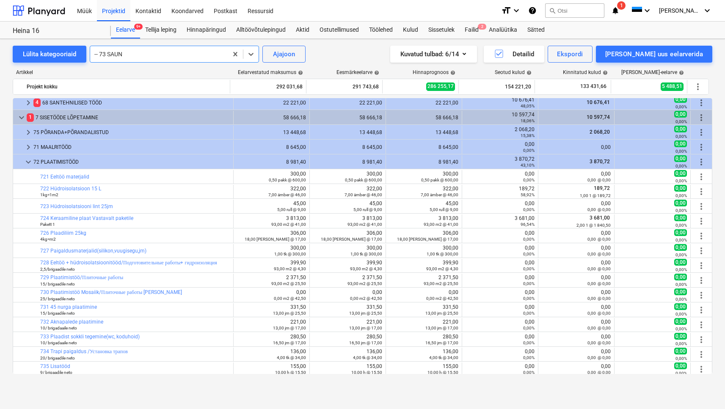
scroll to position [325, 0]
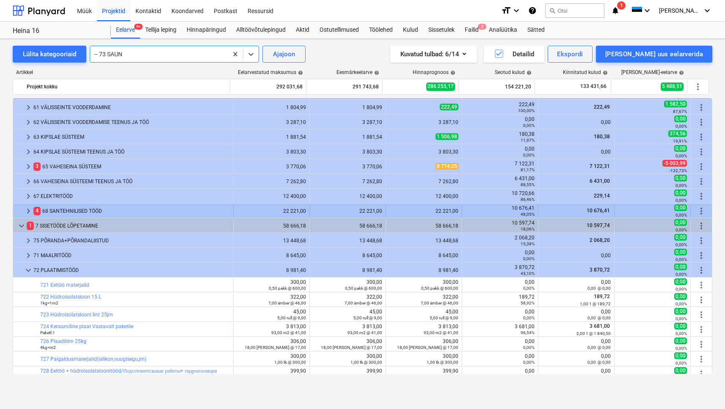
click at [87, 209] on div "4 68 SANTEHNILISED TÖÖD" at bounding box center [131, 211] width 196 height 14
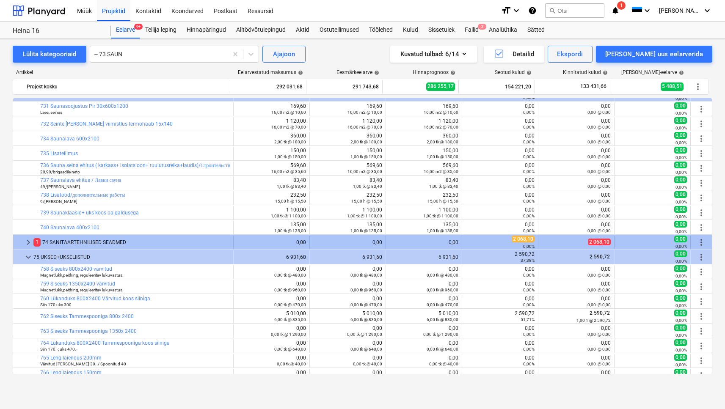
scroll to position [828, 0]
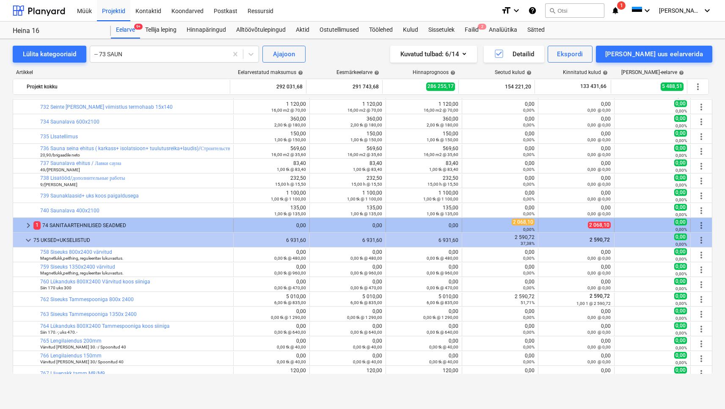
click at [69, 227] on div "1 74 SANITAARTEHNILISED SEADMED" at bounding box center [131, 226] width 196 height 14
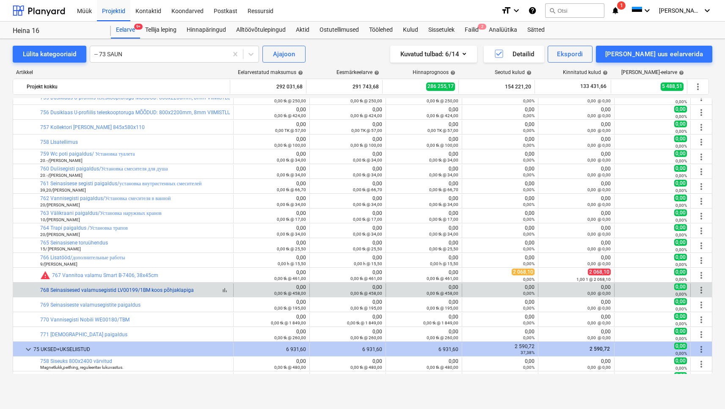
scroll to position [1180, 0]
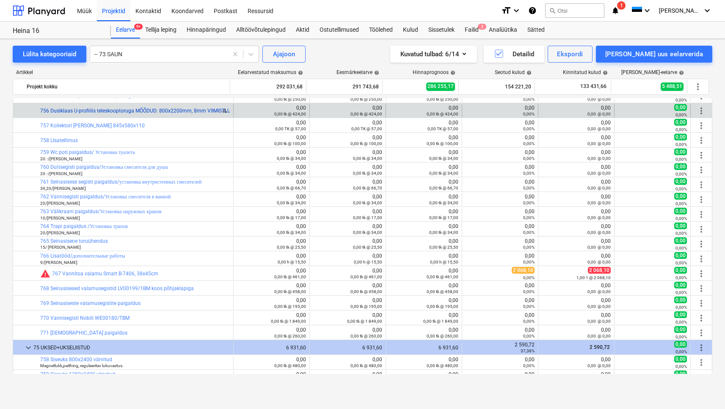
click at [91, 112] on link "756 Dusiklaas U-profiilis teleskooptoruga MÕÕDUD: 800x2200mm, 8mm VIIMISTLUS: k…" at bounding box center [194, 111] width 308 height 6
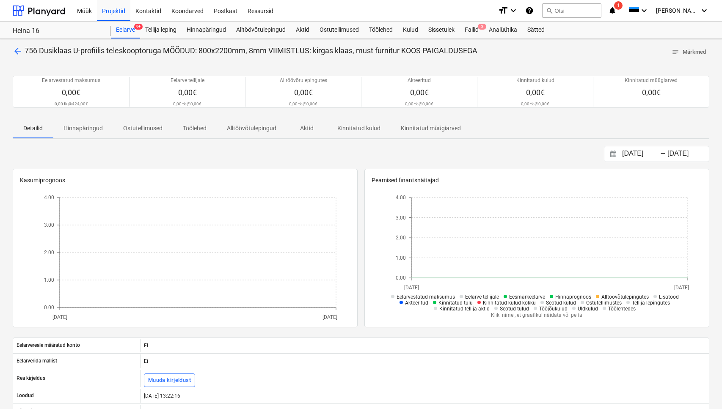
click at [17, 48] on span "arrow_back" at bounding box center [18, 51] width 10 height 10
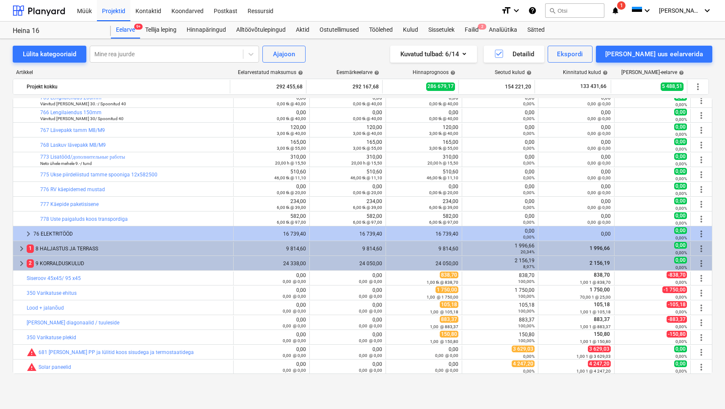
scroll to position [1253, 0]
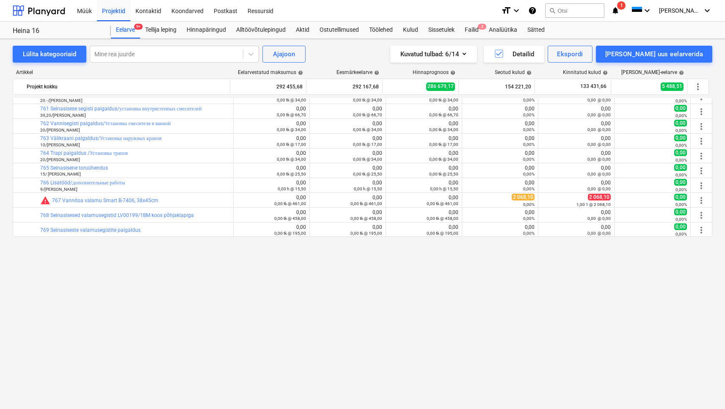
scroll to position [806, 0]
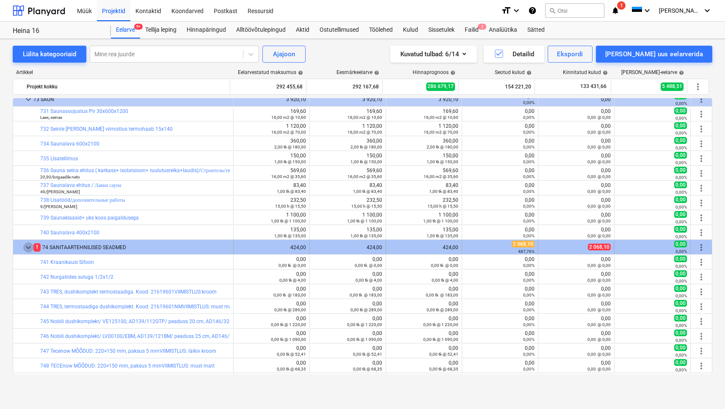
click at [25, 246] on span "keyboard_arrow_down" at bounding box center [28, 247] width 10 height 10
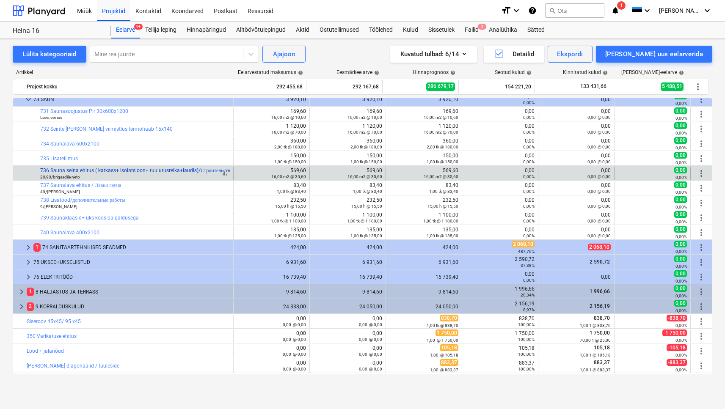
click at [92, 173] on link "736 Sauna seina ehitus ( karkass+ isolatsioon+ tuulutusreika+laudis)/Строительс…" at bounding box center [197, 171] width 314 height 6
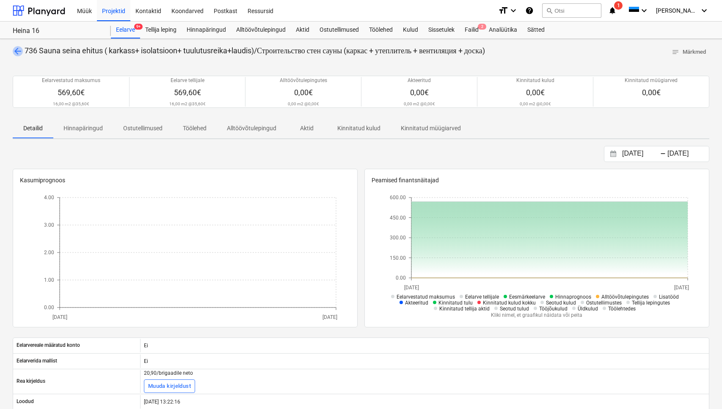
click at [17, 50] on span "arrow_back" at bounding box center [18, 51] width 10 height 10
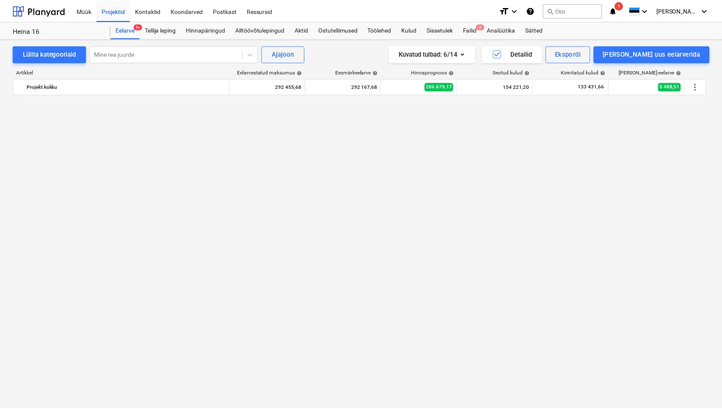
scroll to position [806, 0]
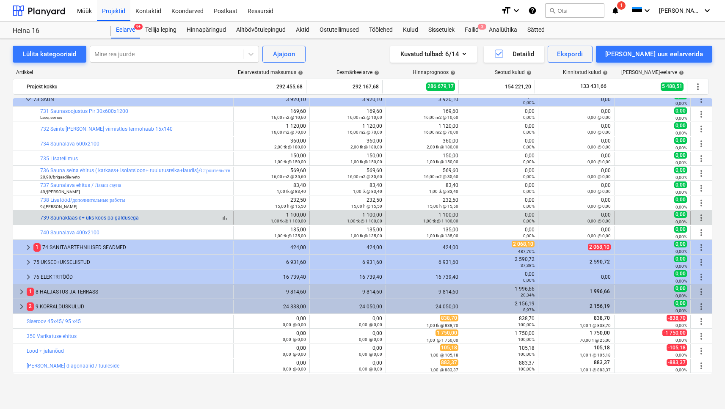
click at [112, 219] on link "739 Saunaklaasid+ uks koos paigaldusega" at bounding box center [89, 218] width 99 height 6
